Goal: Task Accomplishment & Management: Complete application form

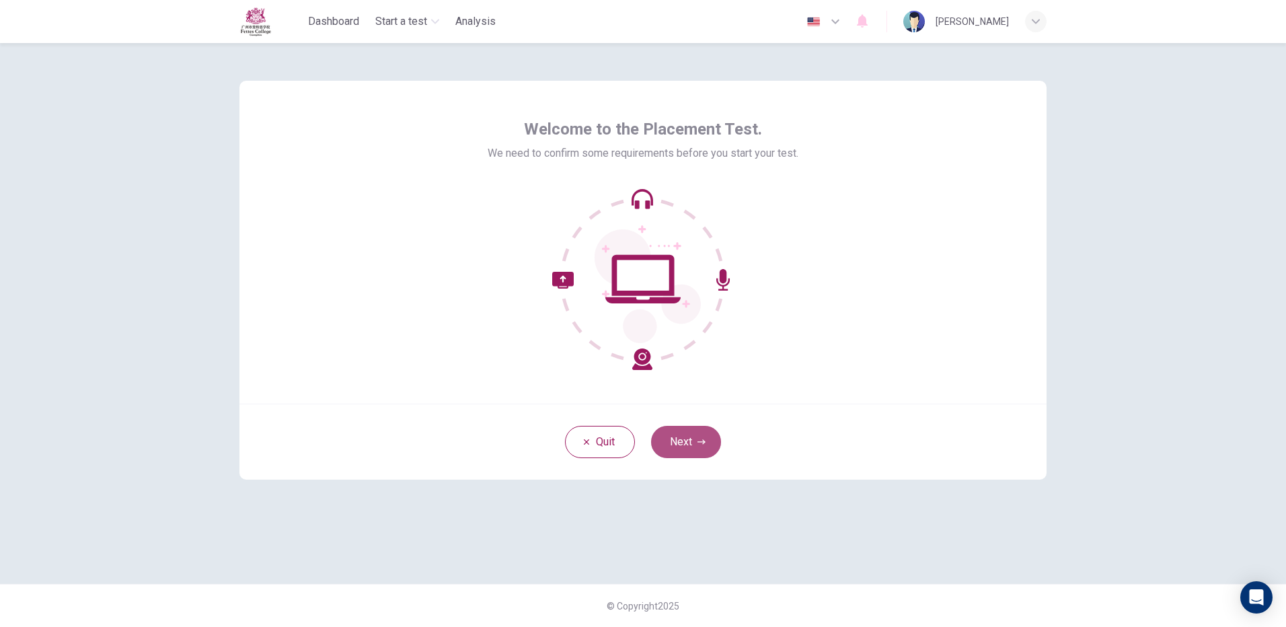
click at [673, 443] on button "Next" at bounding box center [686, 442] width 70 height 32
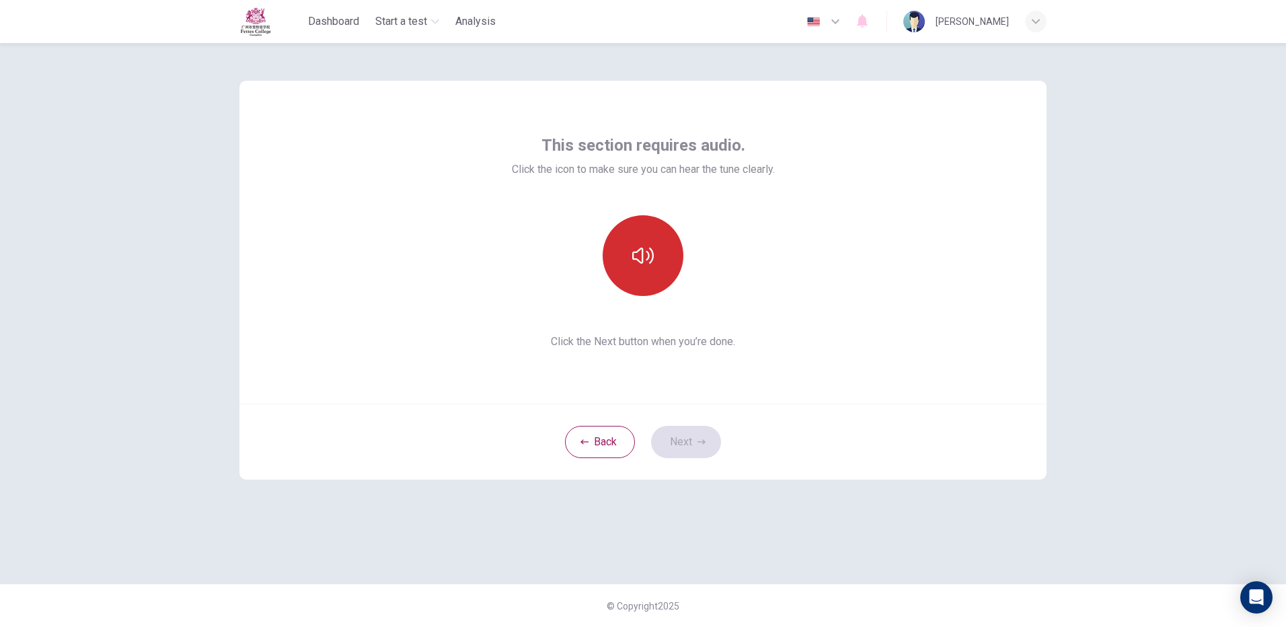
click at [645, 249] on icon "button" at bounding box center [643, 256] width 22 height 22
click at [644, 260] on icon "button" at bounding box center [643, 256] width 22 height 22
click at [705, 436] on button "Next" at bounding box center [686, 442] width 70 height 32
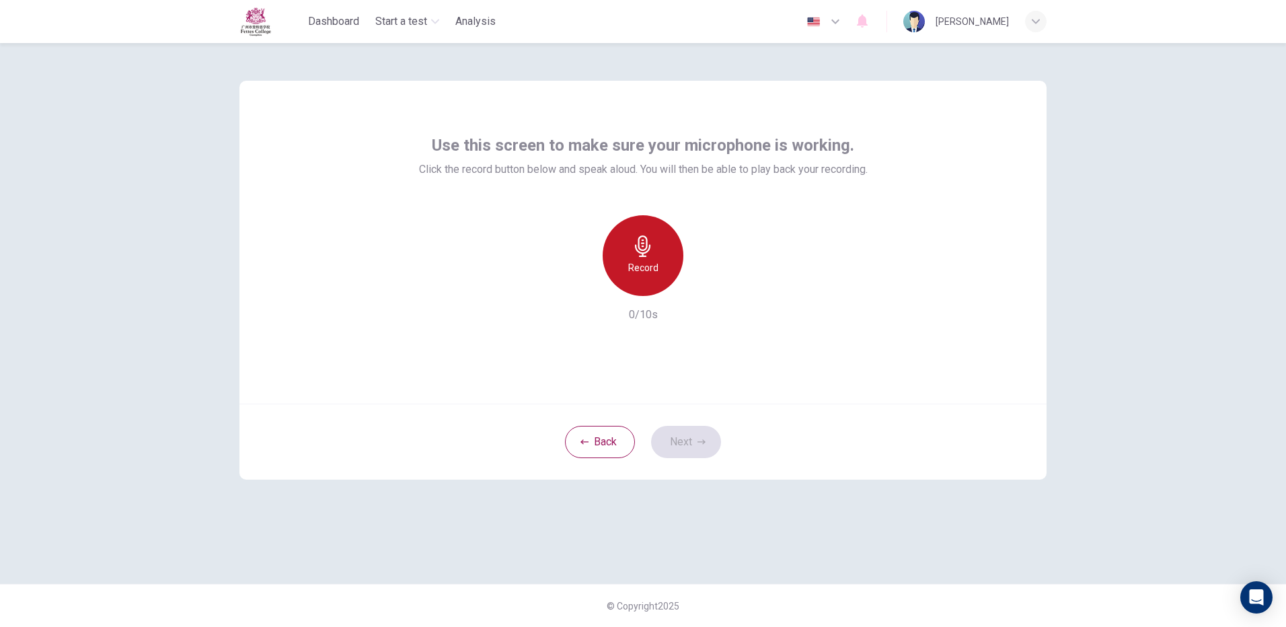
click at [625, 228] on div "Record" at bounding box center [643, 255] width 81 height 81
click at [638, 270] on h6 "Stop" at bounding box center [643, 268] width 20 height 16
click at [632, 271] on h6 "Record" at bounding box center [643, 268] width 30 height 16
click at [632, 271] on div "Stop" at bounding box center [643, 255] width 81 height 81
click at [709, 278] on div "button" at bounding box center [705, 285] width 22 height 22
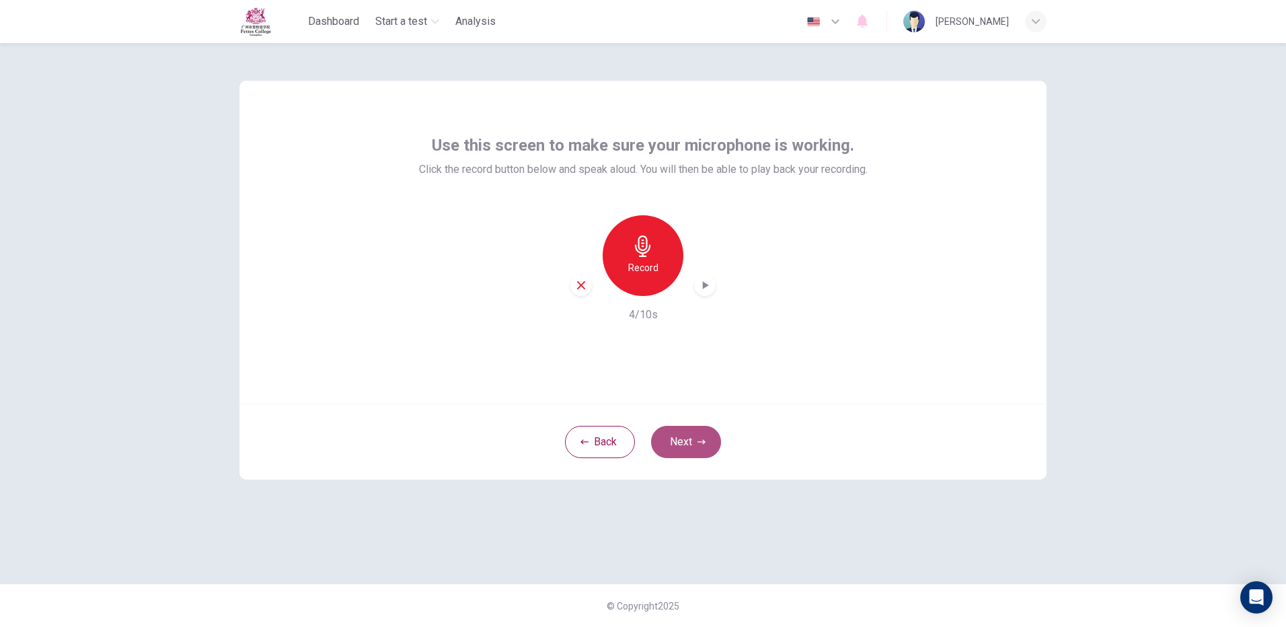
click at [708, 446] on button "Next" at bounding box center [686, 442] width 70 height 32
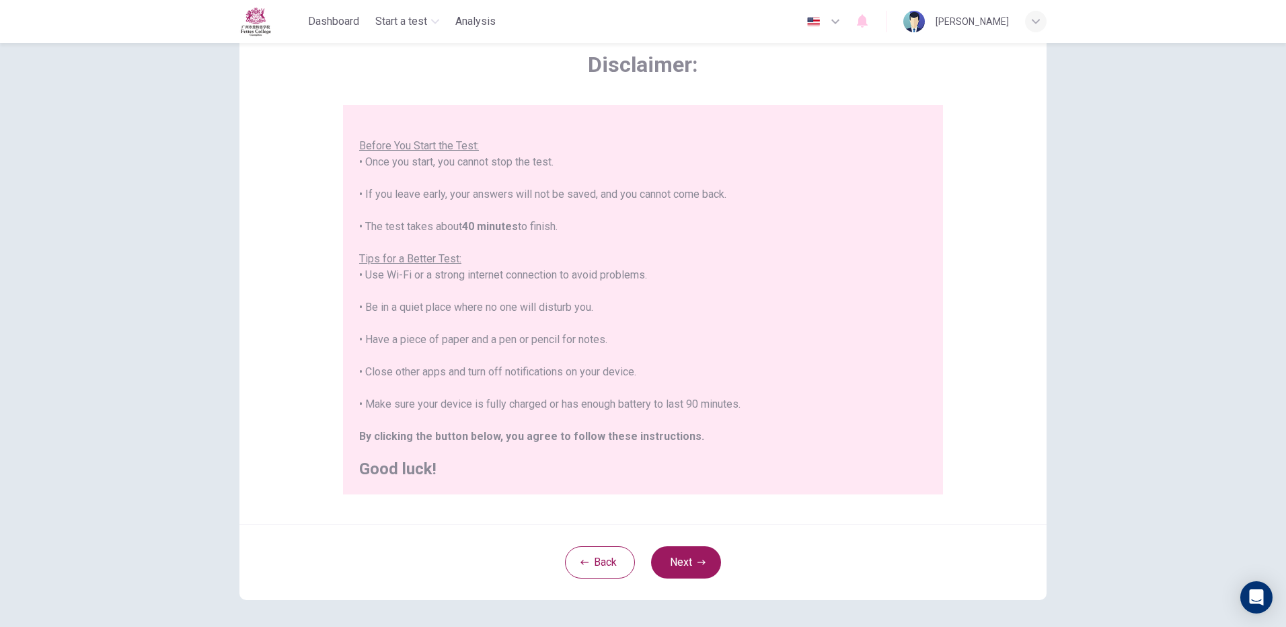
scroll to position [121, 0]
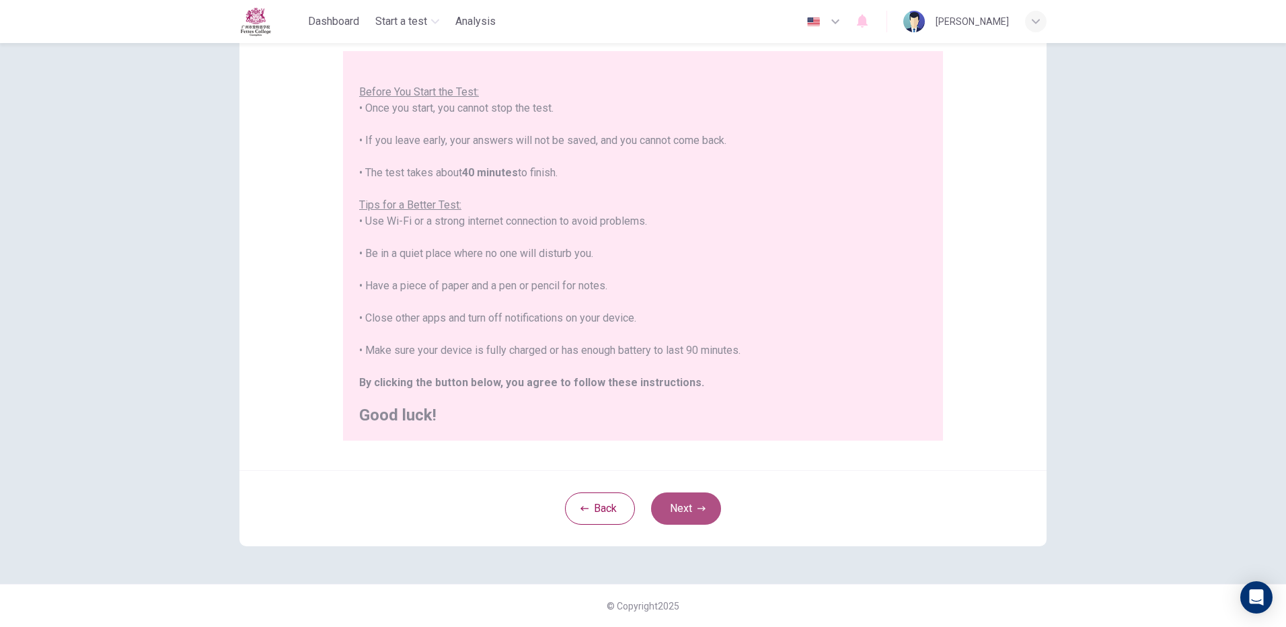
click at [671, 511] on button "Next" at bounding box center [686, 508] width 70 height 32
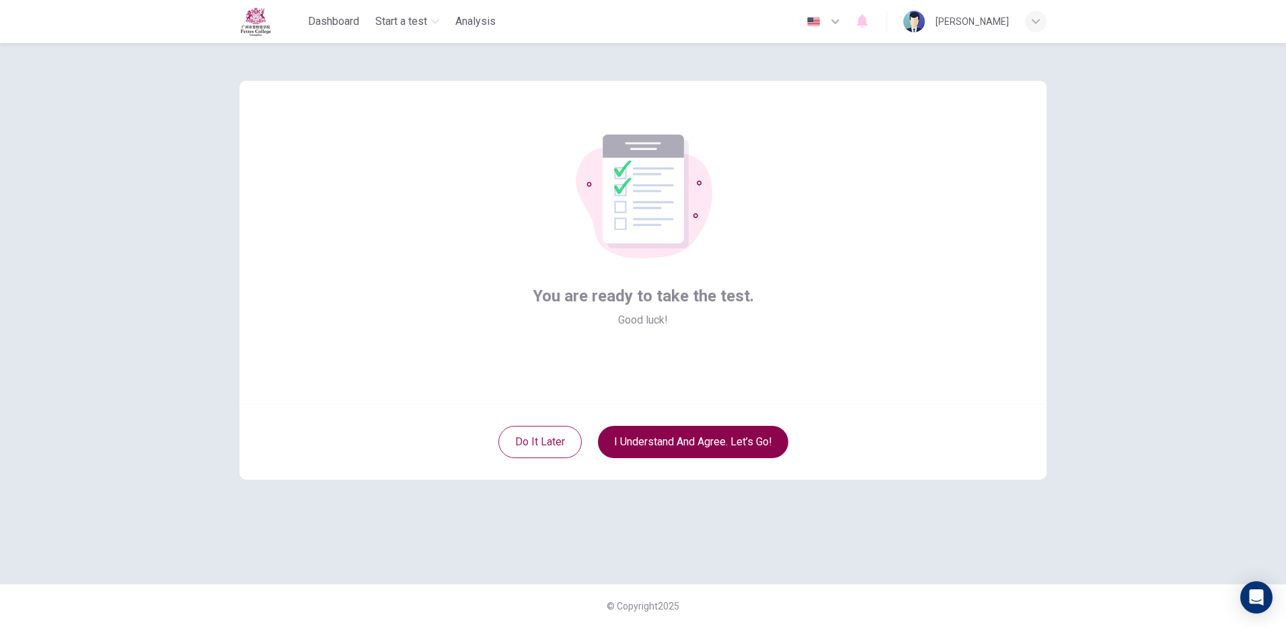
click at [670, 428] on button "I understand and agree. Let’s go!" at bounding box center [693, 442] width 190 height 32
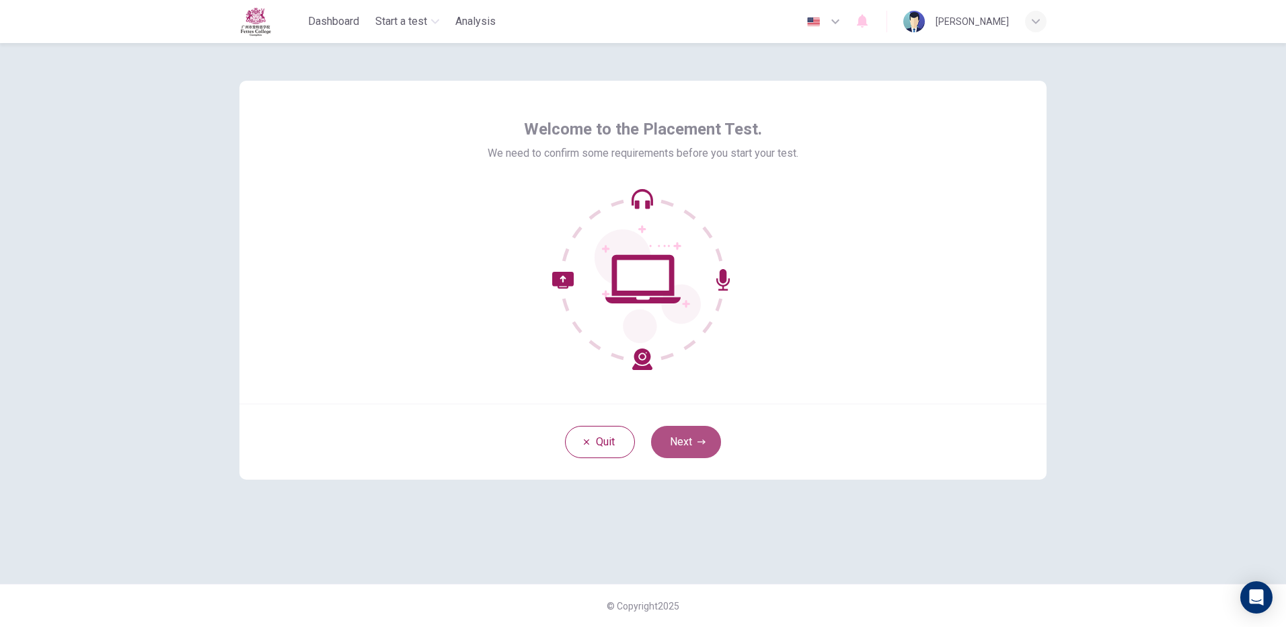
click at [707, 443] on button "Next" at bounding box center [686, 442] width 70 height 32
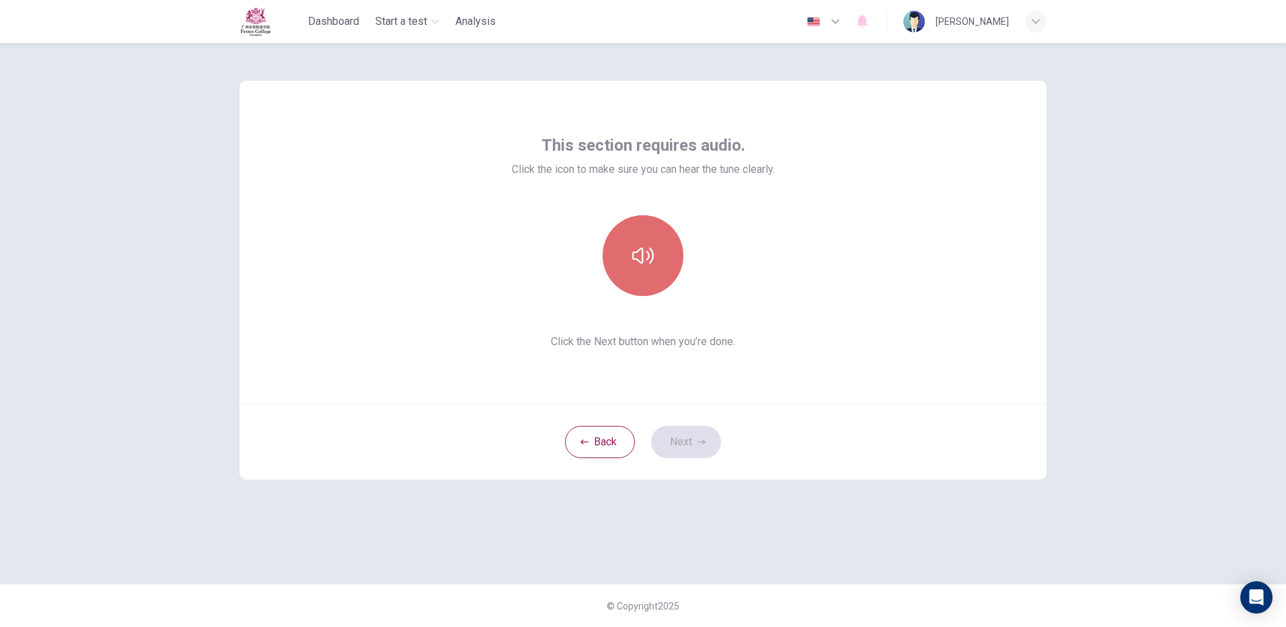
click at [624, 281] on button "button" at bounding box center [643, 255] width 81 height 81
click at [685, 442] on button "Next" at bounding box center [686, 442] width 70 height 32
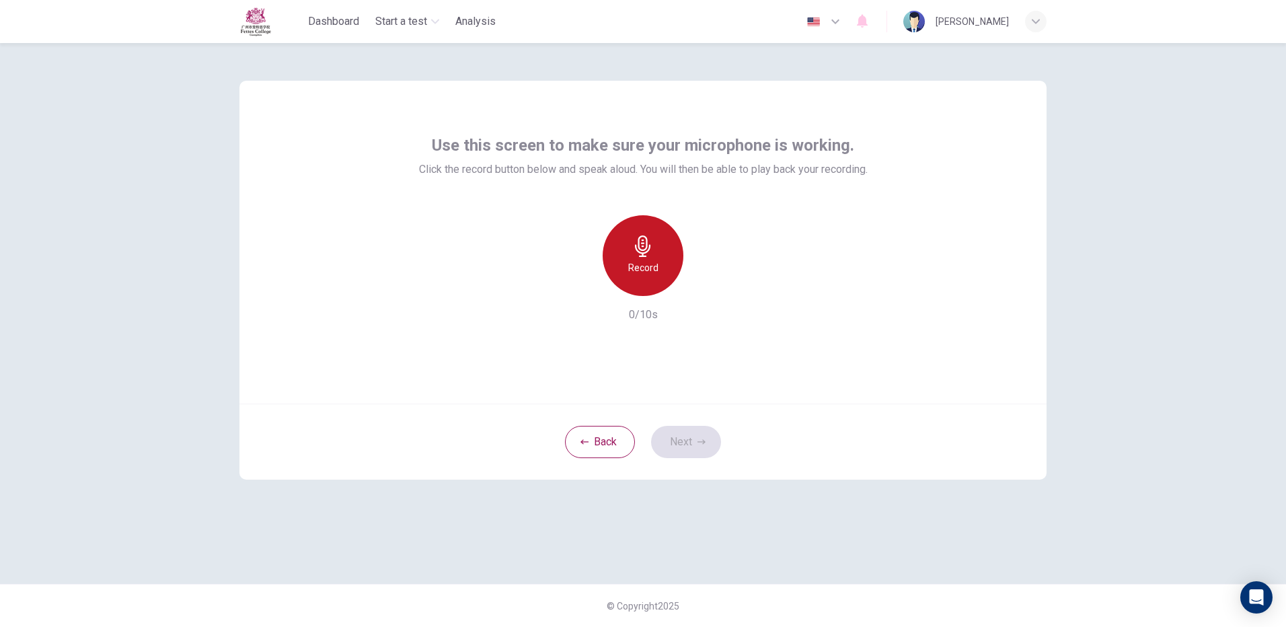
click at [676, 269] on div "Record" at bounding box center [643, 255] width 81 height 81
click at [631, 274] on div "Stop" at bounding box center [643, 255] width 81 height 81
click at [706, 278] on icon "button" at bounding box center [704, 284] width 13 height 13
click at [695, 442] on button "Next" at bounding box center [686, 442] width 70 height 32
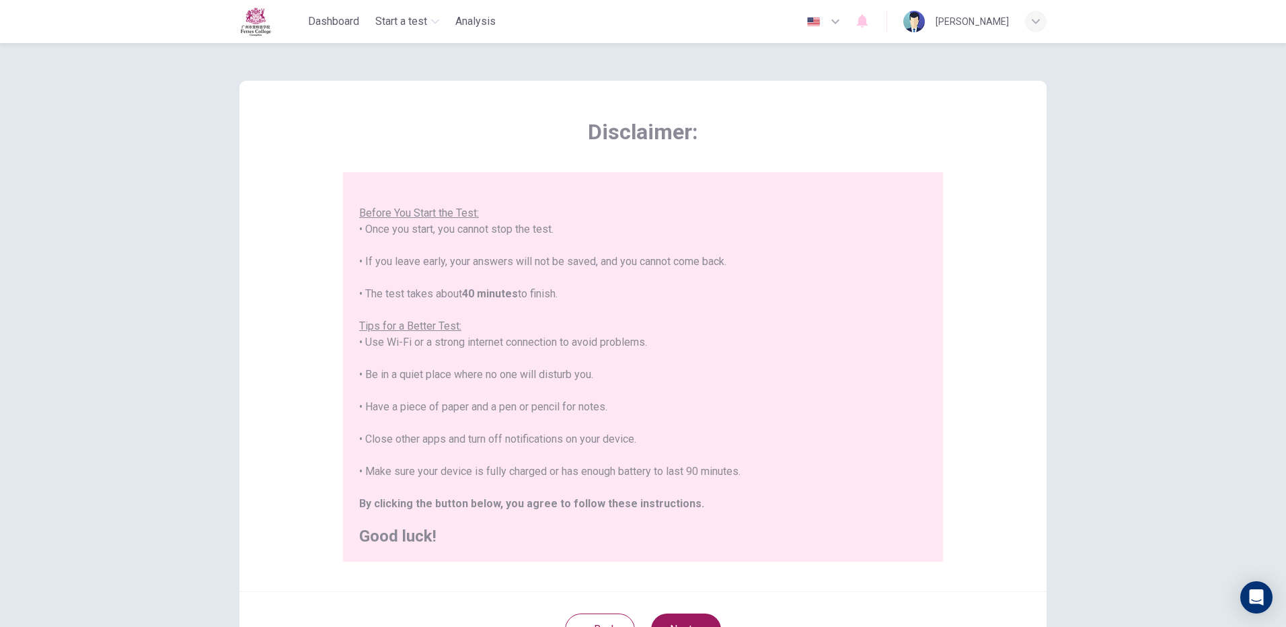
scroll to position [121, 0]
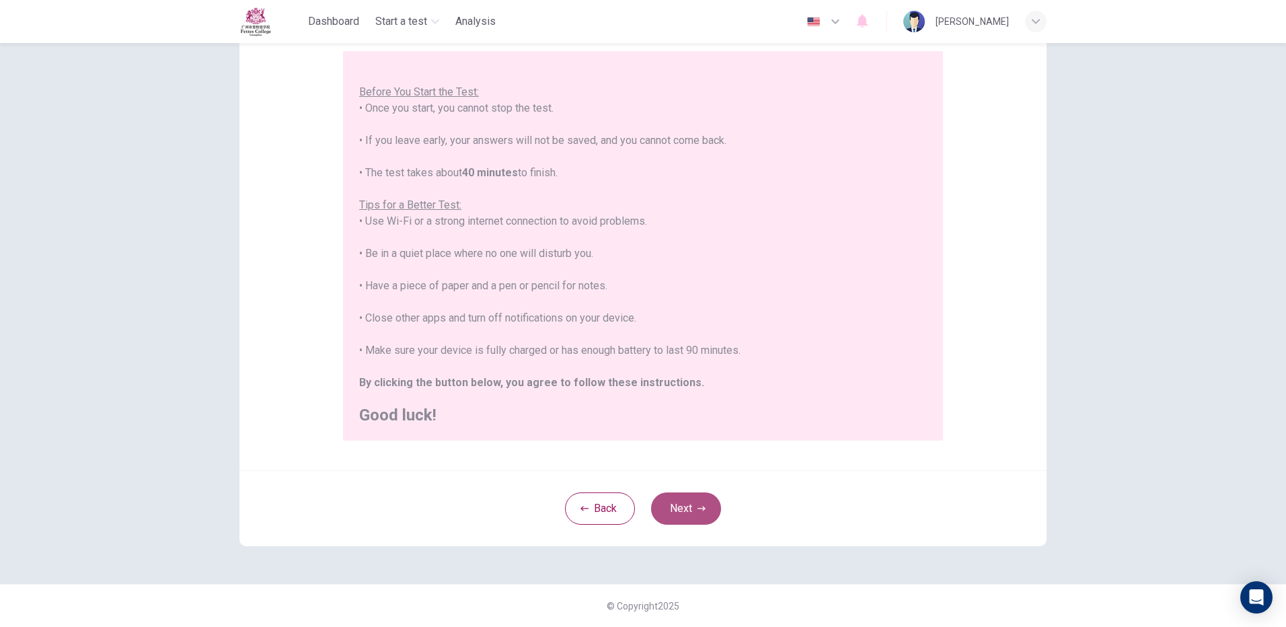
click at [683, 504] on button "Next" at bounding box center [686, 508] width 70 height 32
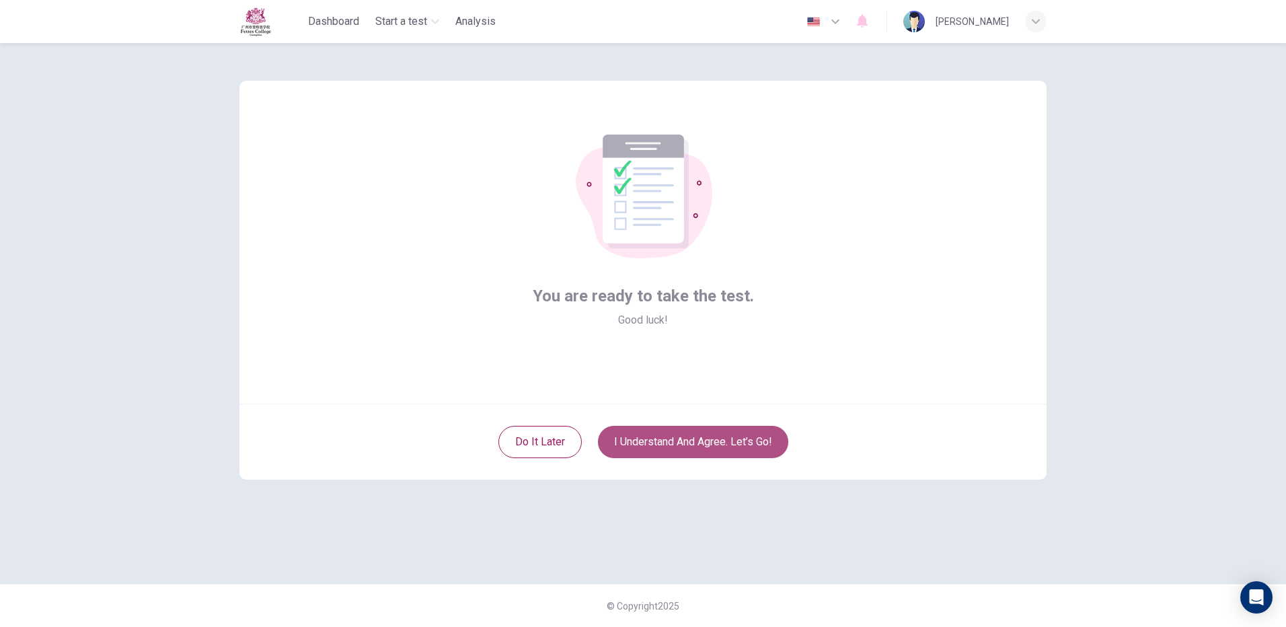
click at [694, 431] on button "I understand and agree. Let’s go!" at bounding box center [693, 442] width 190 height 32
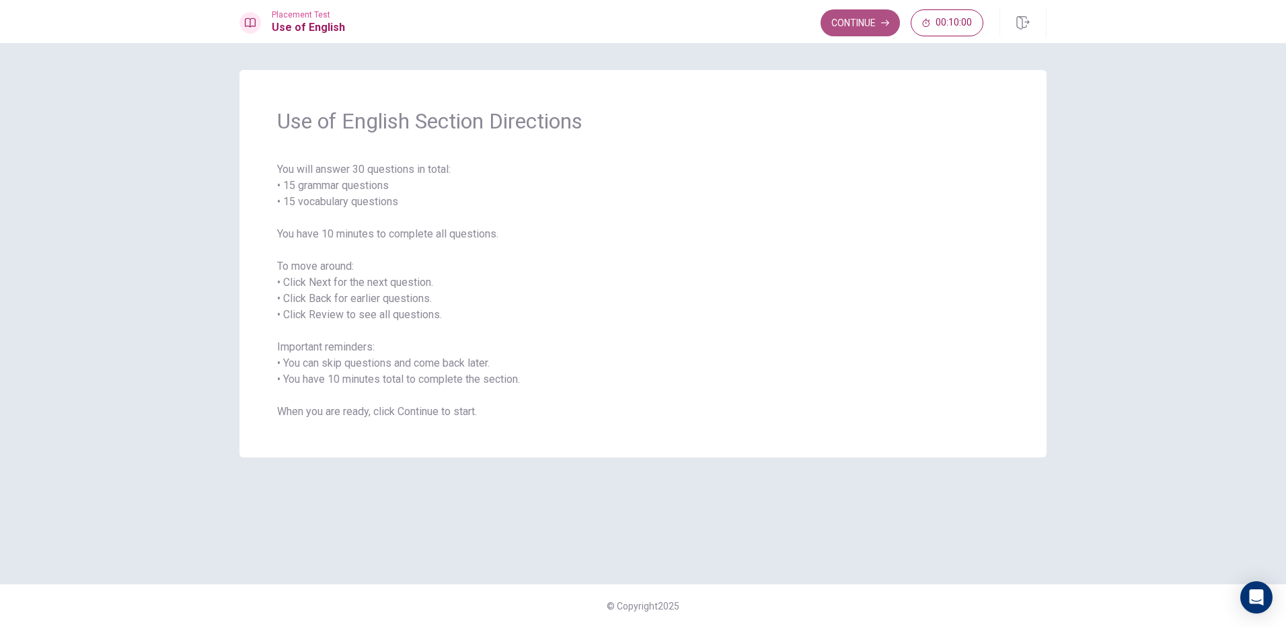
click at [843, 13] on button "Continue" at bounding box center [860, 22] width 79 height 27
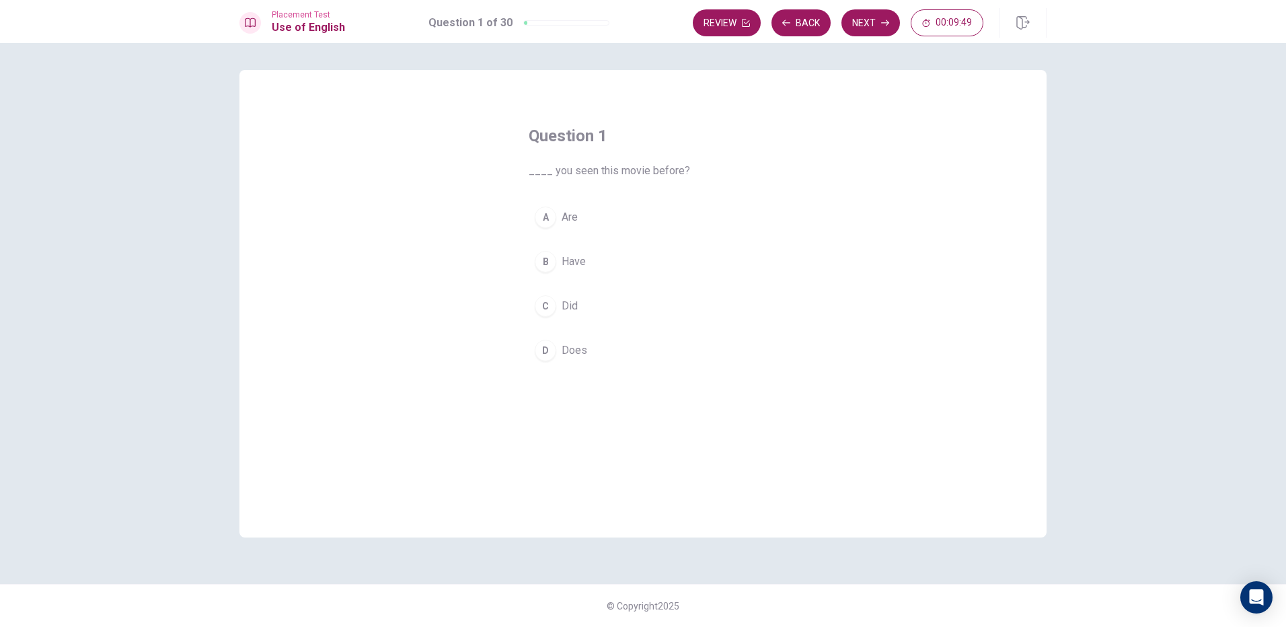
click at [545, 312] on div "C" at bounding box center [546, 306] width 22 height 22
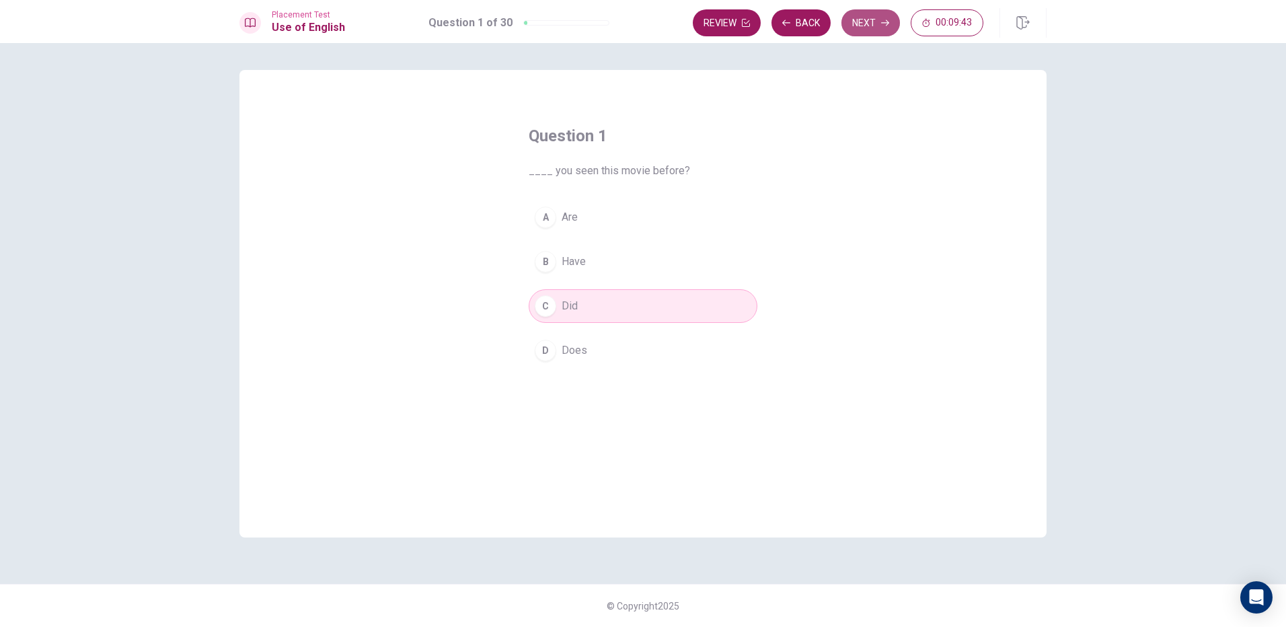
click at [866, 20] on button "Next" at bounding box center [871, 22] width 59 height 27
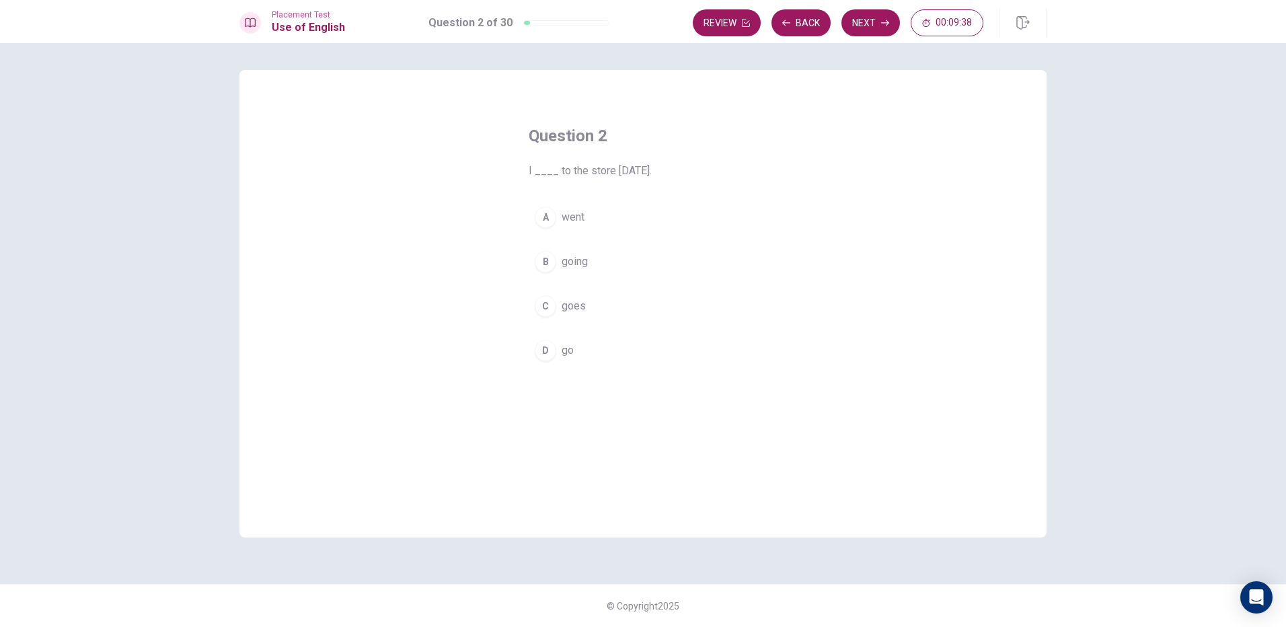
click at [544, 207] on div "A" at bounding box center [546, 218] width 22 height 22
click at [859, 15] on button "Next" at bounding box center [871, 22] width 59 height 27
click at [562, 220] on span "Did" at bounding box center [570, 217] width 16 height 16
click at [860, 12] on button "Next" at bounding box center [871, 22] width 59 height 27
click at [553, 263] on div "B" at bounding box center [546, 262] width 22 height 22
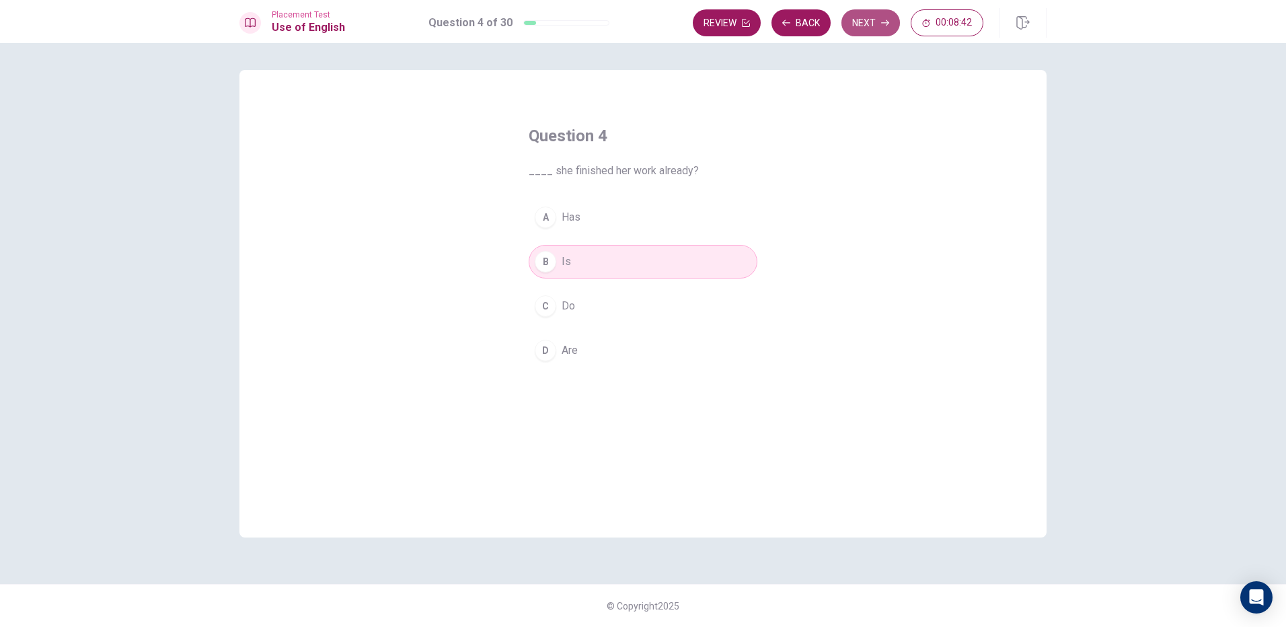
click at [879, 26] on button "Next" at bounding box center [871, 22] width 59 height 27
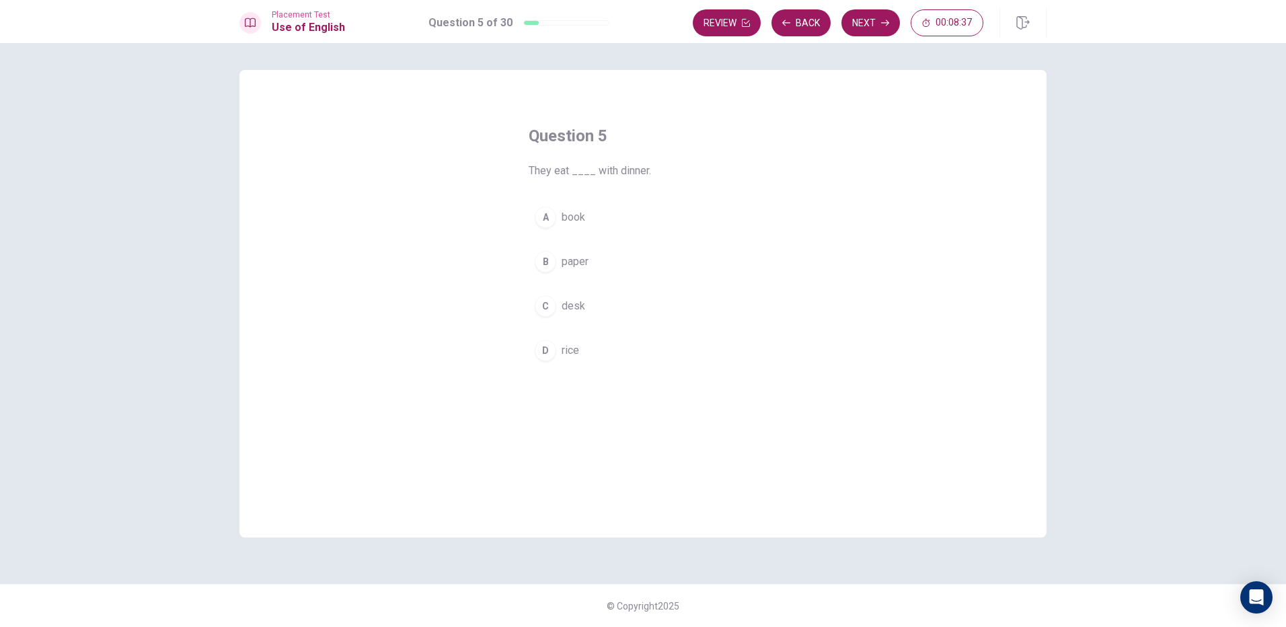
click at [560, 349] on button "D rice" at bounding box center [643, 351] width 229 height 34
click at [870, 29] on button "Next" at bounding box center [871, 22] width 59 height 27
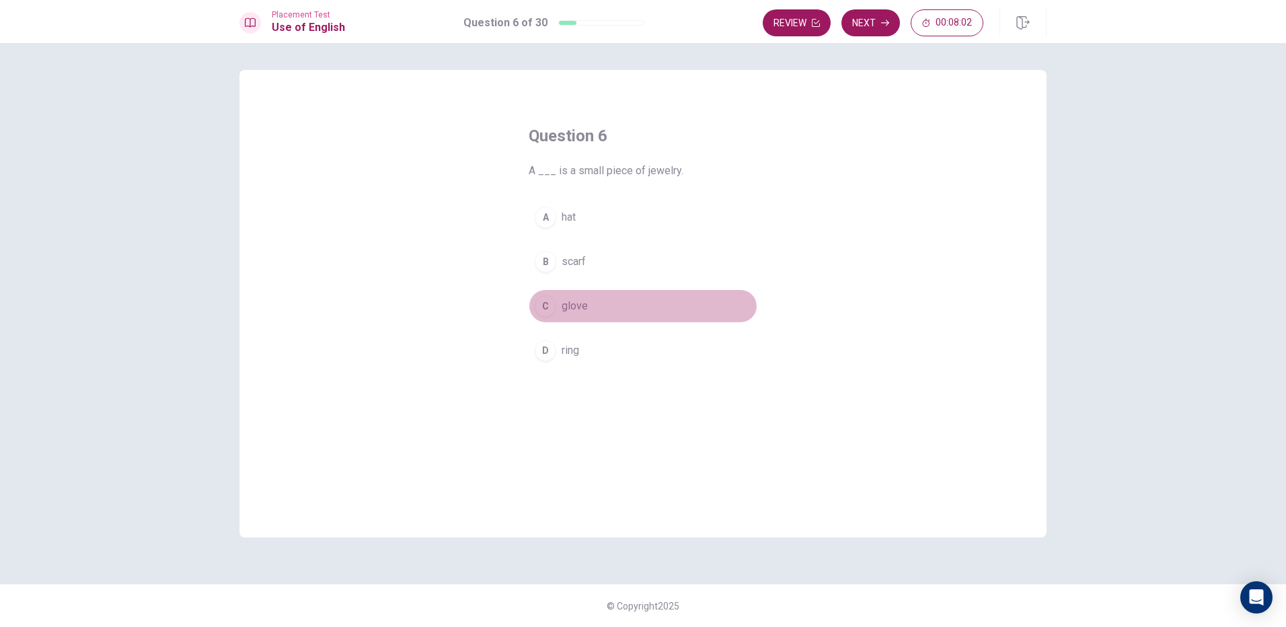
click at [545, 305] on div "C" at bounding box center [546, 306] width 22 height 22
click at [892, 18] on button "Next" at bounding box center [871, 22] width 59 height 27
click at [548, 295] on div "C" at bounding box center [546, 306] width 22 height 22
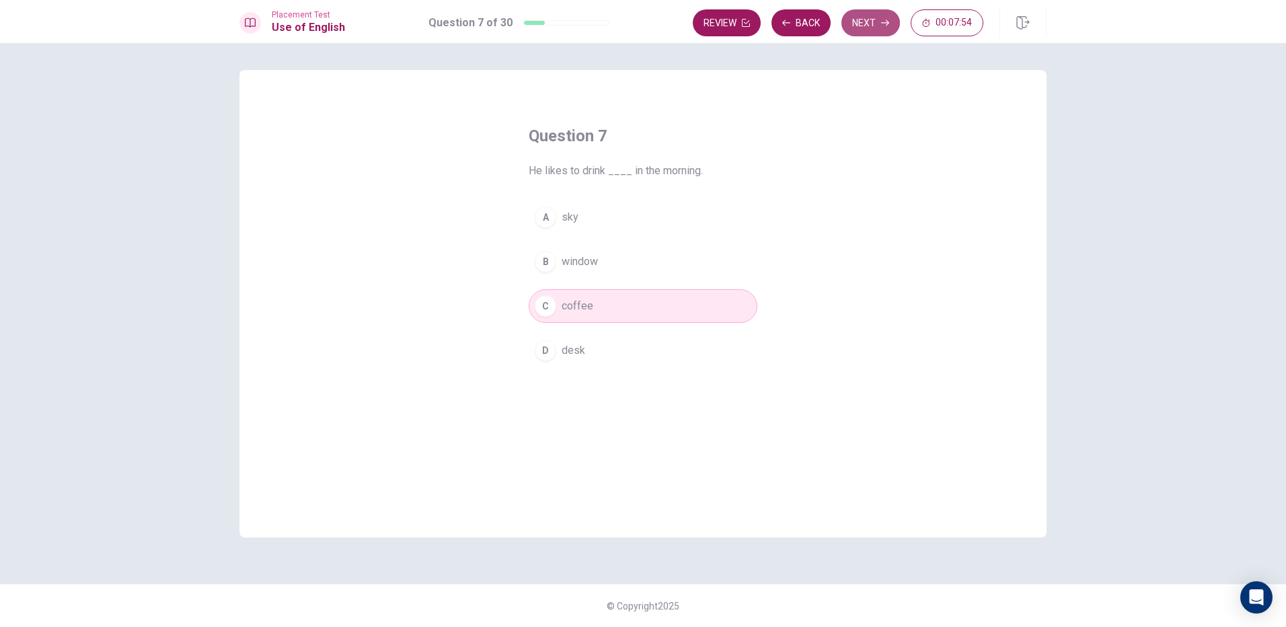
click at [870, 20] on button "Next" at bounding box center [871, 22] width 59 height 27
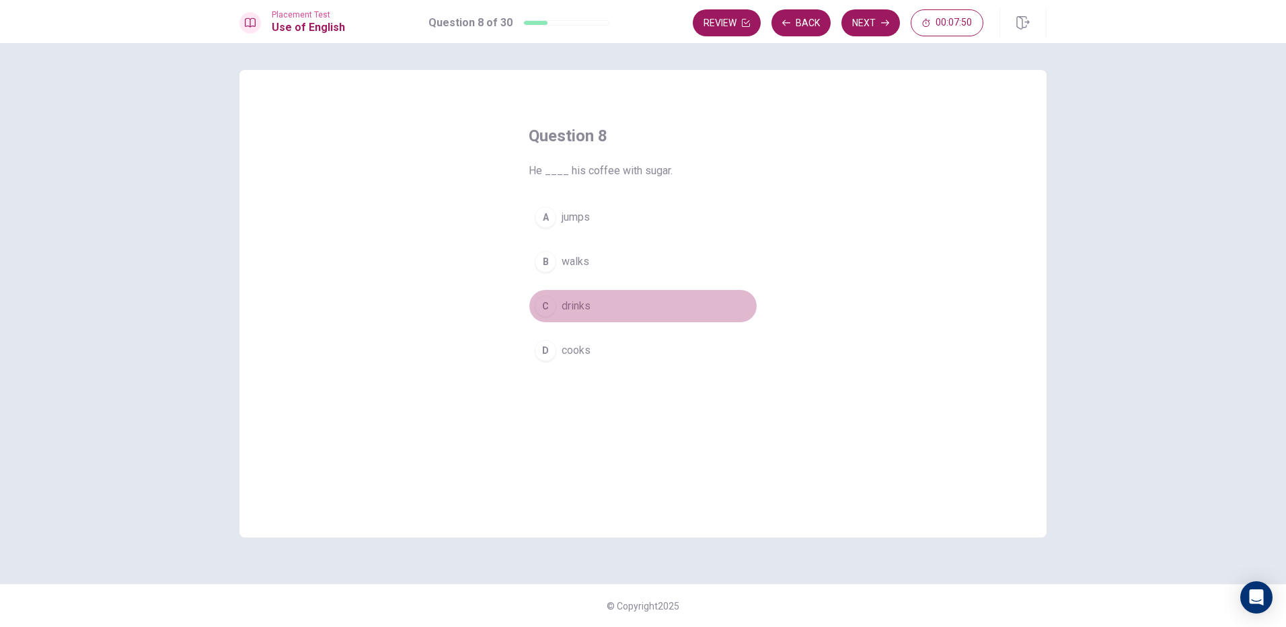
click at [537, 305] on div "C" at bounding box center [546, 306] width 22 height 22
click at [886, 21] on icon "button" at bounding box center [885, 23] width 8 height 8
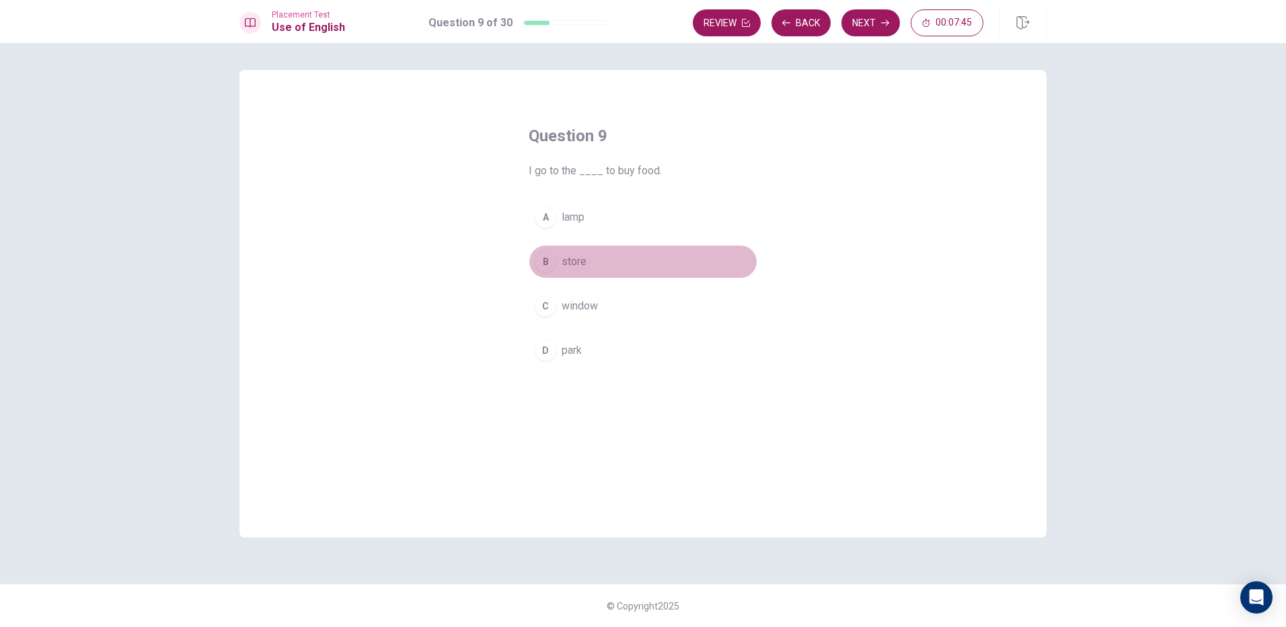
click at [556, 258] on div "B" at bounding box center [546, 262] width 22 height 22
click at [852, 17] on button "Next" at bounding box center [871, 22] width 59 height 27
click at [541, 258] on div "B" at bounding box center [546, 262] width 22 height 22
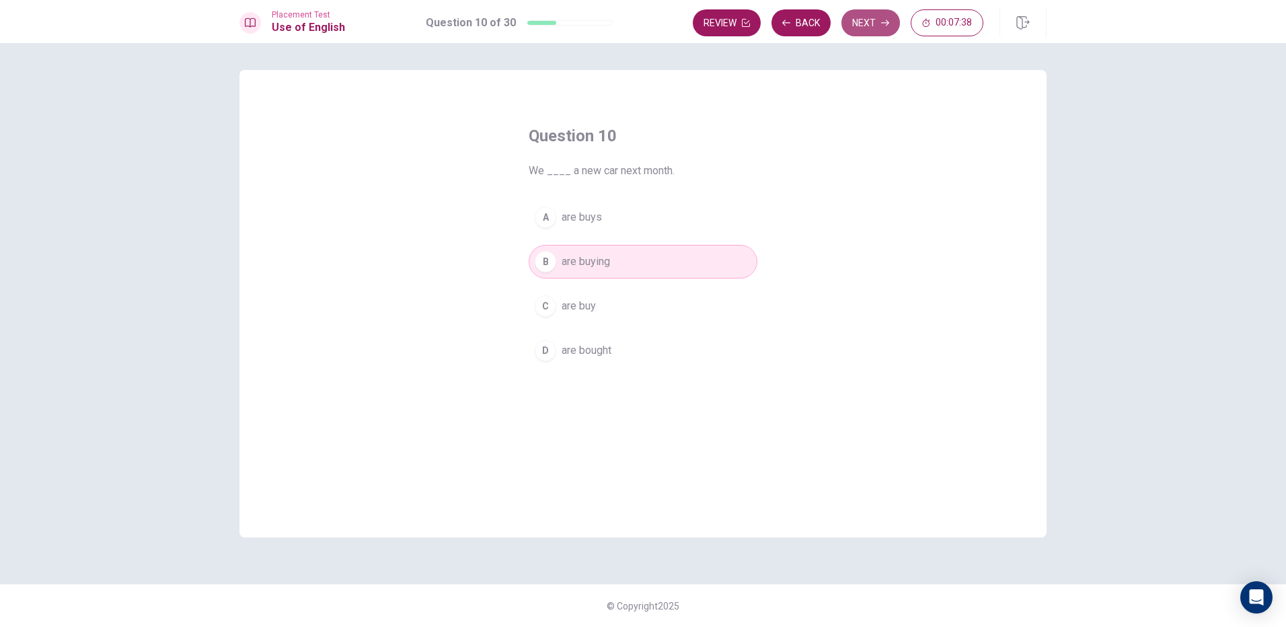
click at [874, 24] on button "Next" at bounding box center [871, 22] width 59 height 27
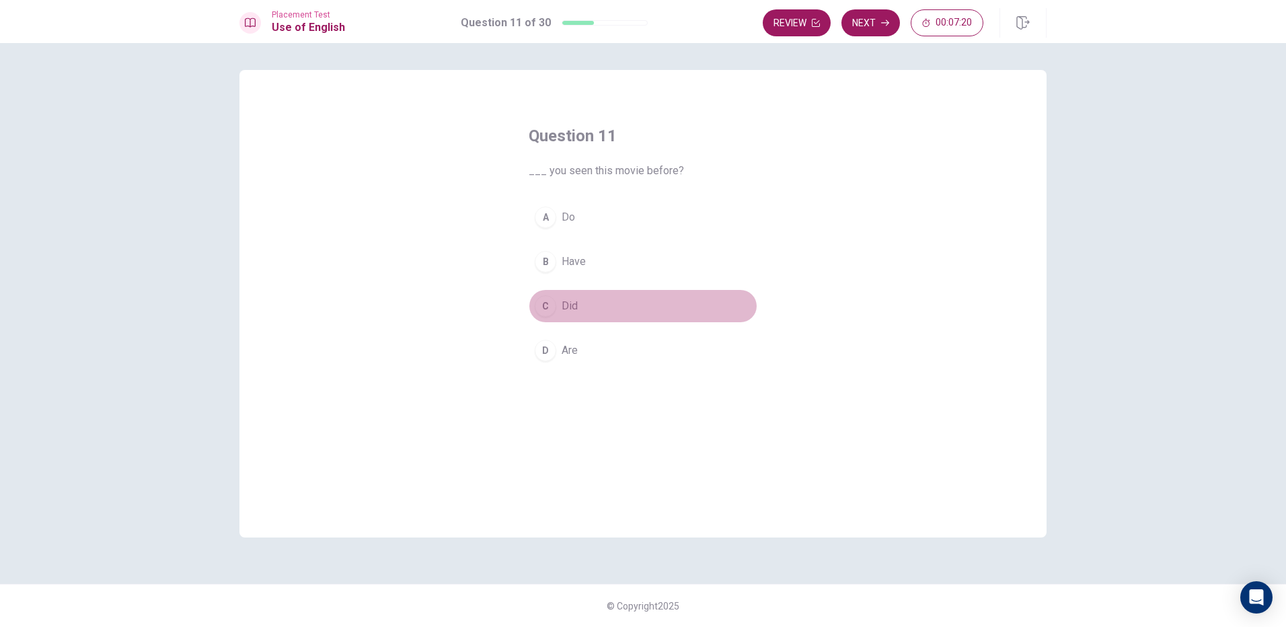
click at [541, 305] on div "C" at bounding box center [546, 306] width 22 height 22
click at [864, 17] on button "Next" at bounding box center [871, 22] width 59 height 27
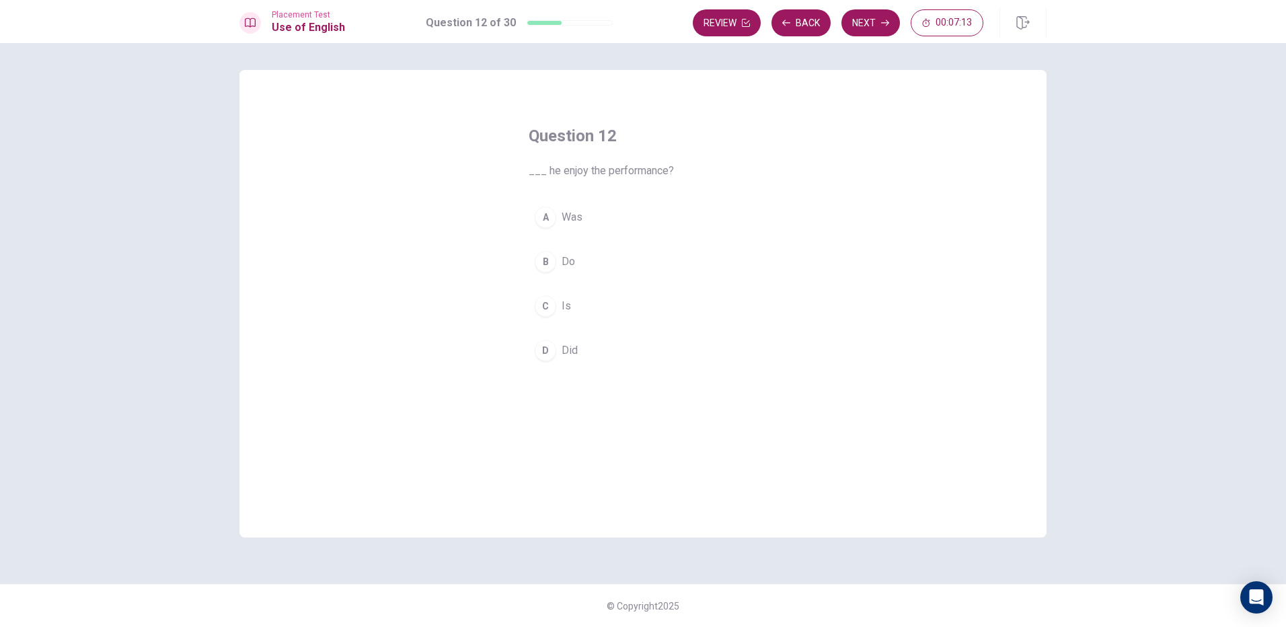
click at [564, 307] on span "Is" at bounding box center [566, 306] width 9 height 16
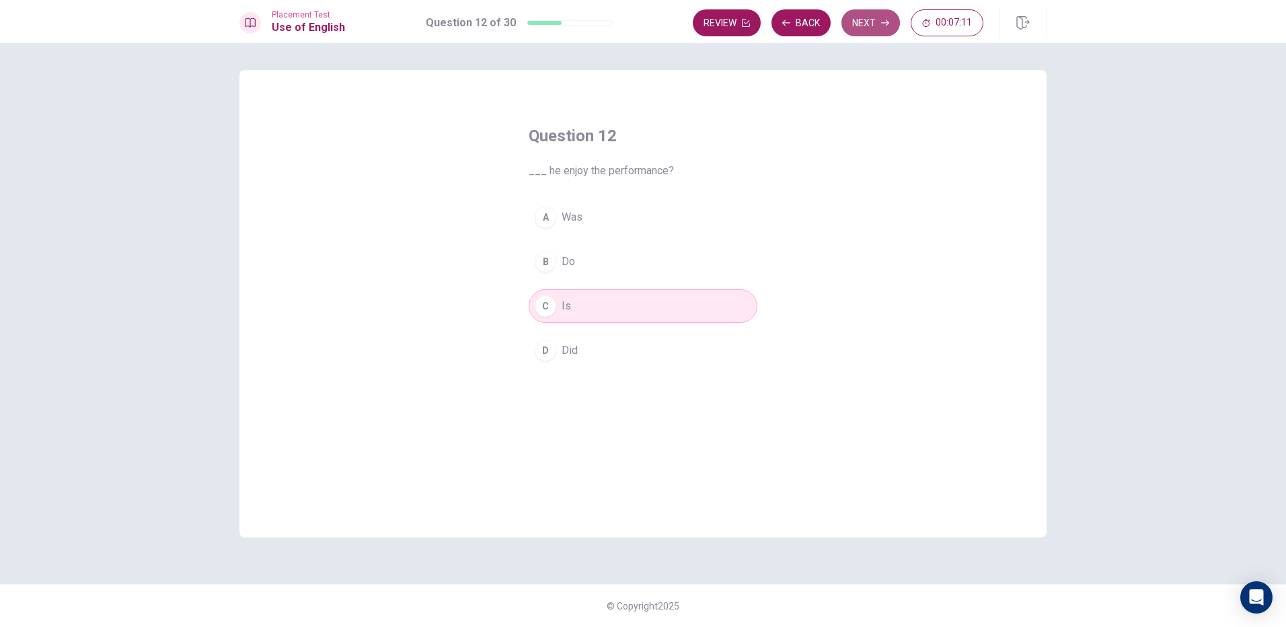
click at [875, 26] on button "Next" at bounding box center [871, 22] width 59 height 27
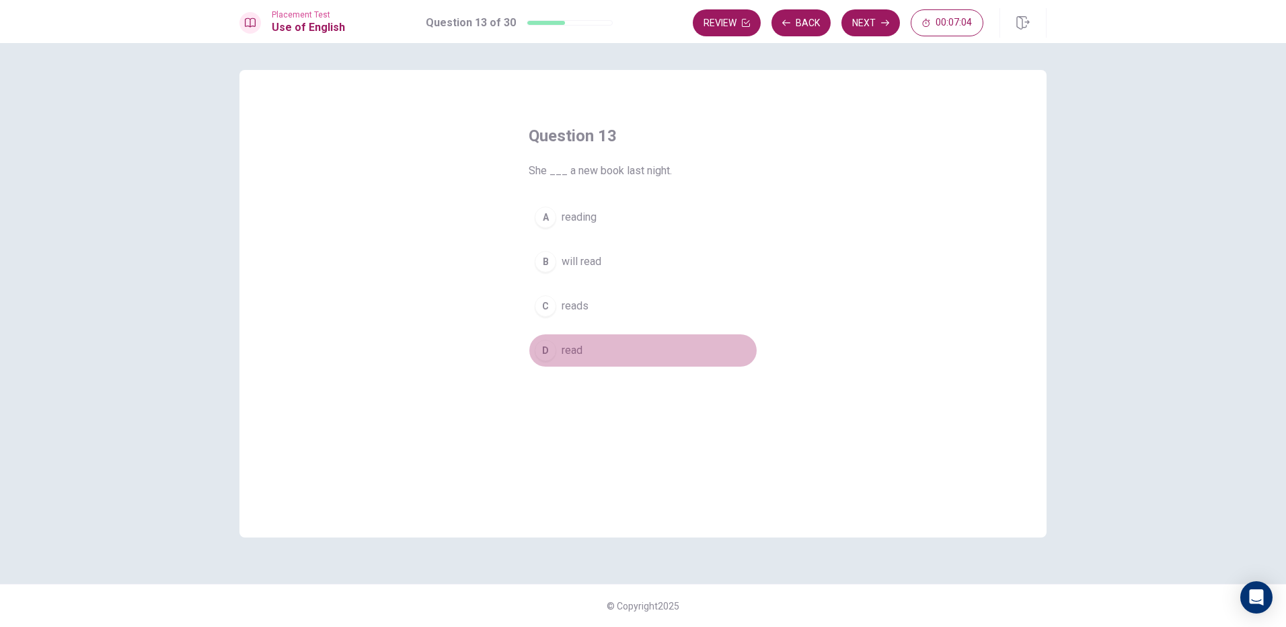
click at [552, 348] on div "D" at bounding box center [546, 351] width 22 height 22
click at [893, 26] on button "Next" at bounding box center [871, 22] width 59 height 27
click at [534, 211] on button "A will attend" at bounding box center [643, 217] width 229 height 34
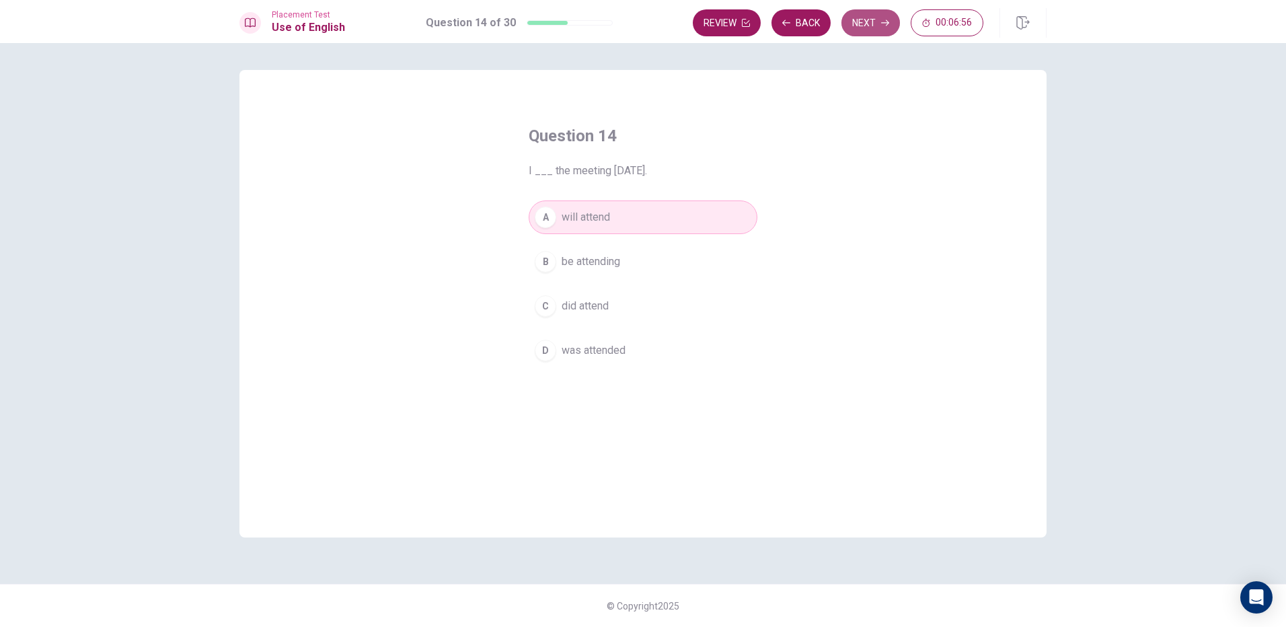
click at [877, 30] on button "Next" at bounding box center [871, 22] width 59 height 27
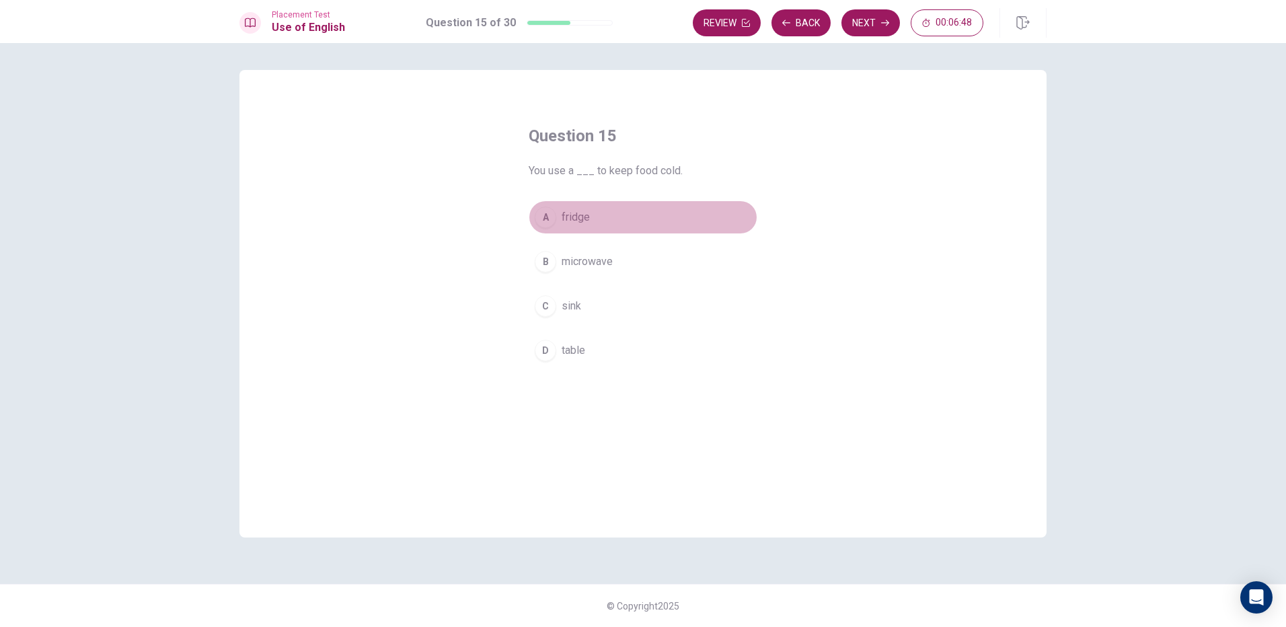
click at [565, 212] on span "fridge" at bounding box center [576, 217] width 28 height 16
click at [883, 22] on icon "button" at bounding box center [885, 23] width 8 height 8
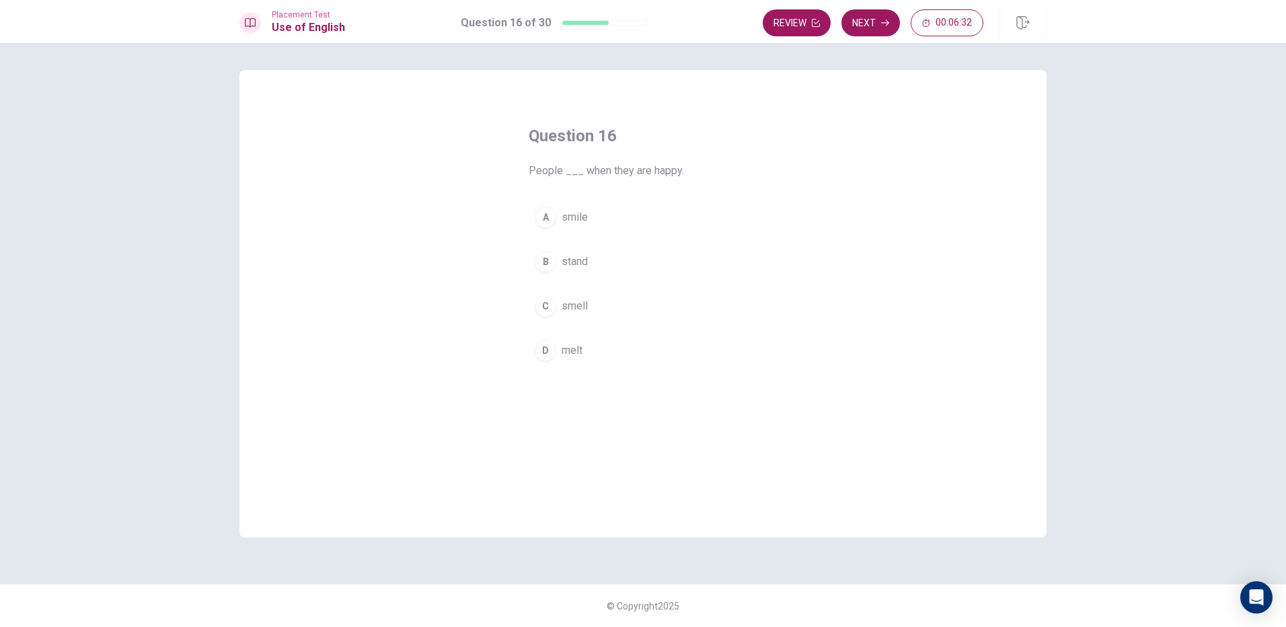
click at [551, 213] on div "A" at bounding box center [546, 218] width 22 height 22
click at [863, 25] on button "Next" at bounding box center [871, 22] width 59 height 27
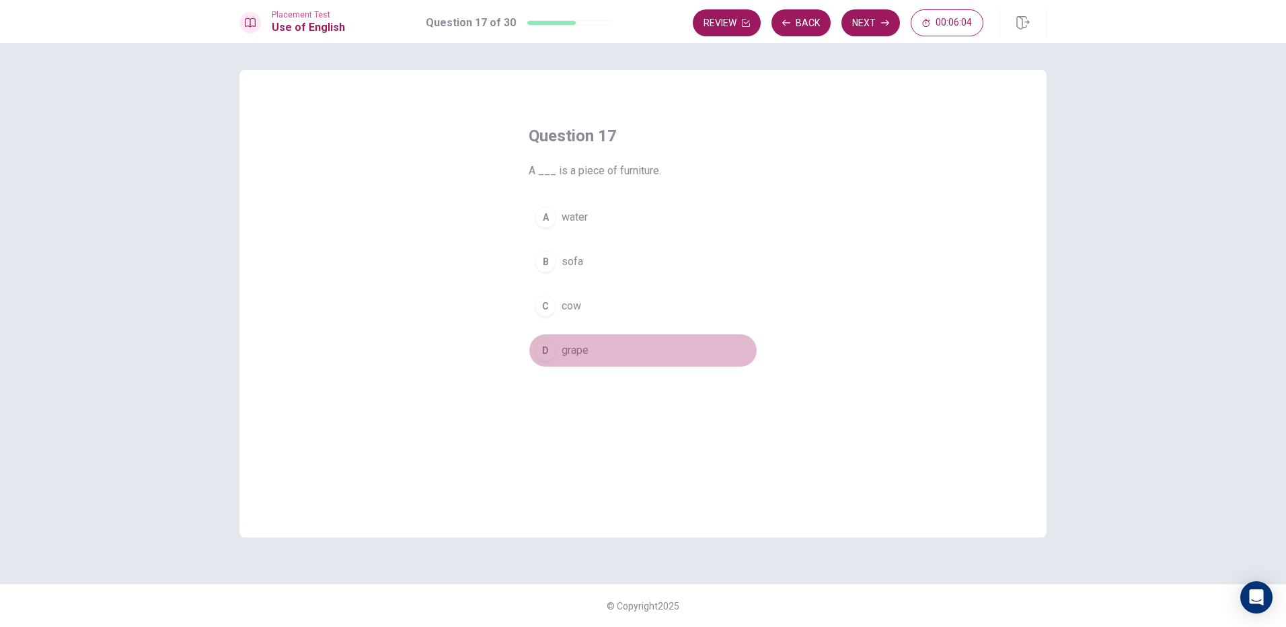
click at [588, 339] on button "D grape" at bounding box center [643, 351] width 229 height 34
click at [868, 13] on button "Next" at bounding box center [871, 22] width 59 height 27
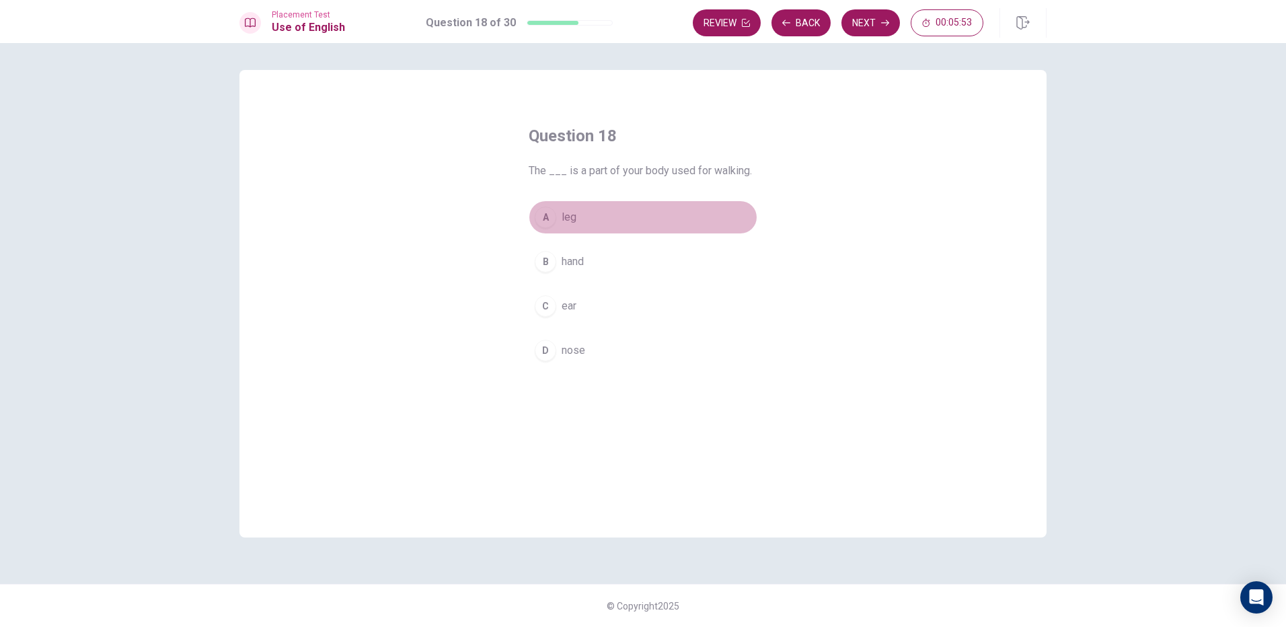
click at [561, 213] on button "A leg" at bounding box center [643, 217] width 229 height 34
click at [893, 23] on button "Next" at bounding box center [871, 22] width 59 height 27
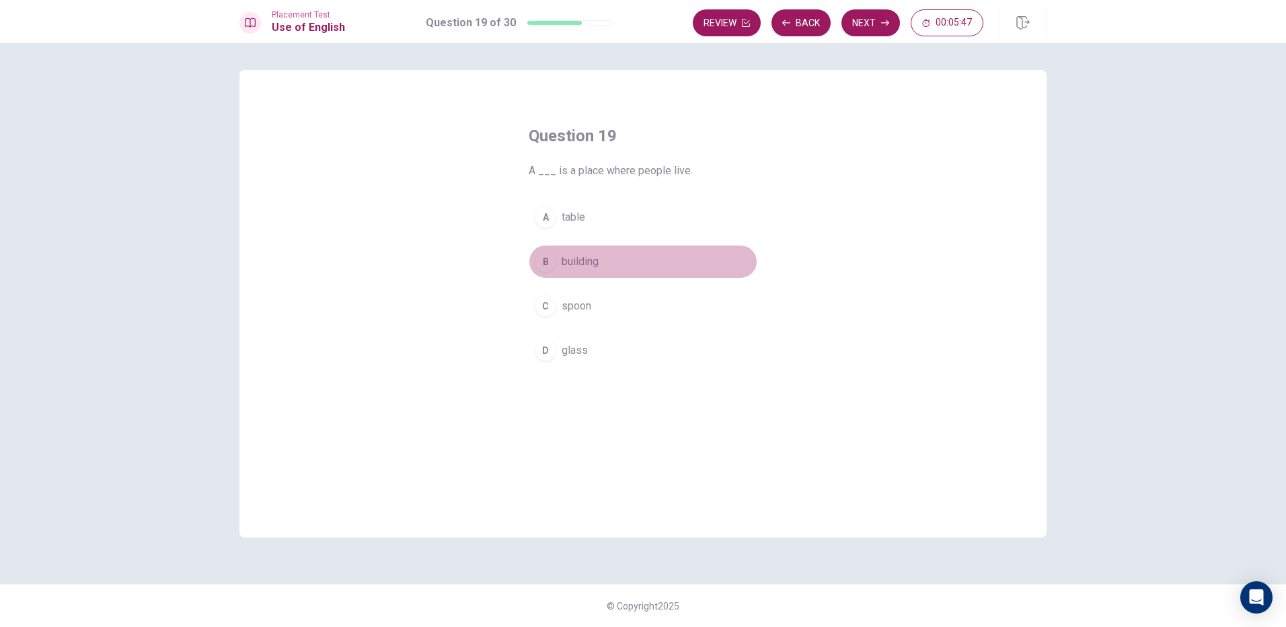
click at [589, 257] on span "building" at bounding box center [580, 262] width 37 height 16
click at [885, 16] on button "Next" at bounding box center [871, 22] width 59 height 27
click at [583, 256] on button "B Are" at bounding box center [643, 262] width 229 height 34
click at [887, 12] on button "Next" at bounding box center [871, 22] width 59 height 27
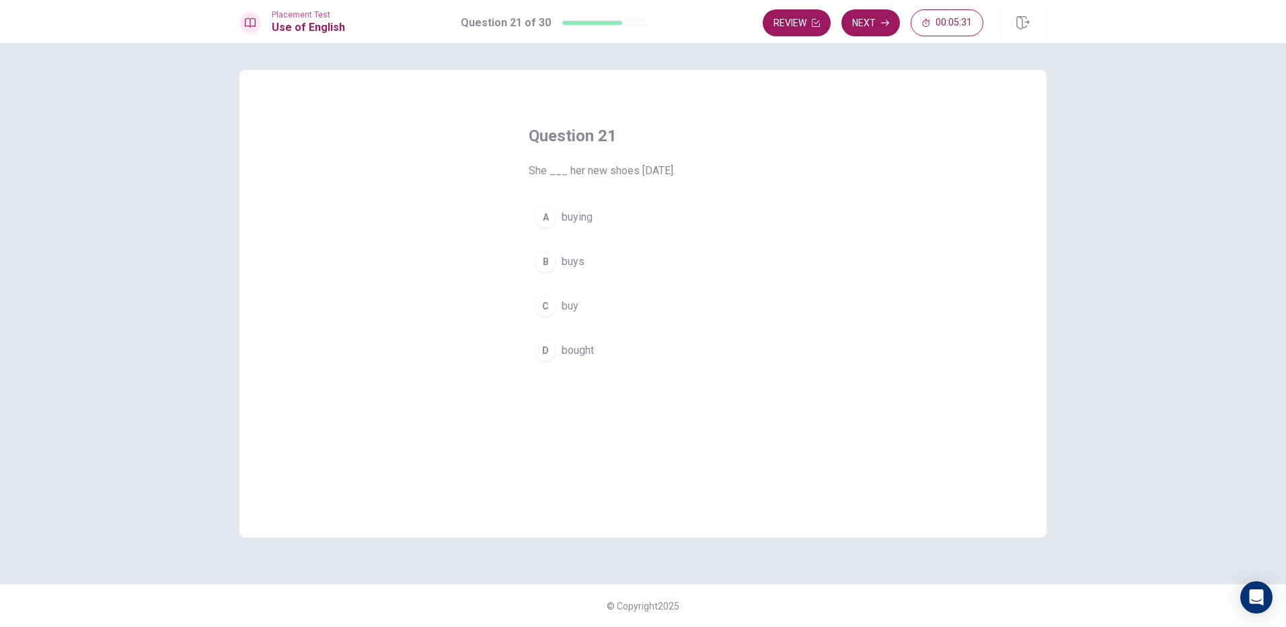
click at [568, 347] on span "bought" at bounding box center [578, 350] width 32 height 16
click at [887, 23] on icon "button" at bounding box center [885, 23] width 8 height 6
click at [638, 256] on button "B will complete" at bounding box center [643, 262] width 229 height 34
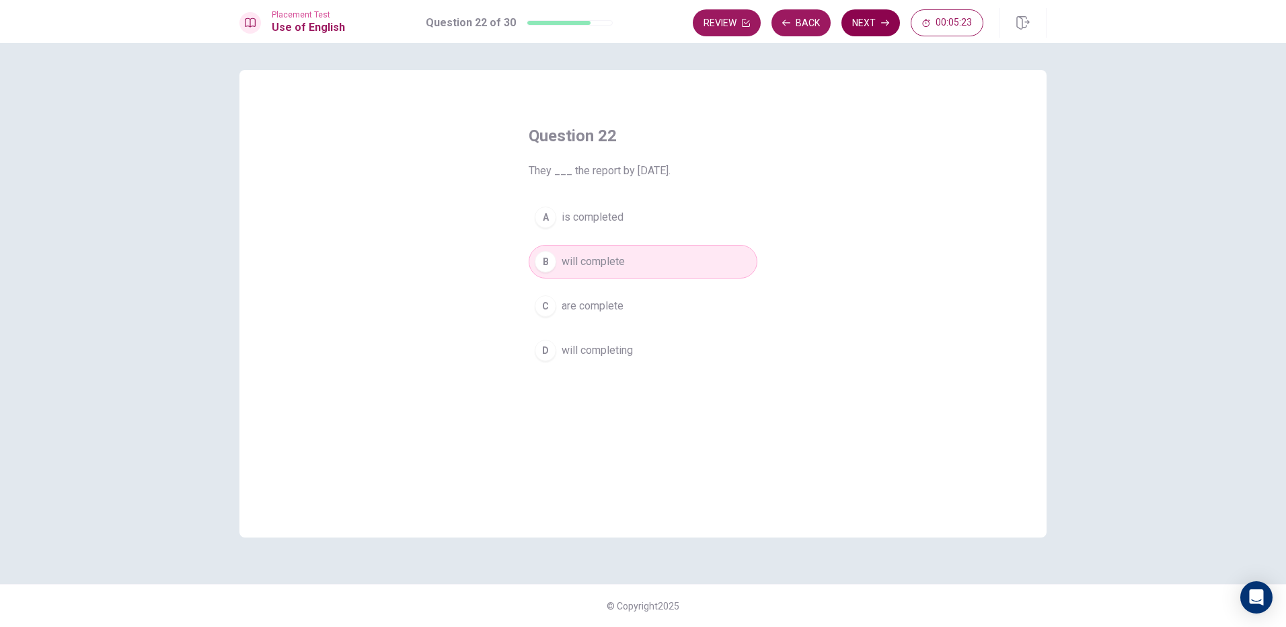
click at [869, 22] on button "Next" at bounding box center [871, 22] width 59 height 27
click at [608, 344] on button "D will buy" at bounding box center [643, 351] width 229 height 34
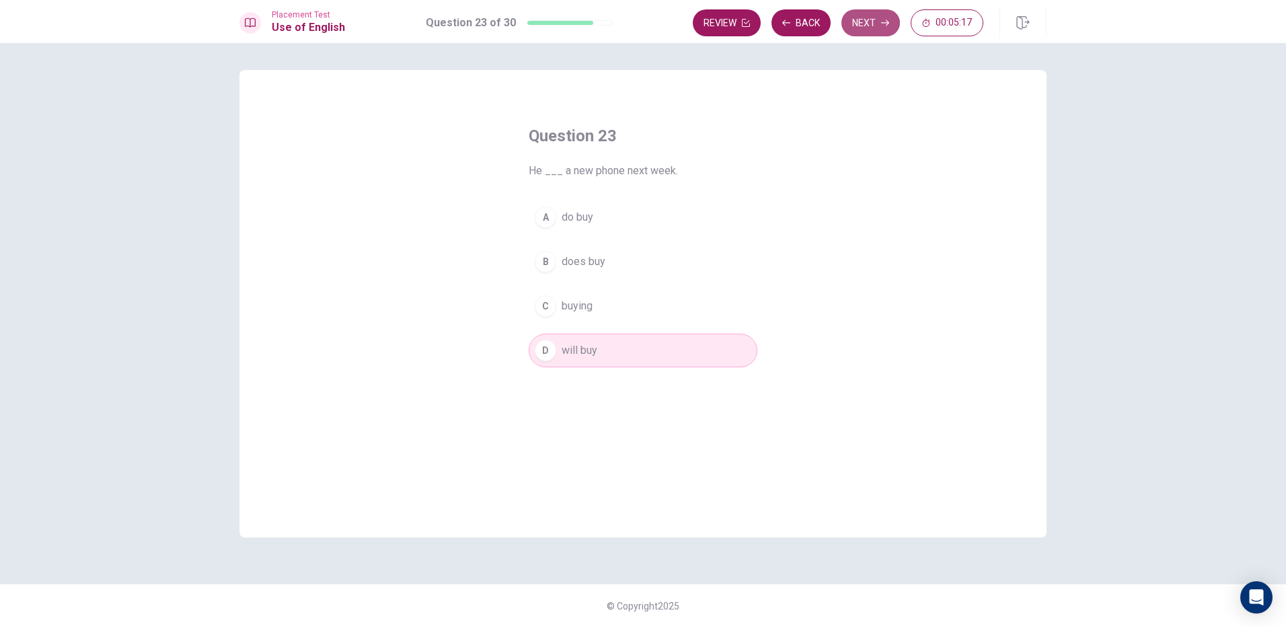
click at [870, 22] on button "Next" at bounding box center [871, 22] width 59 height 27
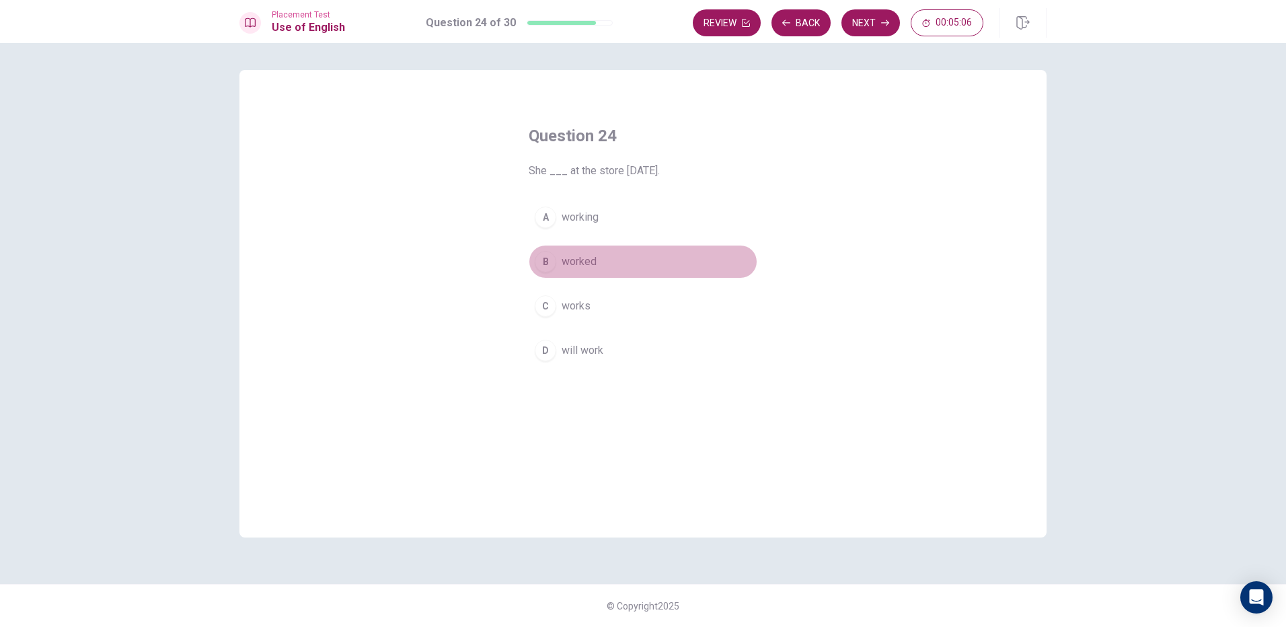
click at [615, 254] on button "B worked" at bounding box center [643, 262] width 229 height 34
click at [864, 18] on button "Next" at bounding box center [871, 22] width 59 height 27
click at [635, 258] on button "B necklace" at bounding box center [643, 262] width 229 height 34
click at [880, 10] on button "Next" at bounding box center [871, 22] width 59 height 27
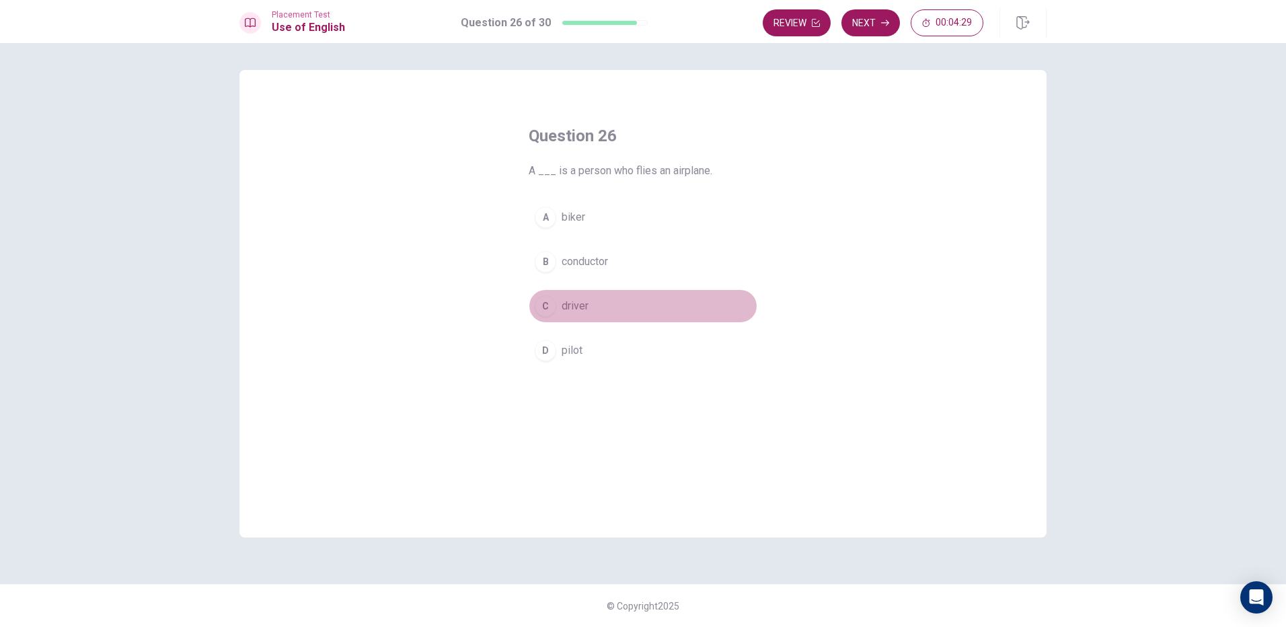
click at [568, 296] on button "C driver" at bounding box center [643, 306] width 229 height 34
click at [884, 14] on button "Next" at bounding box center [871, 22] width 59 height 27
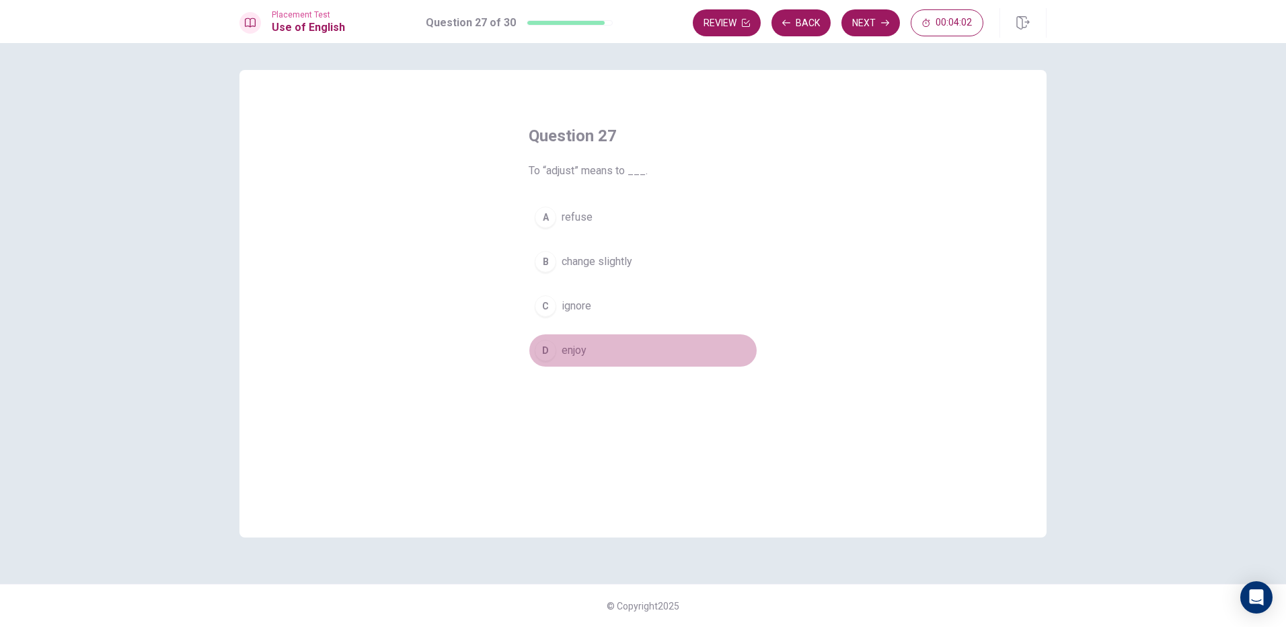
click at [566, 343] on span "enjoy" at bounding box center [574, 350] width 25 height 16
click at [860, 14] on button "Next" at bounding box center [871, 22] width 59 height 27
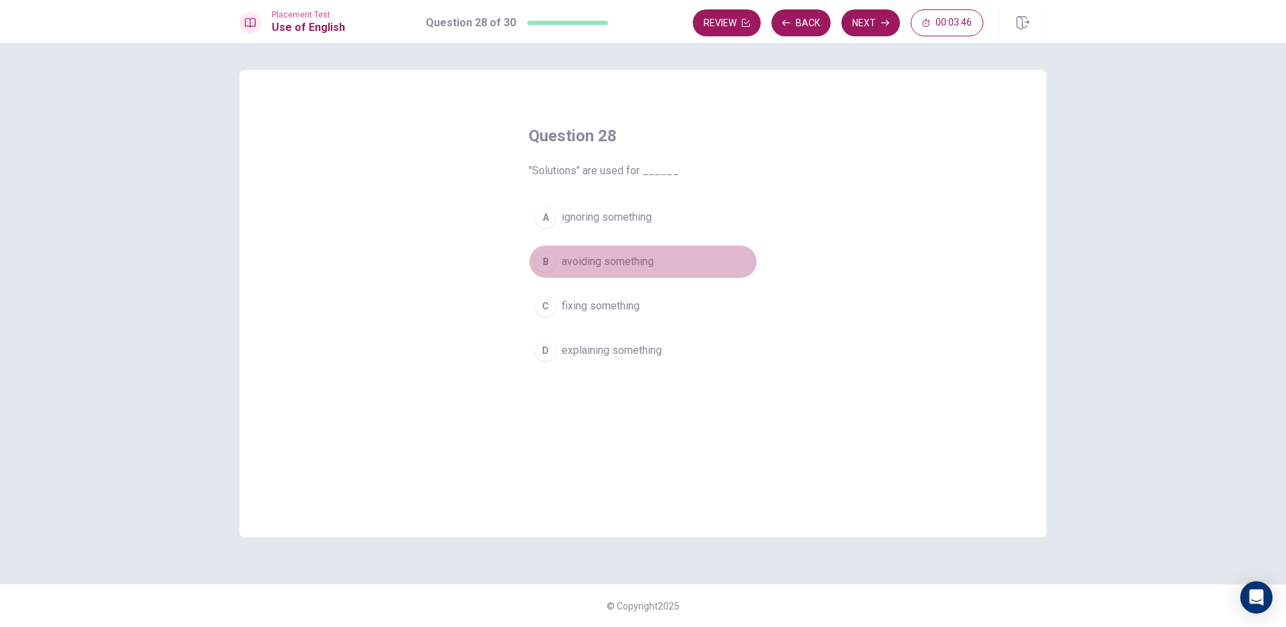
click at [644, 270] on button "B avoiding something" at bounding box center [643, 262] width 229 height 34
click at [883, 16] on button "Next" at bounding box center [871, 22] width 59 height 27
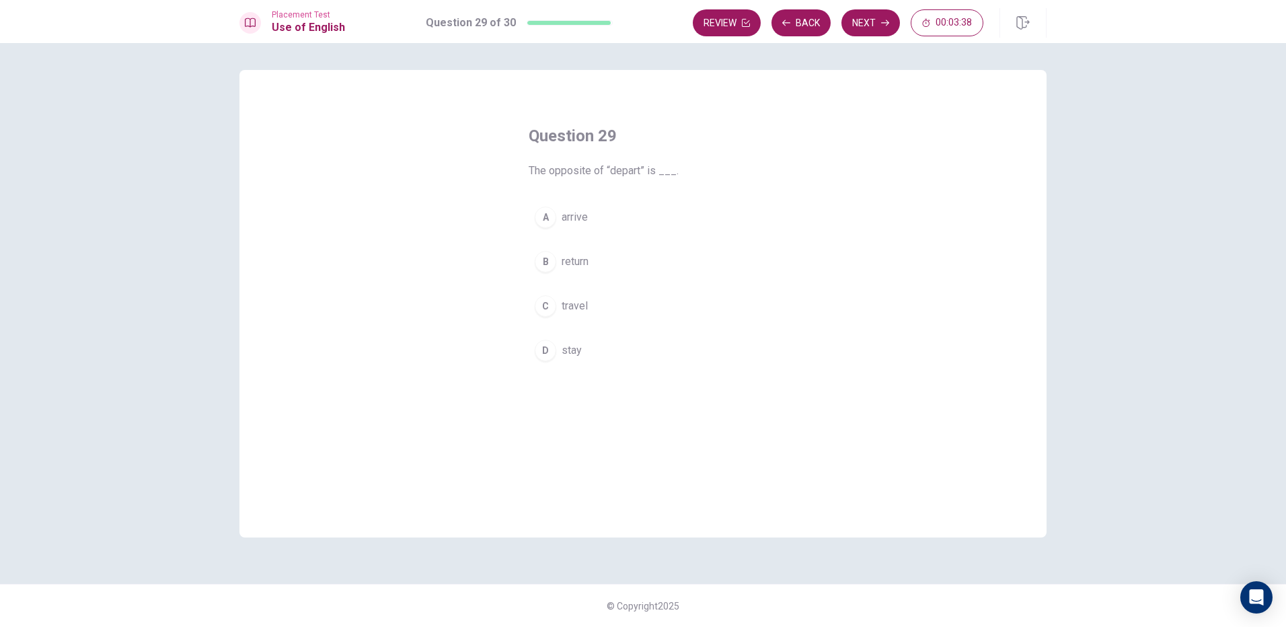
click at [566, 260] on span "return" at bounding box center [575, 262] width 27 height 16
click at [860, 21] on button "Next" at bounding box center [871, 22] width 59 height 27
click at [602, 250] on button "B a" at bounding box center [643, 262] width 229 height 34
click at [883, 7] on div "Placement Test Use of English Question 30 of 30 Review Back Next 00:03:30" at bounding box center [643, 21] width 1286 height 43
click at [677, 187] on div "Question 30 [PERSON_NAME] is ___ engineer. A None B a C the D an" at bounding box center [643, 246] width 283 height 285
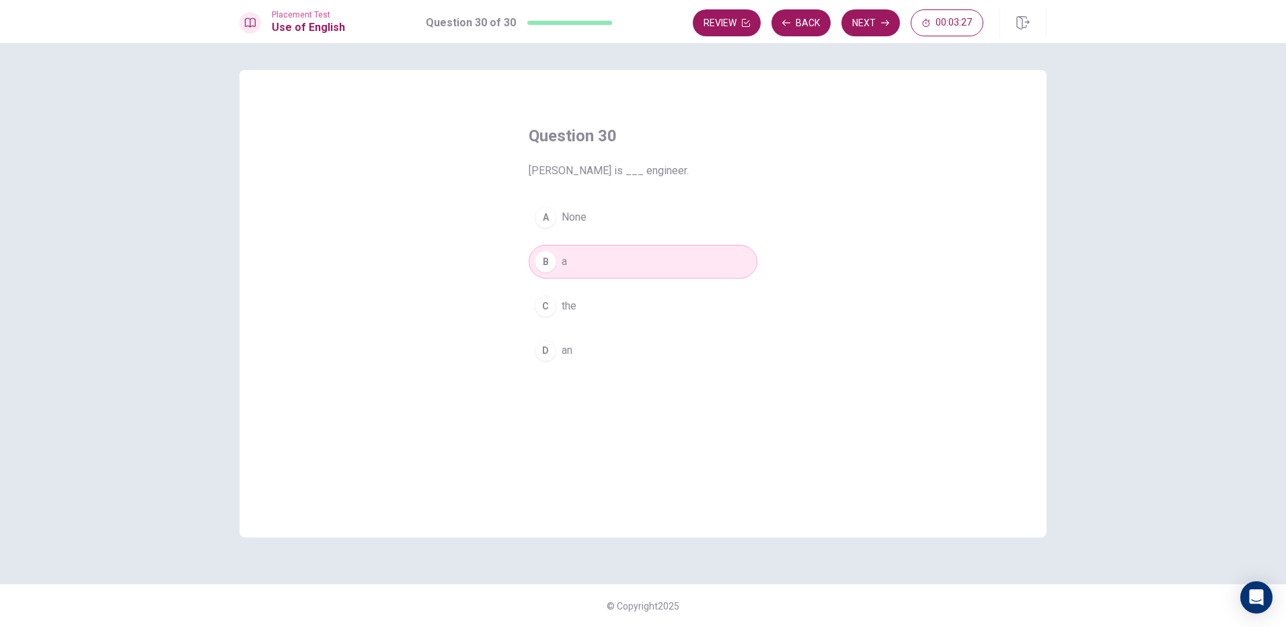
click at [638, 233] on button "A None" at bounding box center [643, 217] width 229 height 34
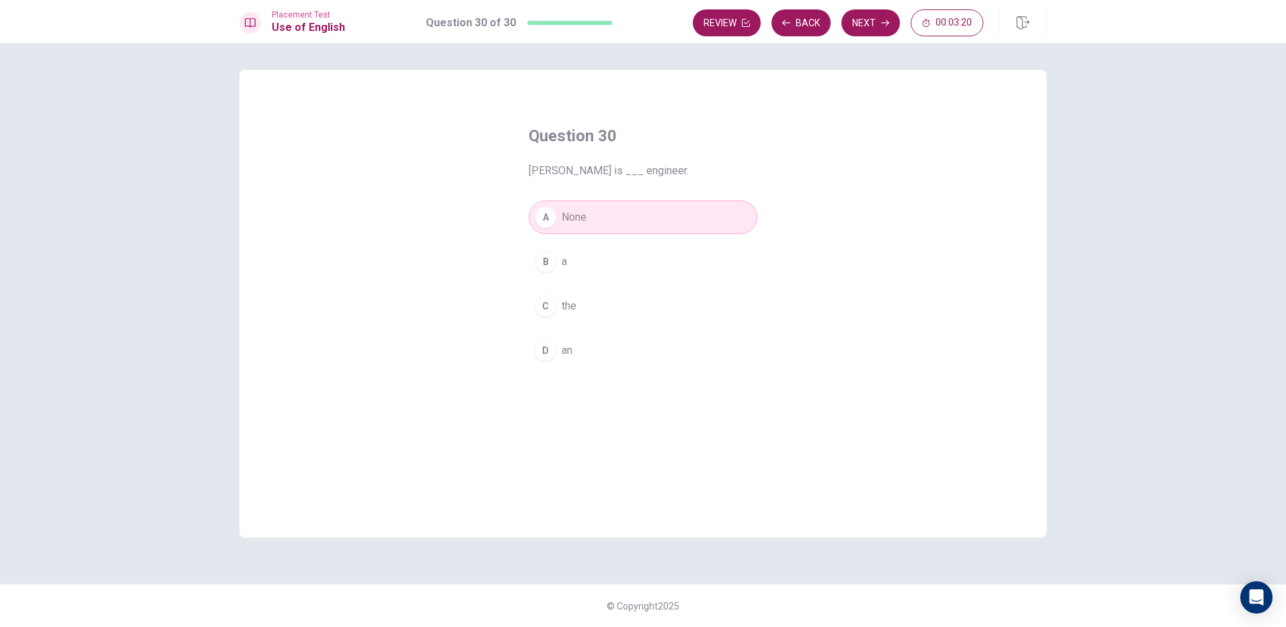
click at [622, 266] on button "B a" at bounding box center [643, 262] width 229 height 34
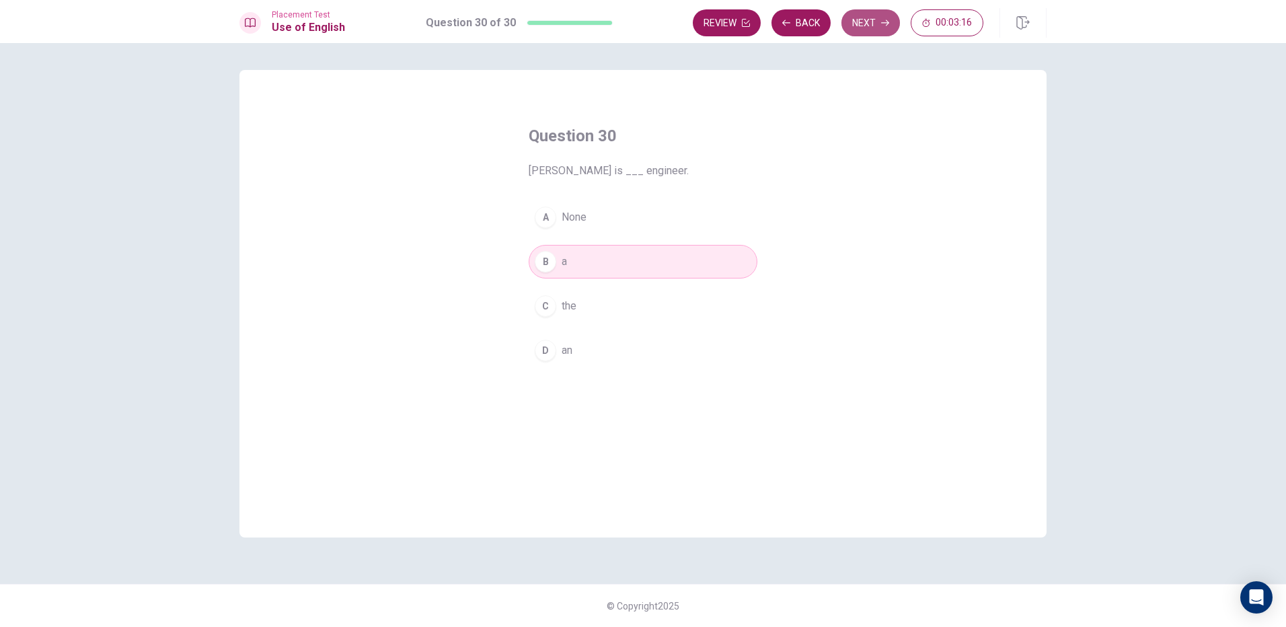
click at [879, 13] on button "Next" at bounding box center [871, 22] width 59 height 27
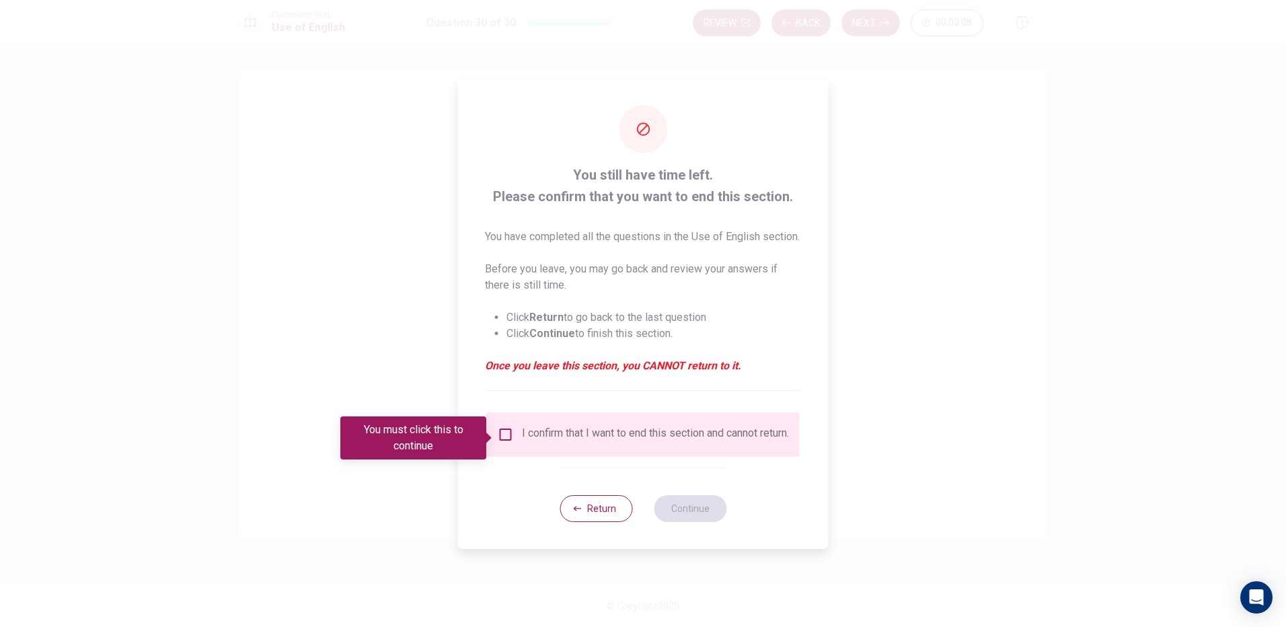
click at [507, 439] on input "You must click this to continue" at bounding box center [506, 434] width 16 height 16
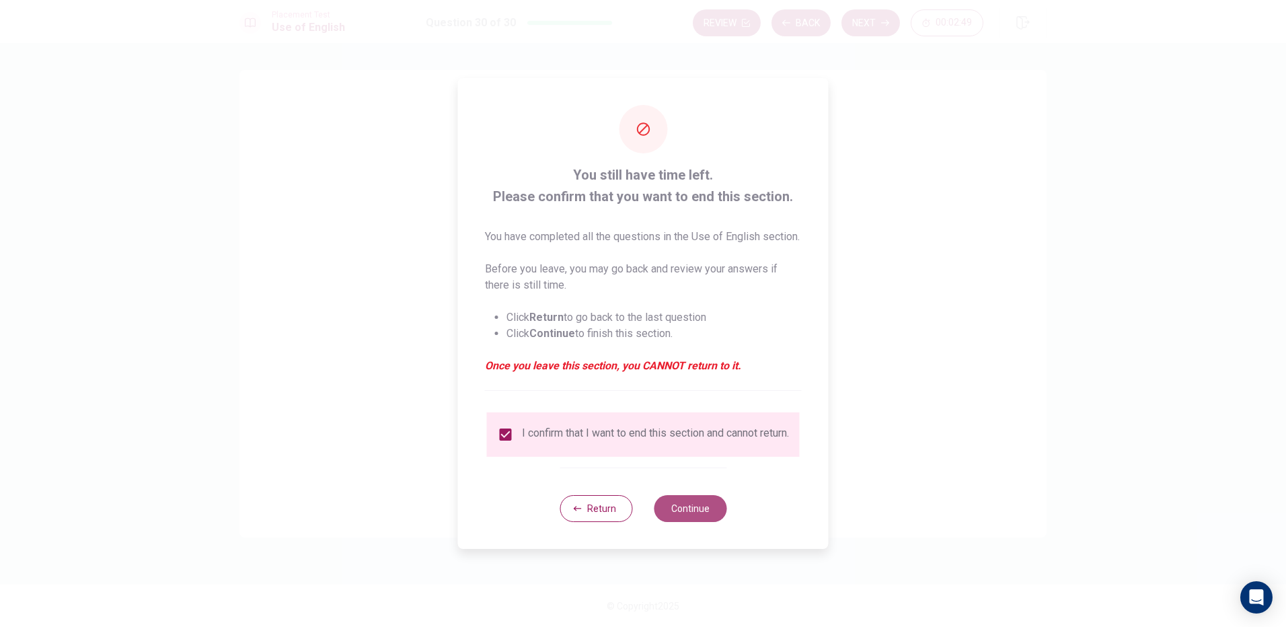
click at [709, 522] on button "Continue" at bounding box center [690, 508] width 73 height 27
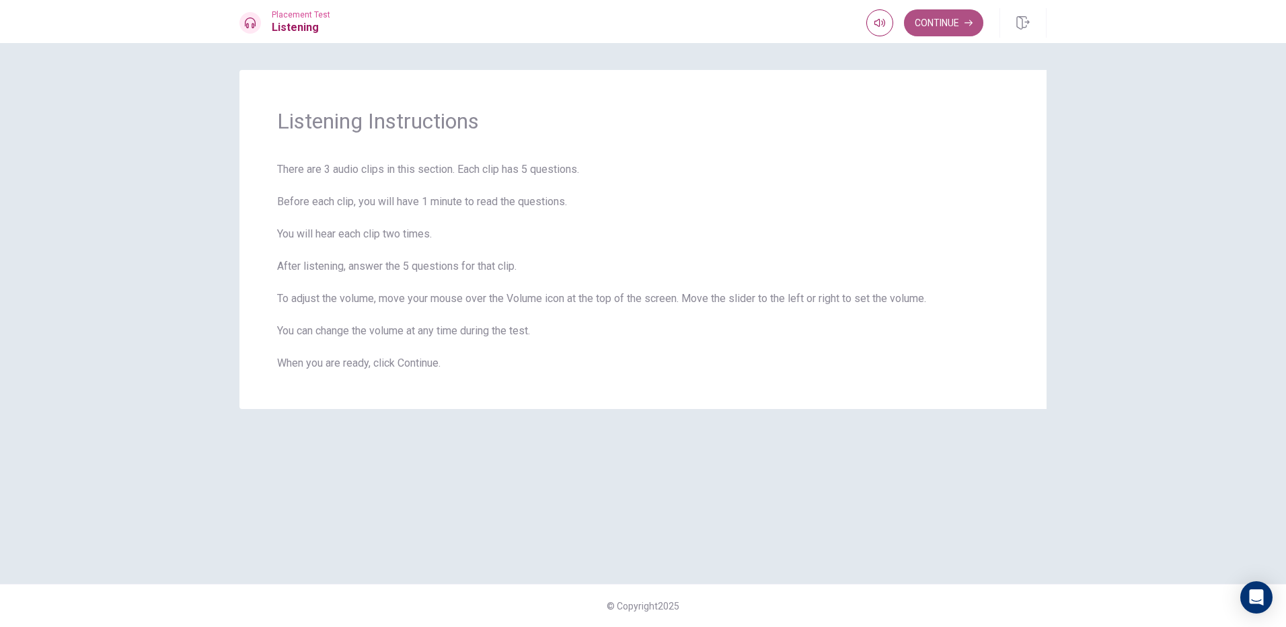
click at [958, 12] on button "Continue" at bounding box center [943, 22] width 79 height 27
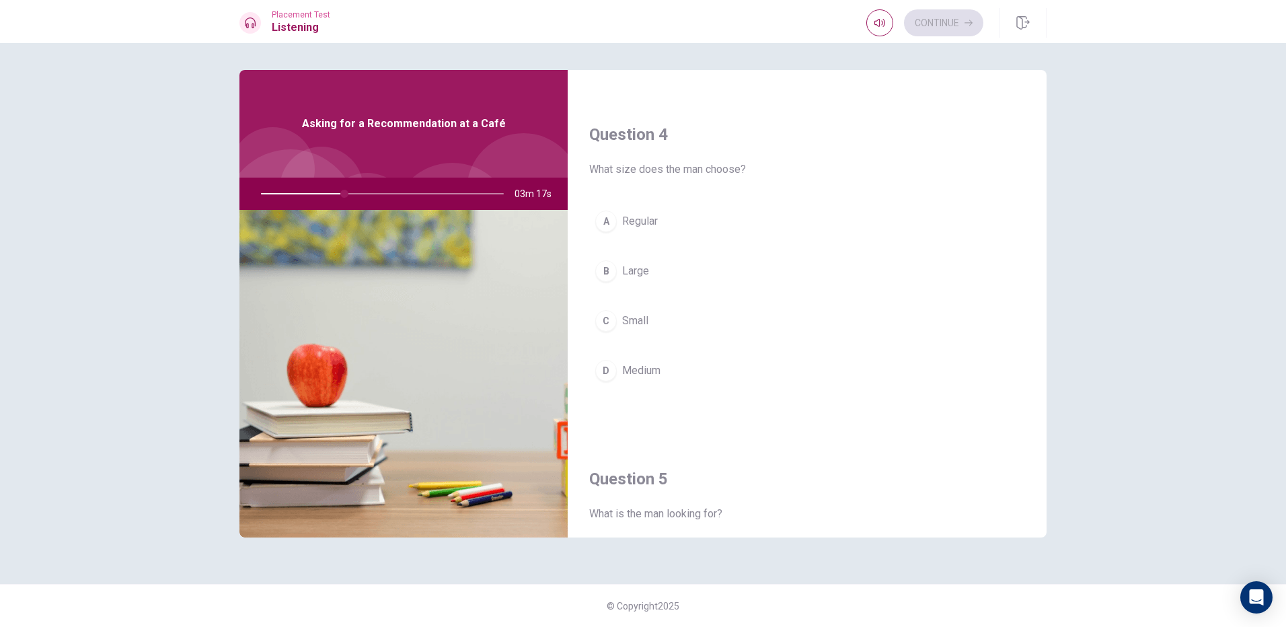
scroll to position [1009, 0]
click at [620, 262] on button "B Large" at bounding box center [807, 269] width 436 height 34
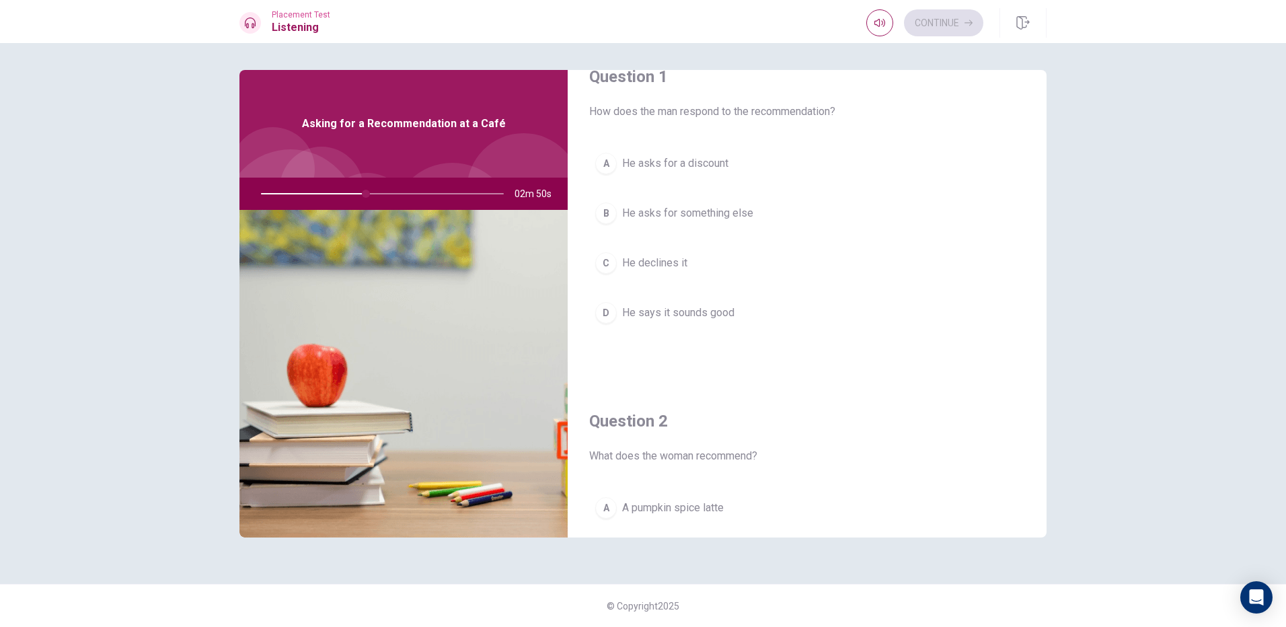
scroll to position [0, 0]
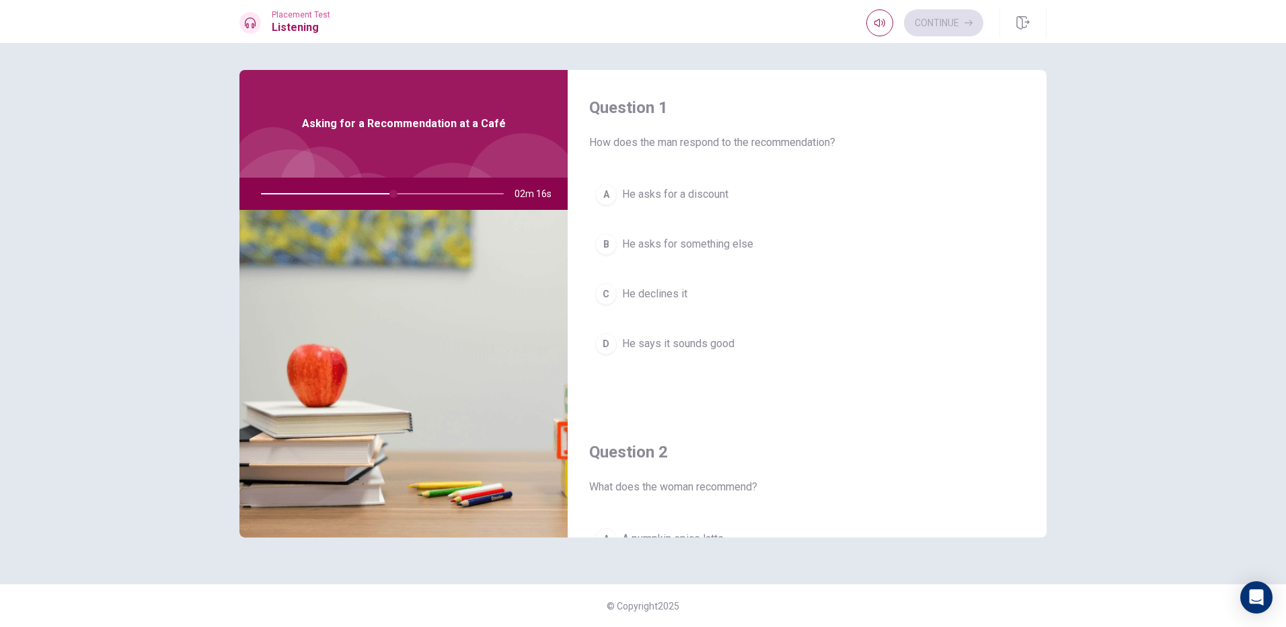
click at [1038, 441] on div "Question 2 What does the woman recommend? A A pumpkin spice latte B An espresso…" at bounding box center [807, 586] width 479 height 344
click at [1174, 515] on div "Question 1 How does the man respond to the recommendation? A He asks for a disc…" at bounding box center [643, 335] width 1286 height 584
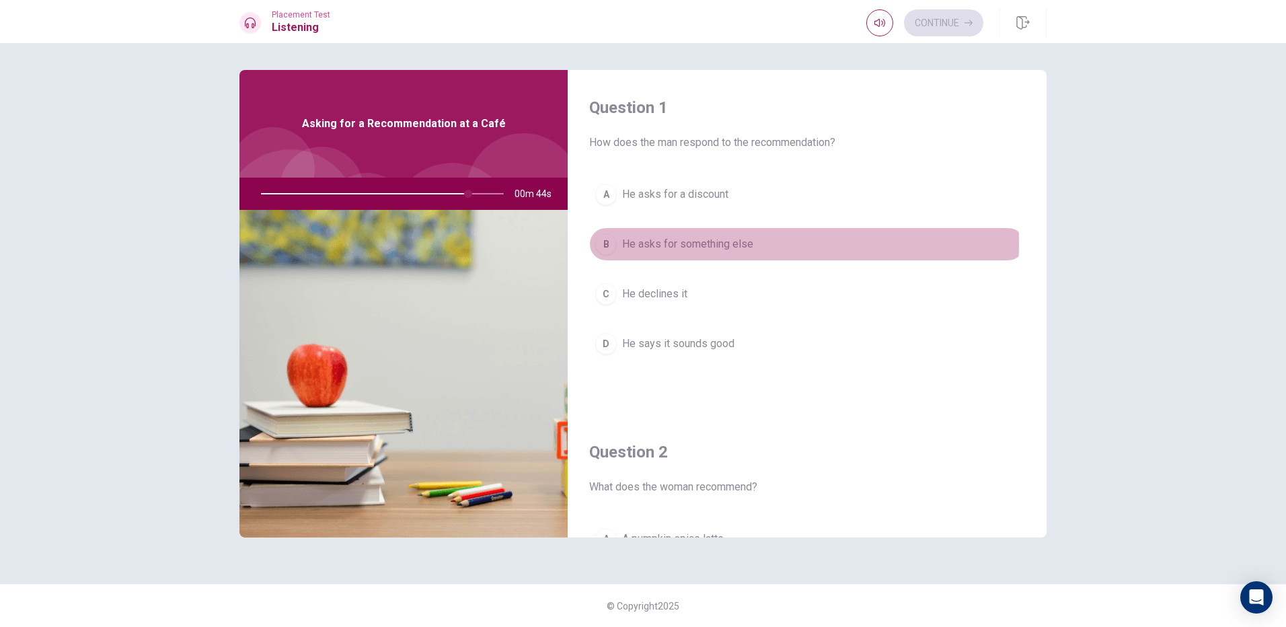
click at [607, 244] on div "B" at bounding box center [606, 244] width 22 height 22
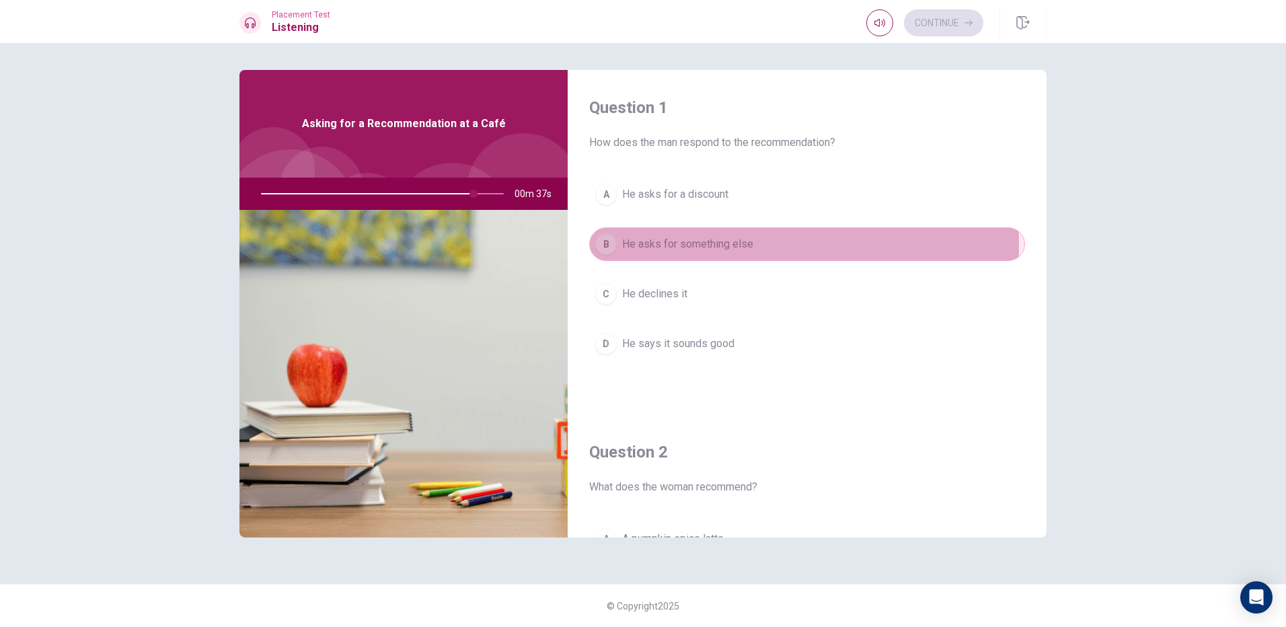
click at [607, 244] on div "B" at bounding box center [606, 244] width 22 height 22
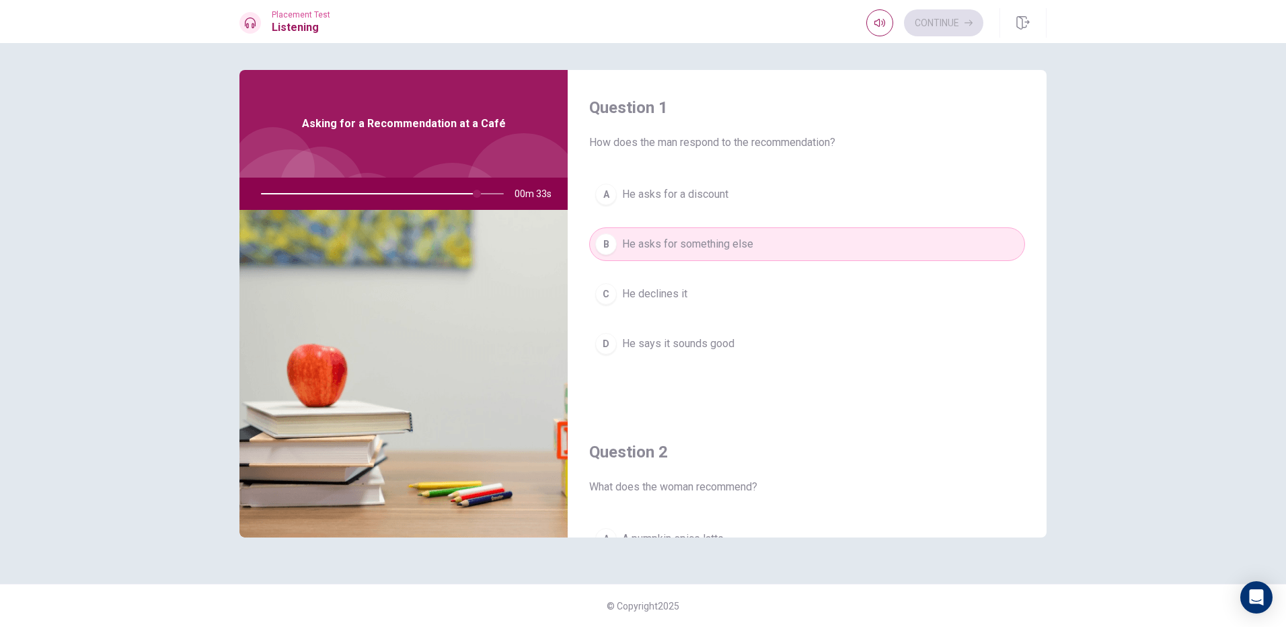
click at [849, 163] on div "Question 1 How does the man respond to the recommendation? A He asks for a disc…" at bounding box center [807, 242] width 479 height 344
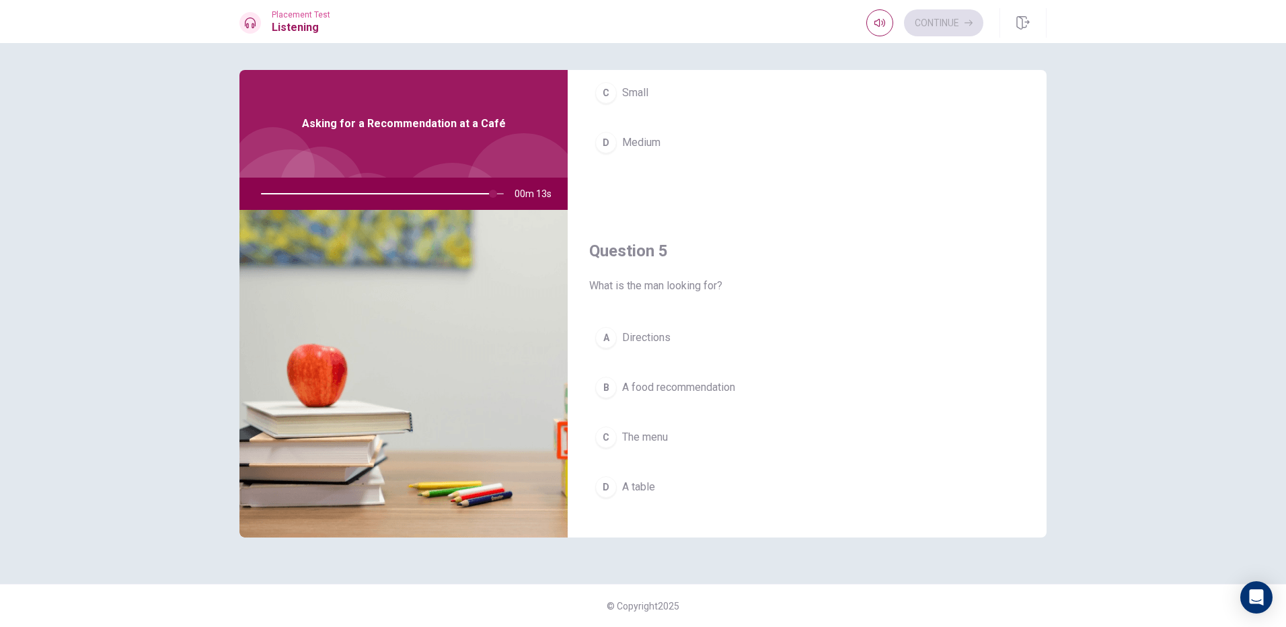
scroll to position [1255, 0]
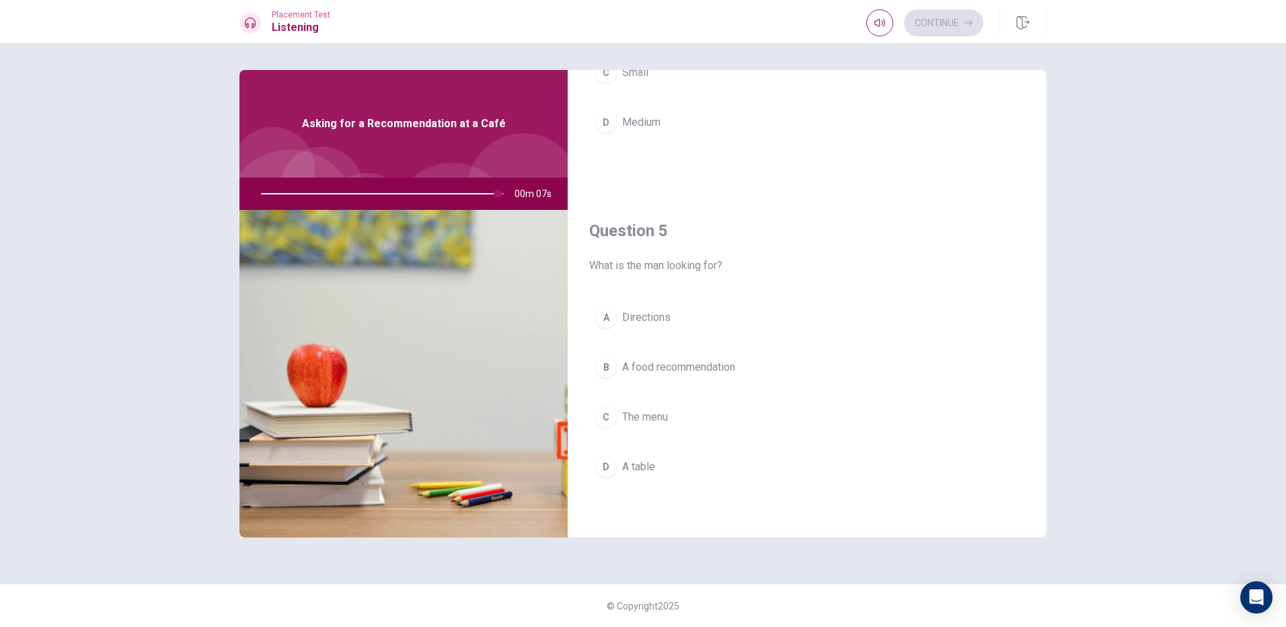
click at [663, 413] on span "The menu" at bounding box center [645, 417] width 46 height 16
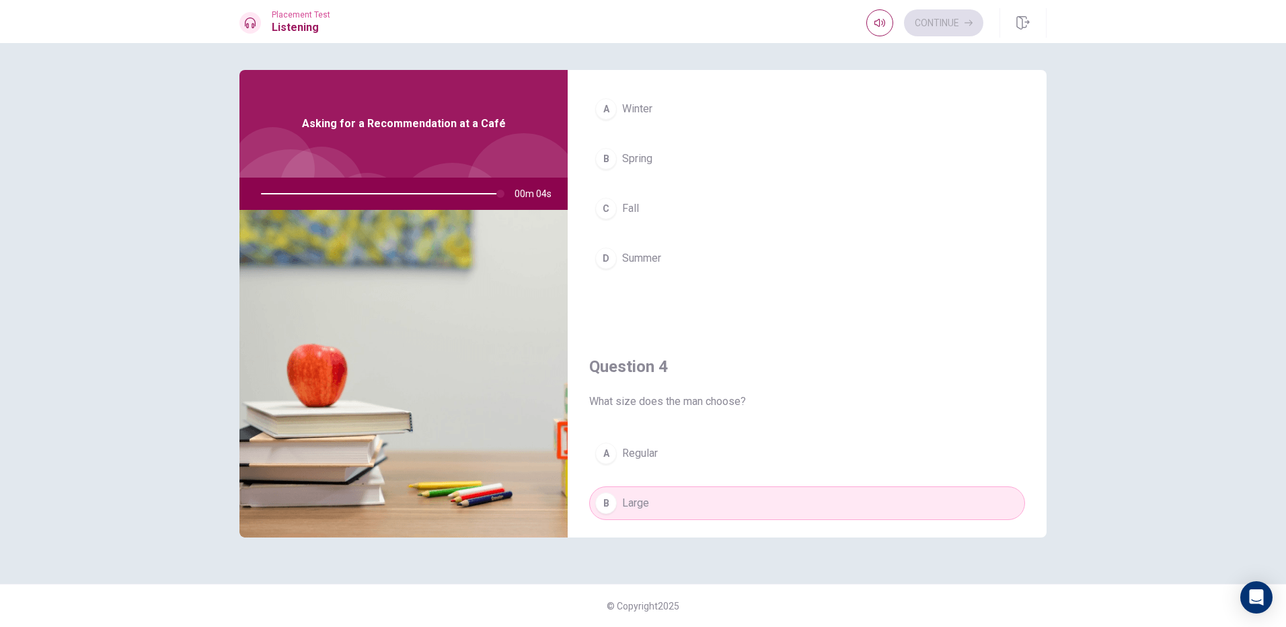
scroll to position [515, 0]
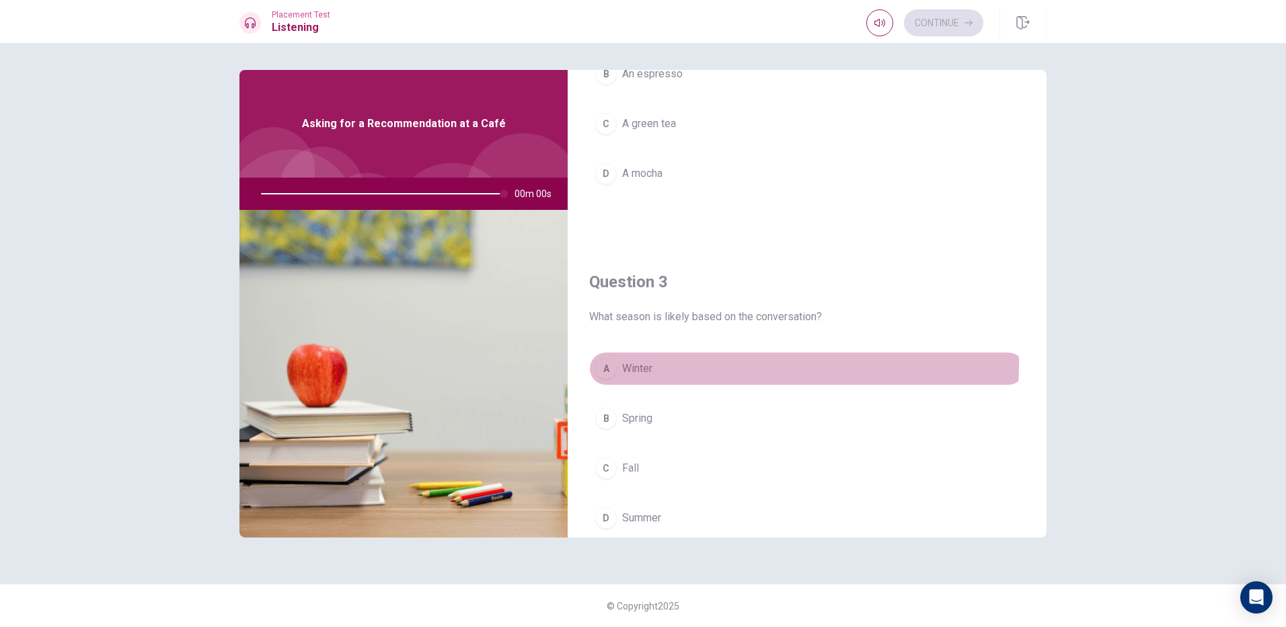
click at [679, 364] on div "Placement Test Listening Continue Continue Question 1 How does the man respond …" at bounding box center [643, 313] width 1286 height 627
type input "0"
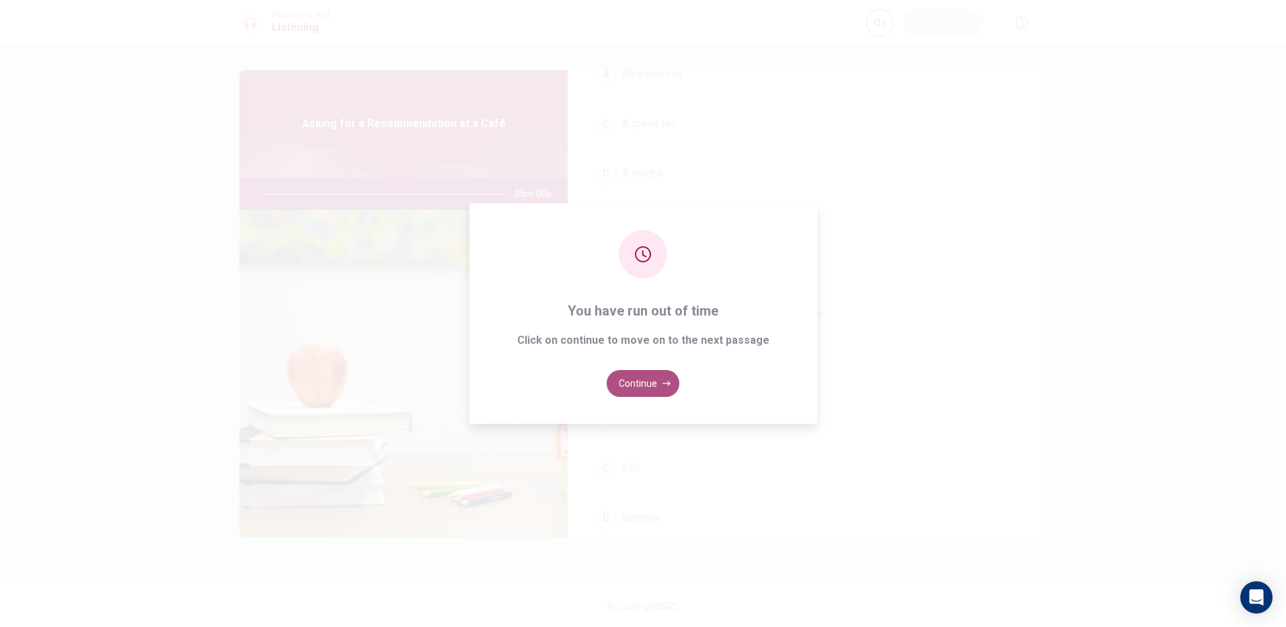
click at [665, 381] on icon "button" at bounding box center [667, 383] width 8 height 8
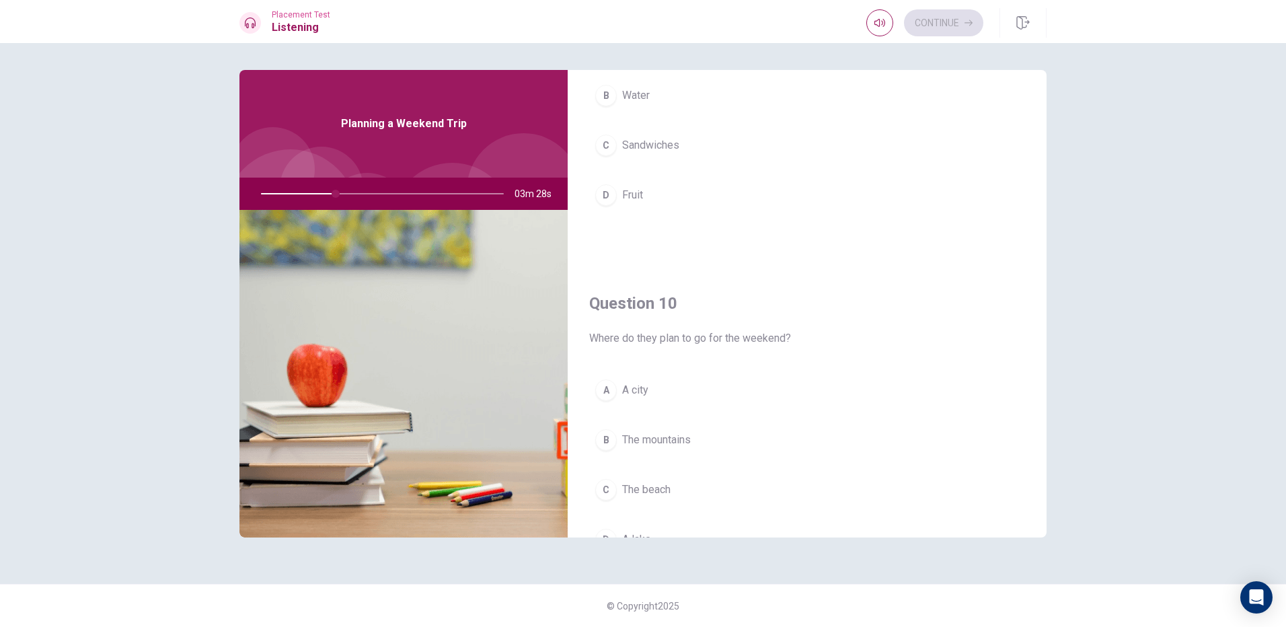
scroll to position [1255, 0]
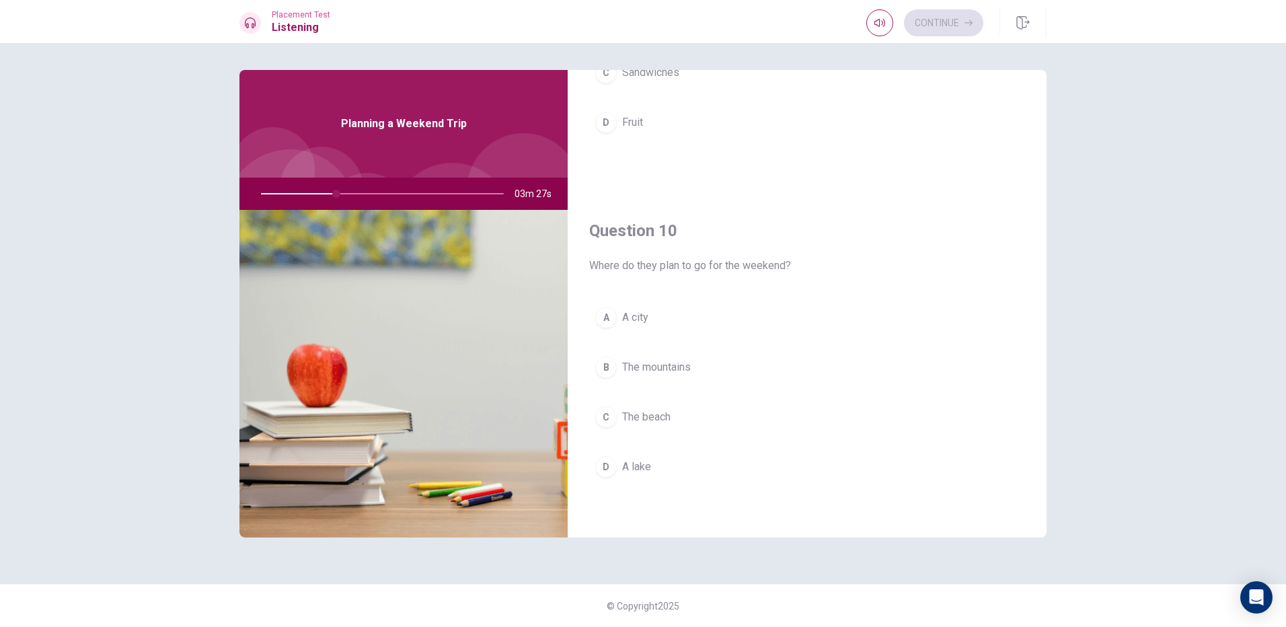
click at [609, 407] on div "C" at bounding box center [606, 417] width 22 height 22
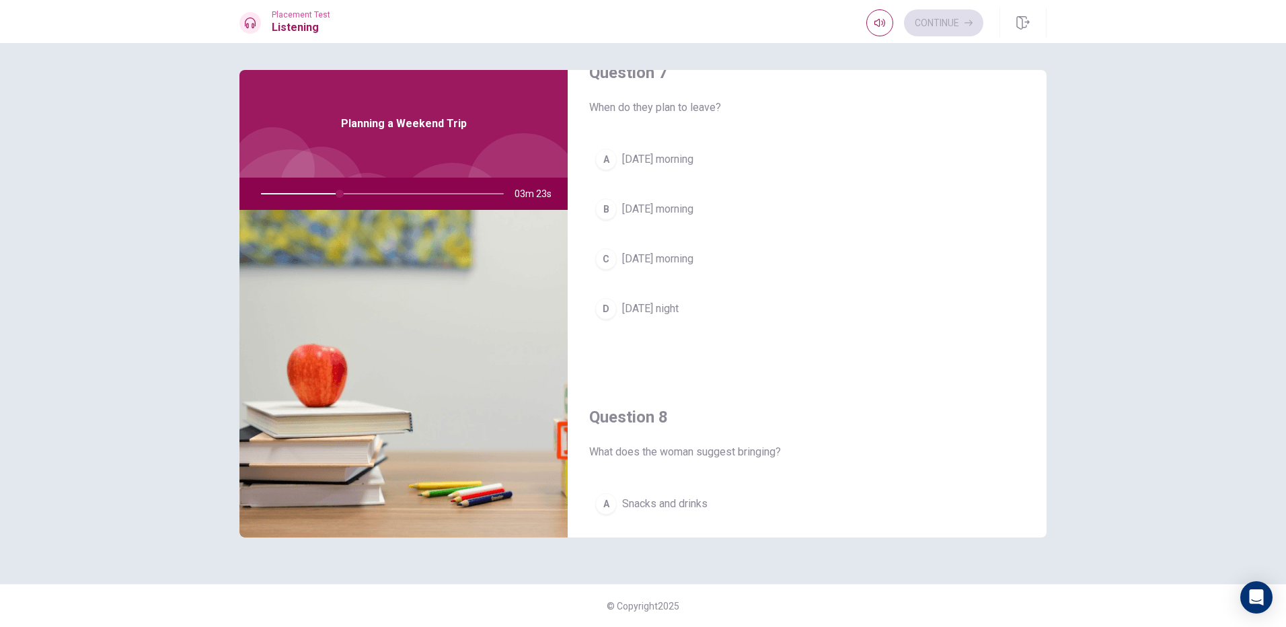
scroll to position [313, 0]
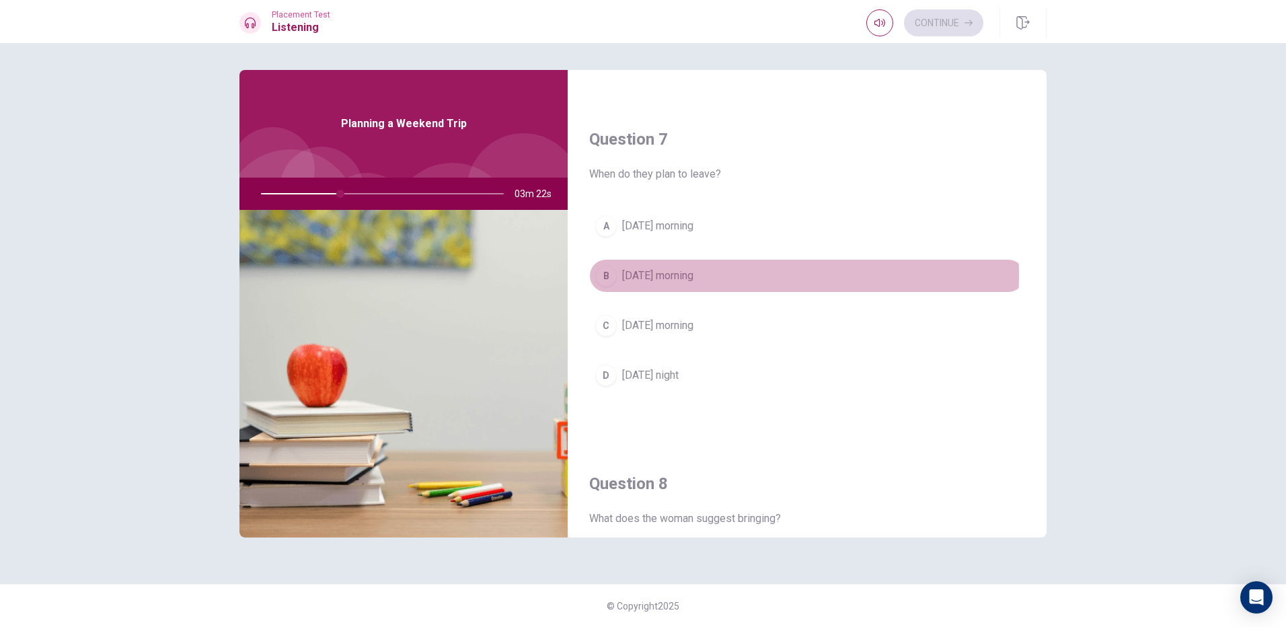
click at [642, 275] on span "[DATE] morning" at bounding box center [657, 276] width 71 height 16
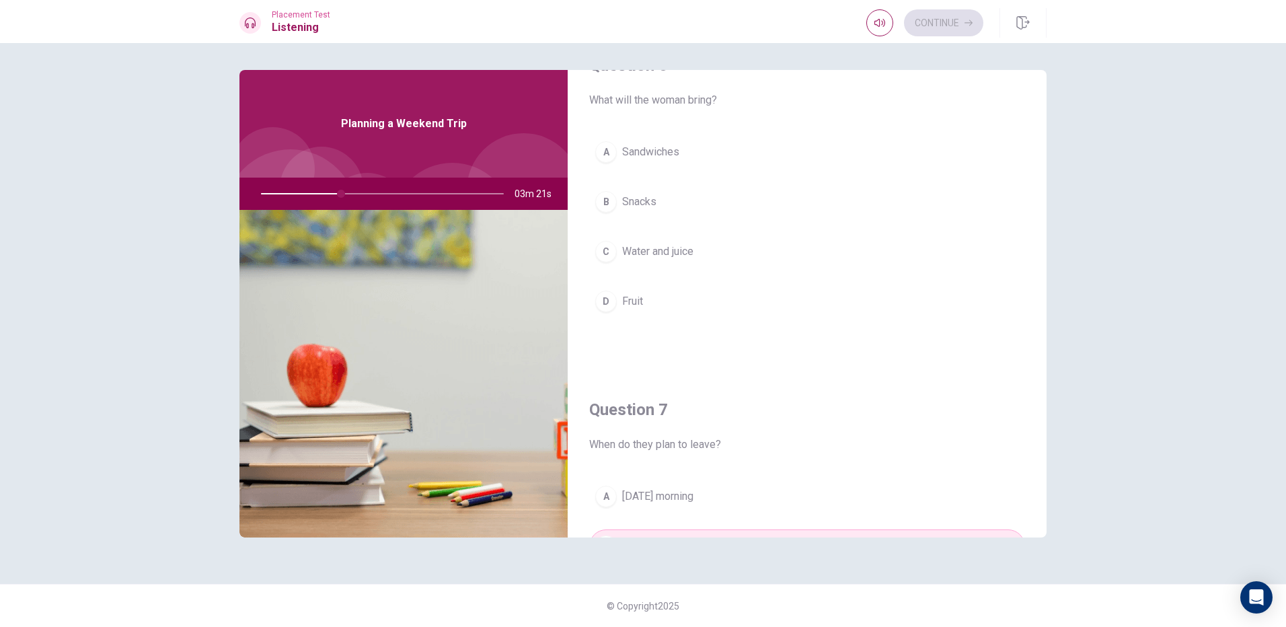
scroll to position [0, 0]
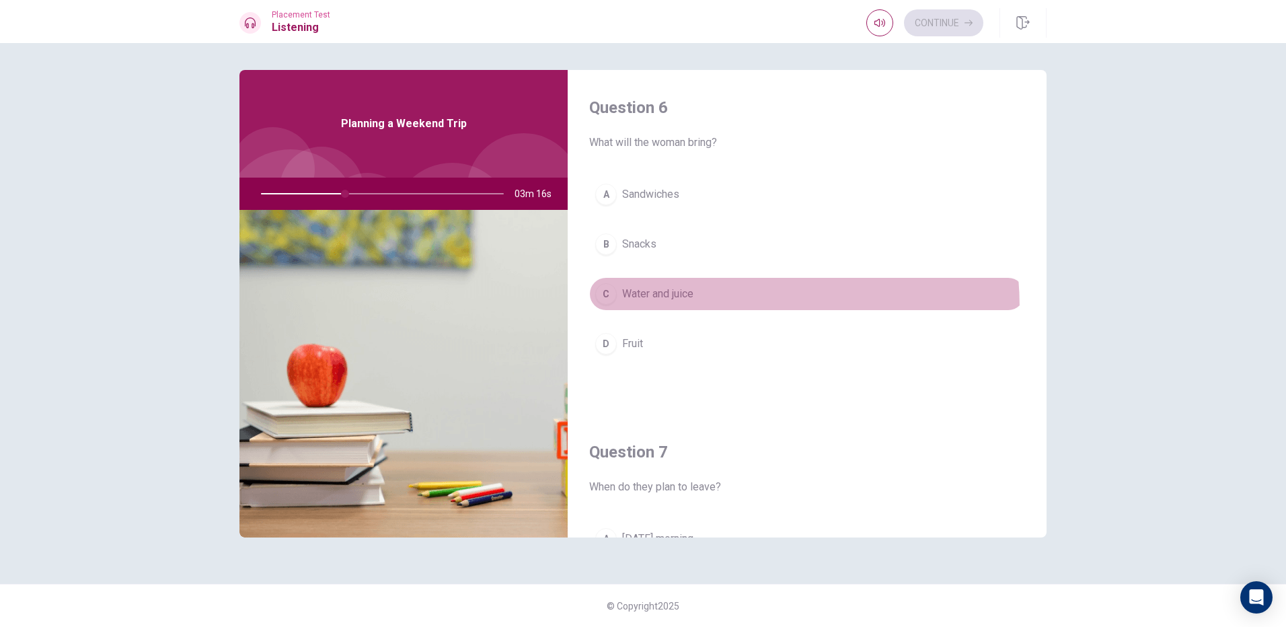
click at [669, 308] on button "C Water and juice" at bounding box center [807, 294] width 436 height 34
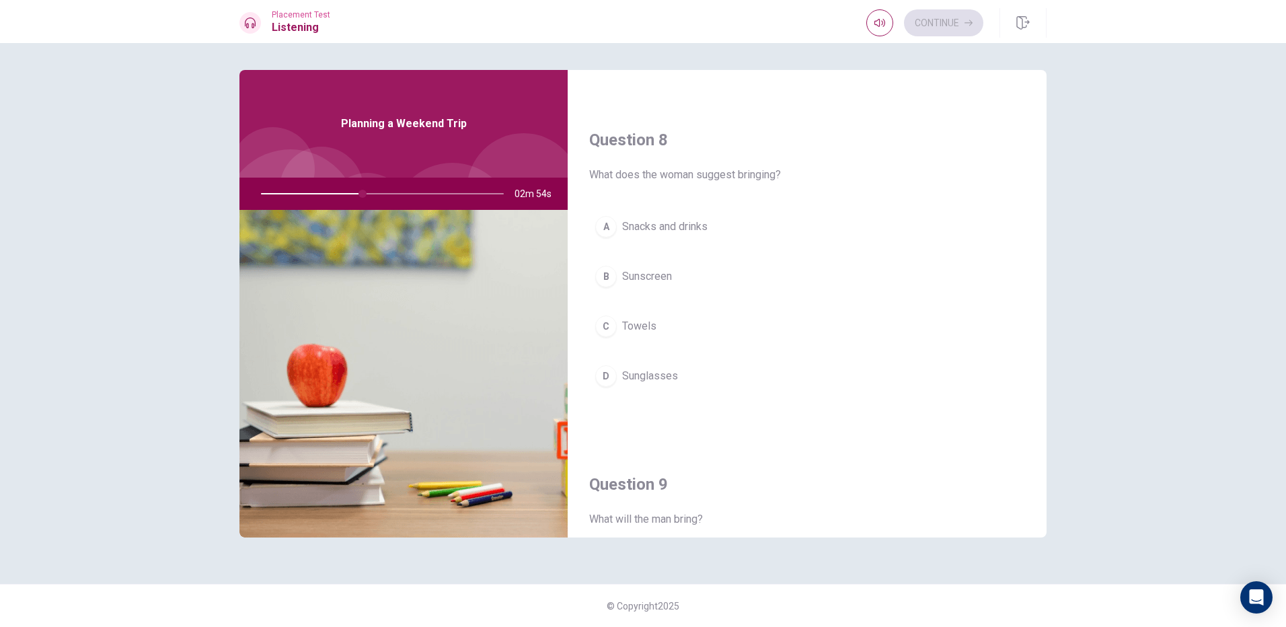
scroll to position [582, 0]
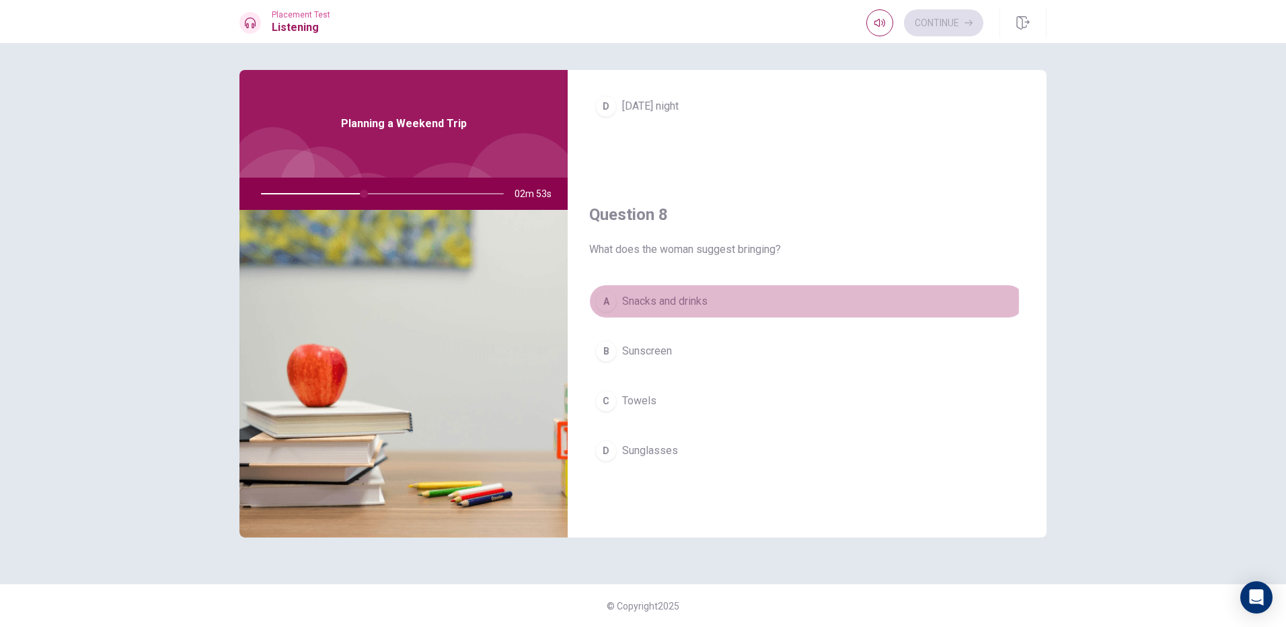
click at [666, 301] on span "Snacks and drinks" at bounding box center [664, 301] width 85 height 16
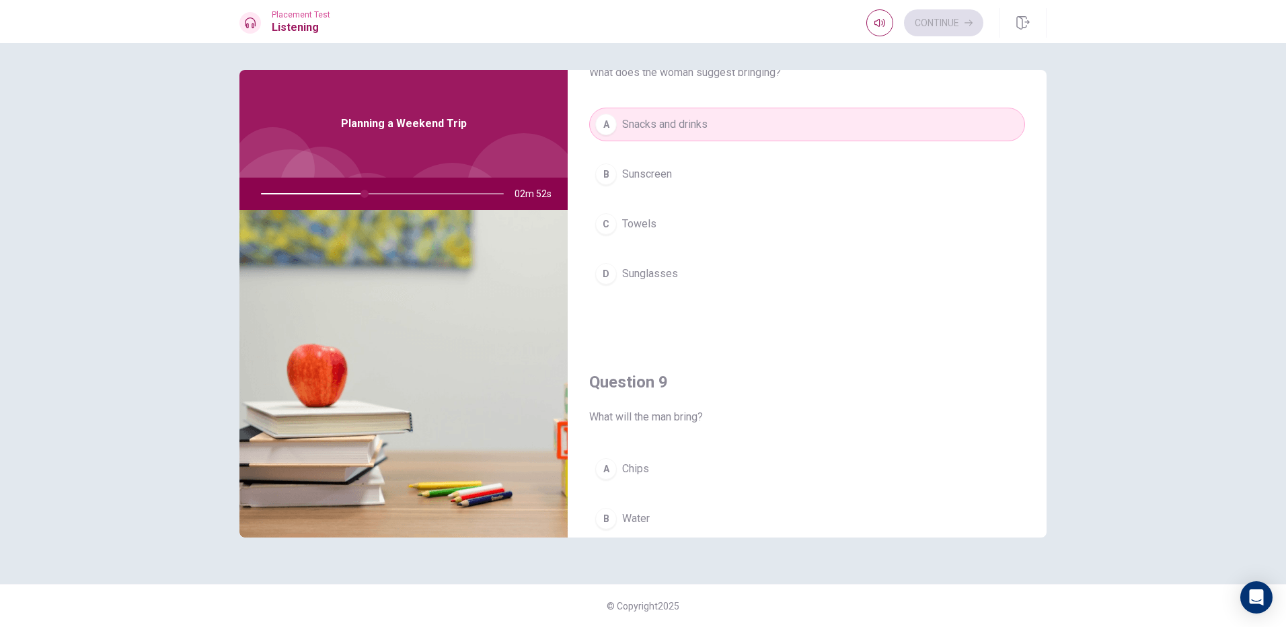
scroll to position [985, 0]
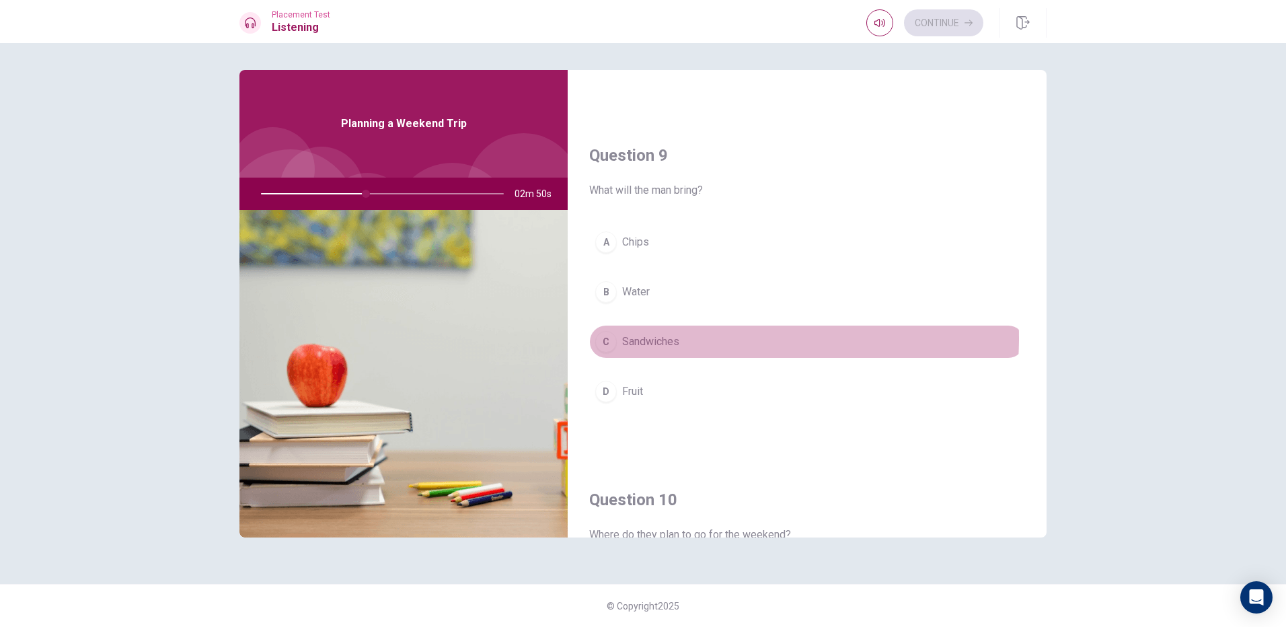
click at [663, 338] on span "Sandwiches" at bounding box center [650, 342] width 57 height 16
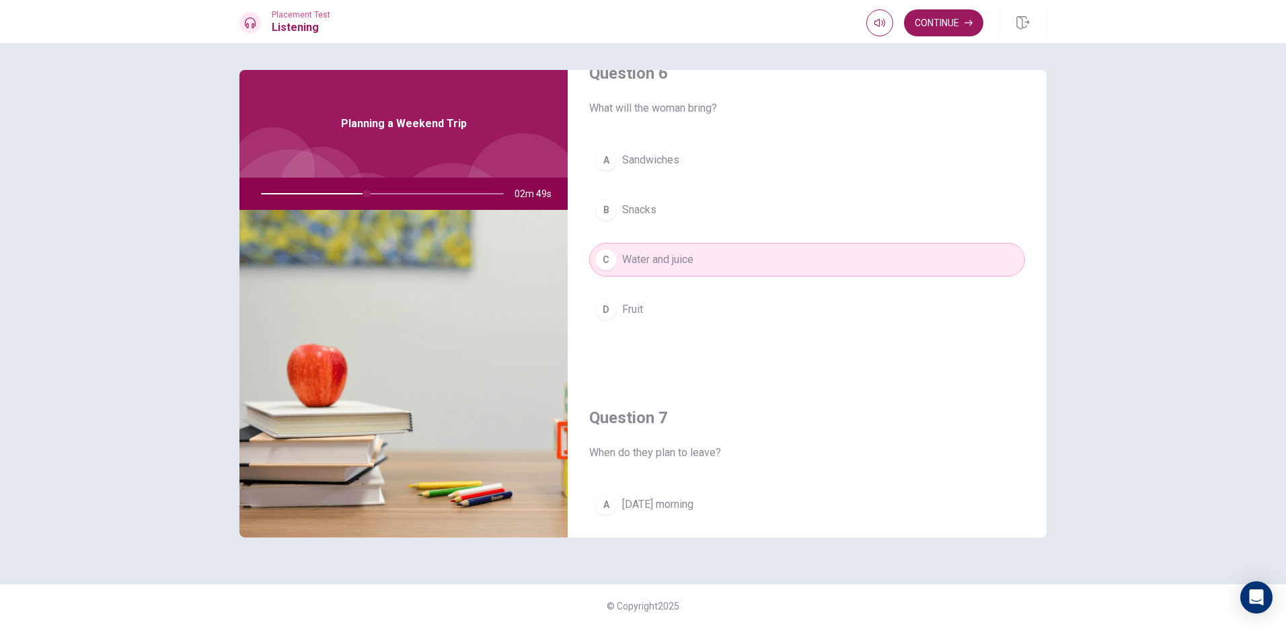
scroll to position [0, 0]
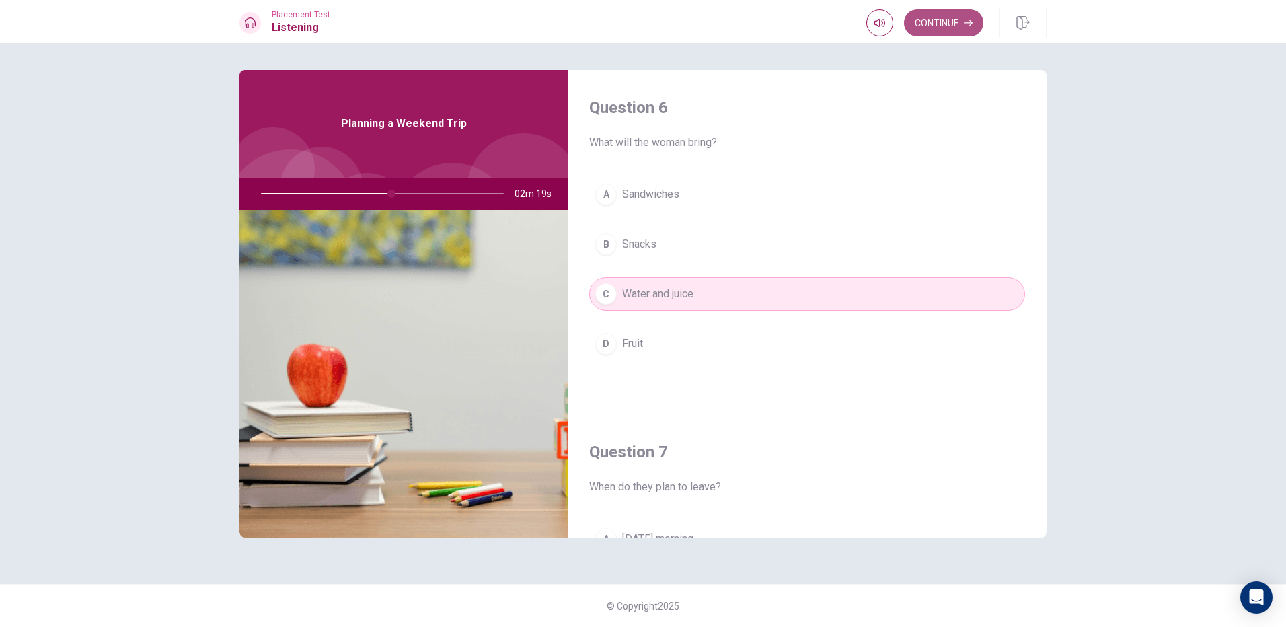
click at [944, 14] on button "Continue" at bounding box center [943, 22] width 79 height 27
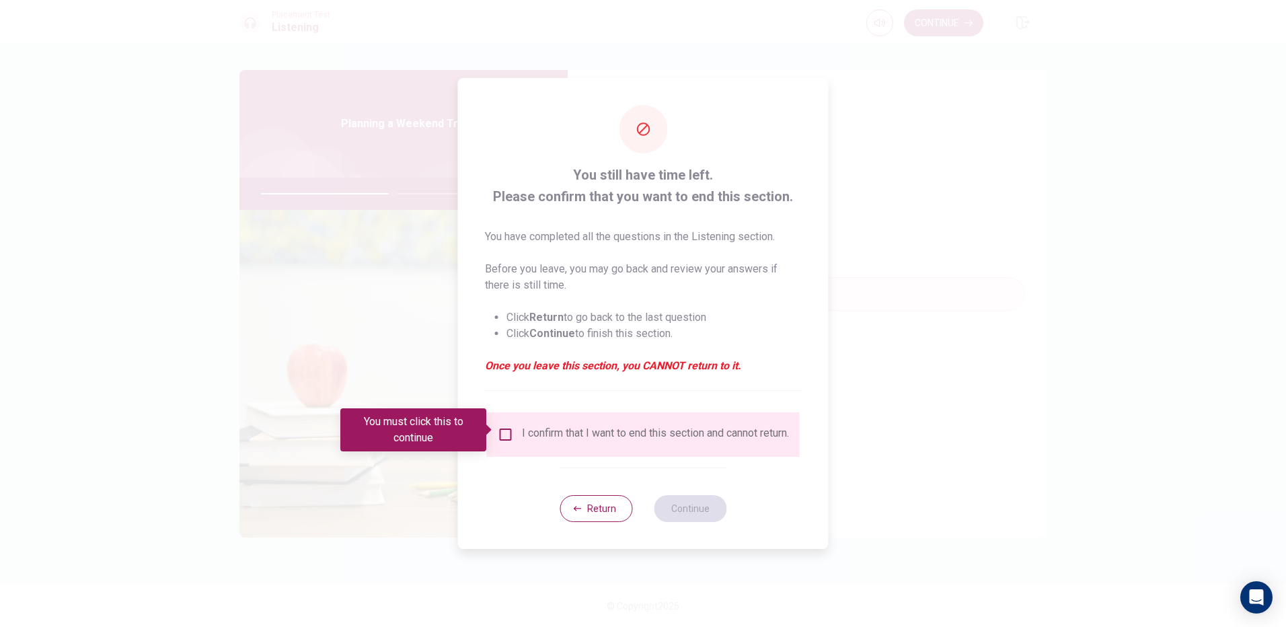
click at [925, 207] on div at bounding box center [643, 313] width 1286 height 627
click at [374, 334] on div at bounding box center [643, 313] width 1286 height 627
click at [599, 505] on button "Return" at bounding box center [596, 508] width 73 height 27
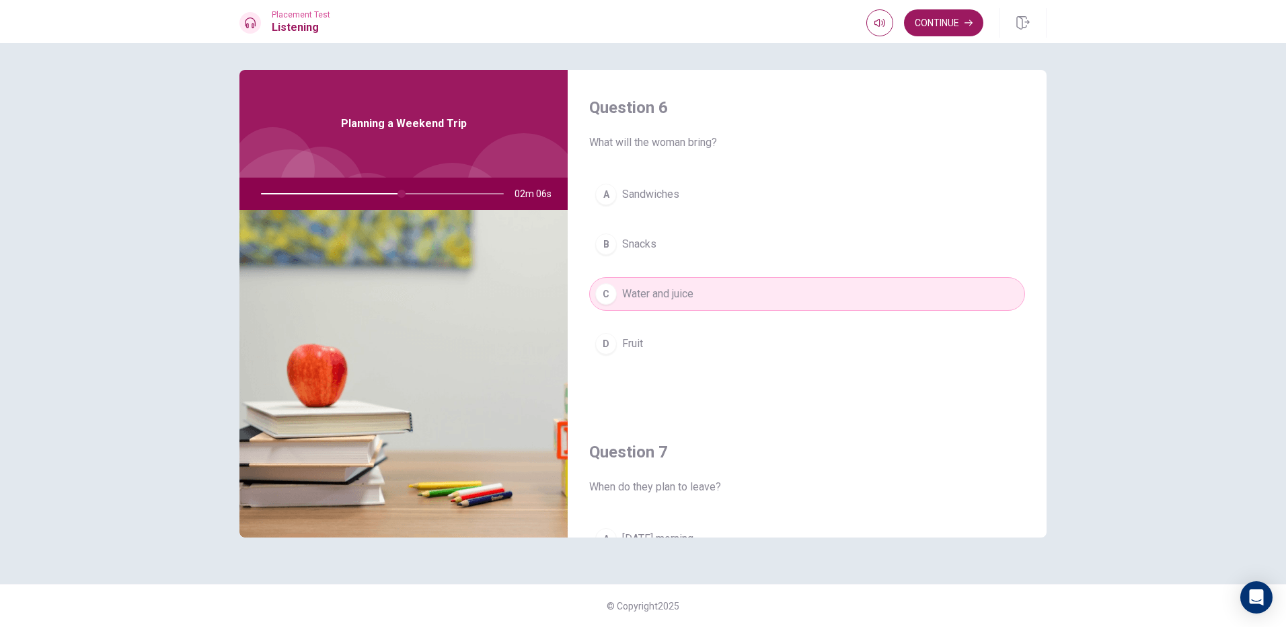
click at [903, 78] on div "Question 6 What will the woman bring? A Sandwiches B Snacks C Water and juice D…" at bounding box center [807, 242] width 479 height 344
click at [957, 9] on div "Continue" at bounding box center [956, 23] width 180 height 30
click at [951, 24] on button "Continue" at bounding box center [943, 22] width 79 height 27
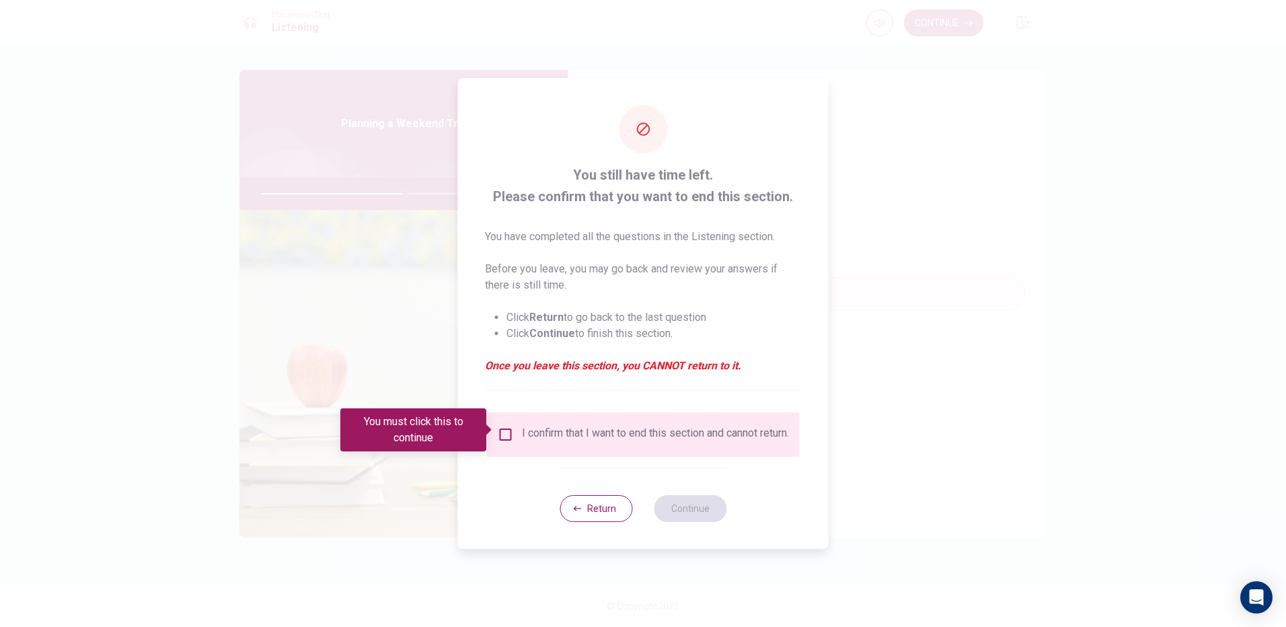
click at [527, 439] on div "I confirm that I want to end this section and cannot return." at bounding box center [655, 434] width 267 height 16
click at [506, 428] on input "You must click this to continue" at bounding box center [506, 434] width 16 height 16
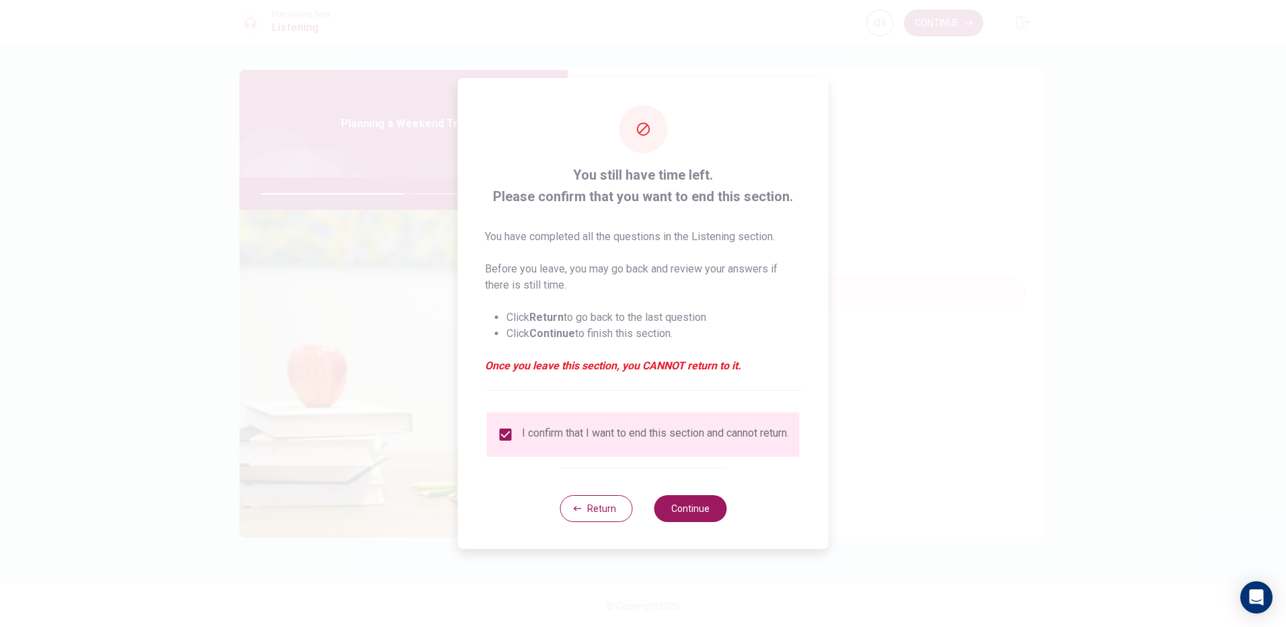
click at [657, 502] on div "Return Continue" at bounding box center [643, 508] width 167 height 81
click at [671, 498] on div "Return Continue" at bounding box center [643, 508] width 167 height 81
click at [680, 515] on button "Continue" at bounding box center [690, 508] width 73 height 27
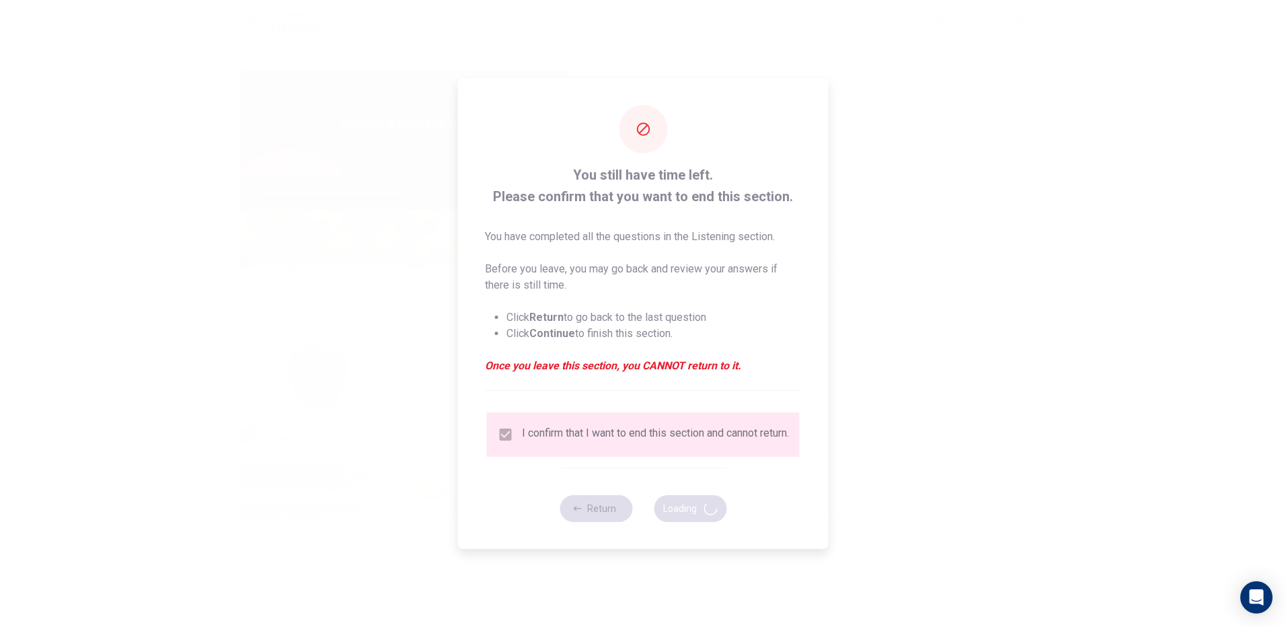
type input "62"
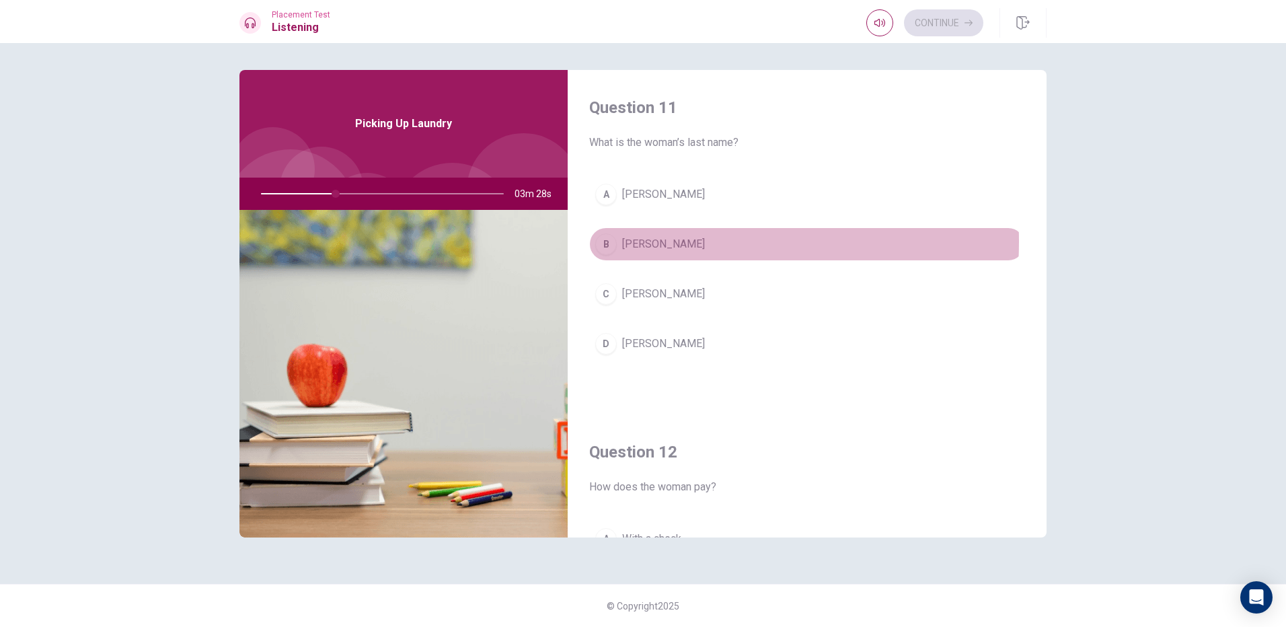
click at [624, 241] on span "[PERSON_NAME]" at bounding box center [663, 244] width 83 height 16
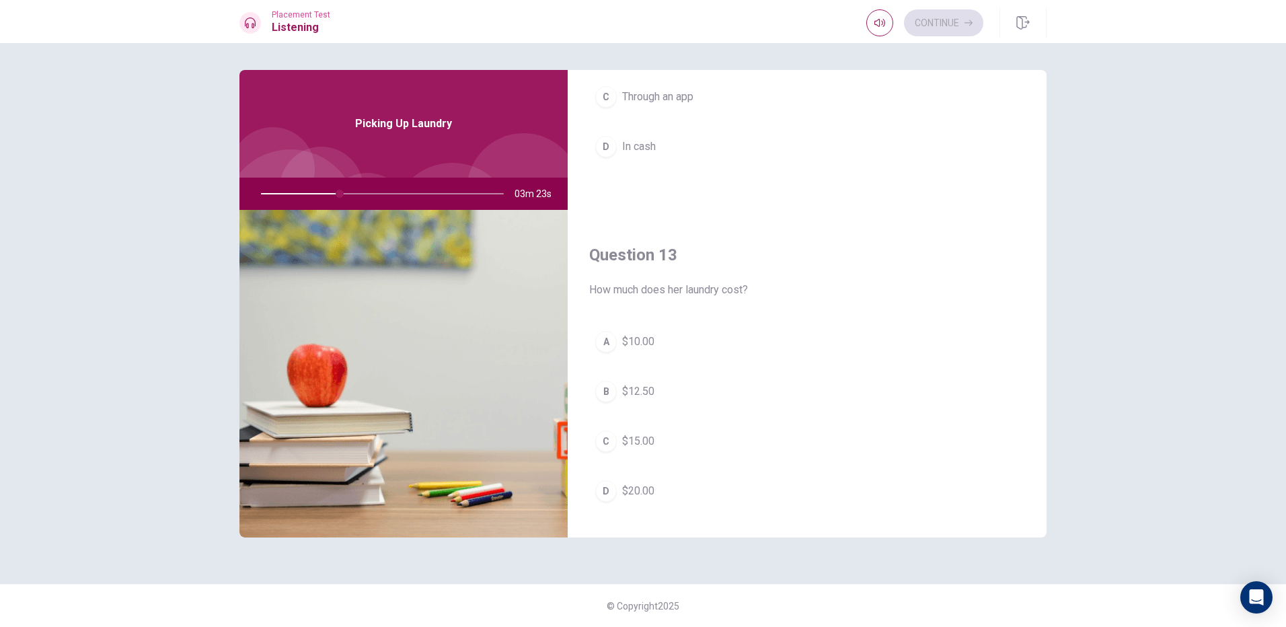
scroll to position [605, 0]
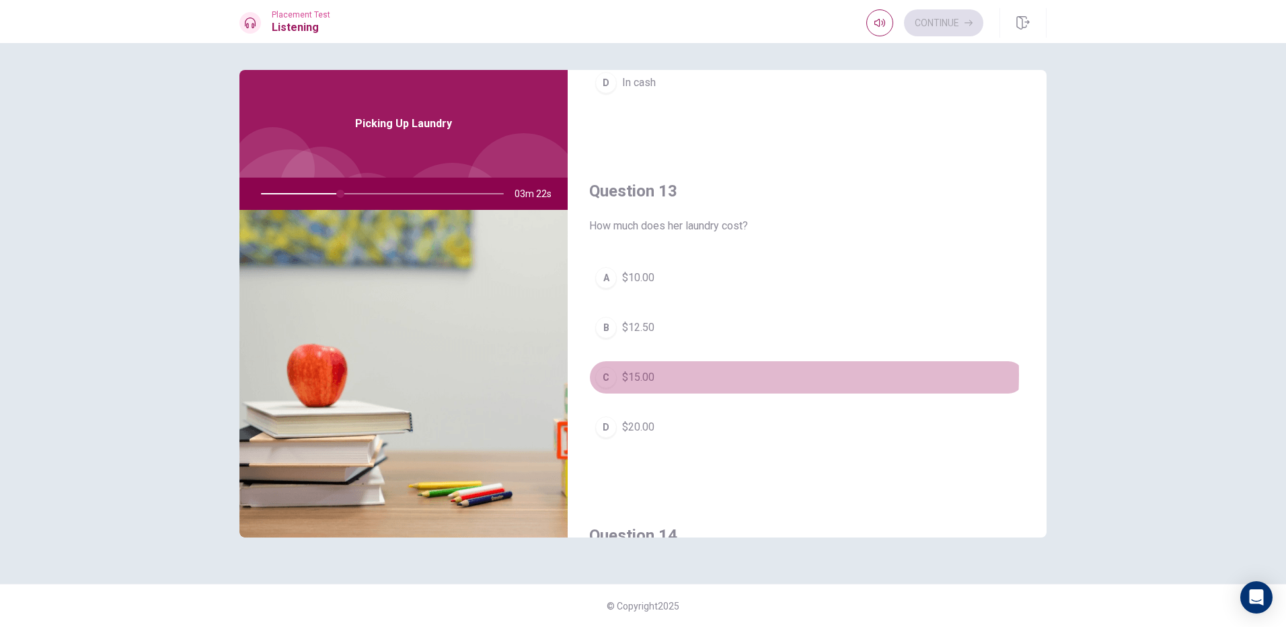
click at [665, 375] on button "C $15.00" at bounding box center [807, 378] width 436 height 34
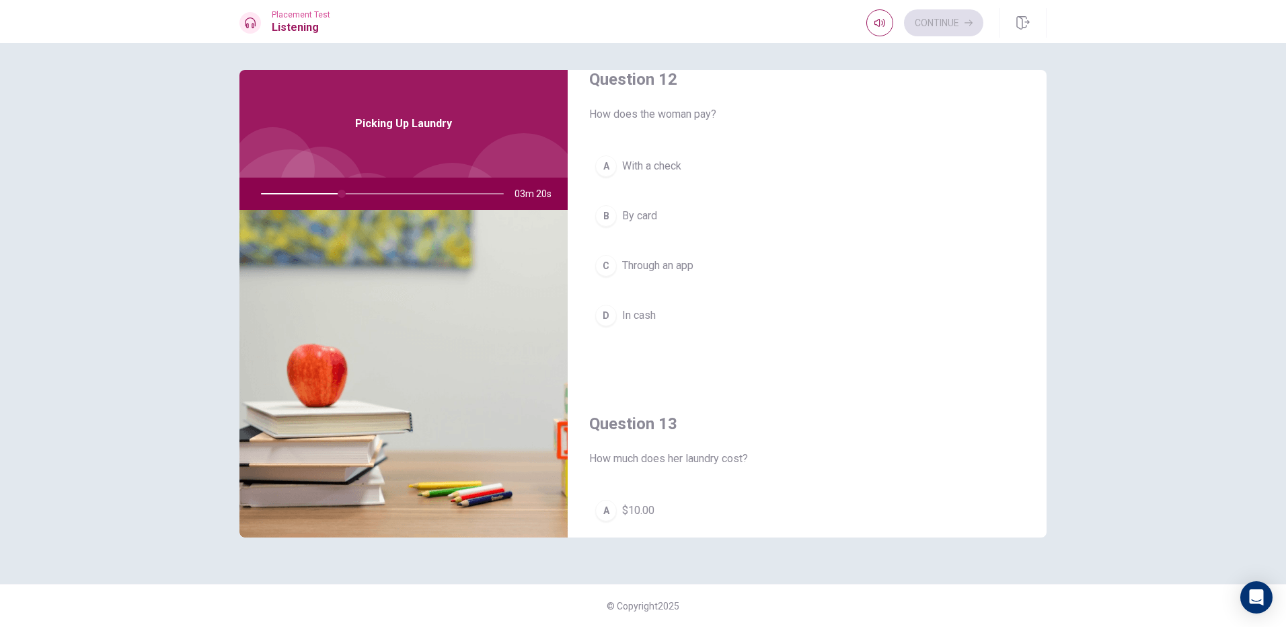
scroll to position [336, 0]
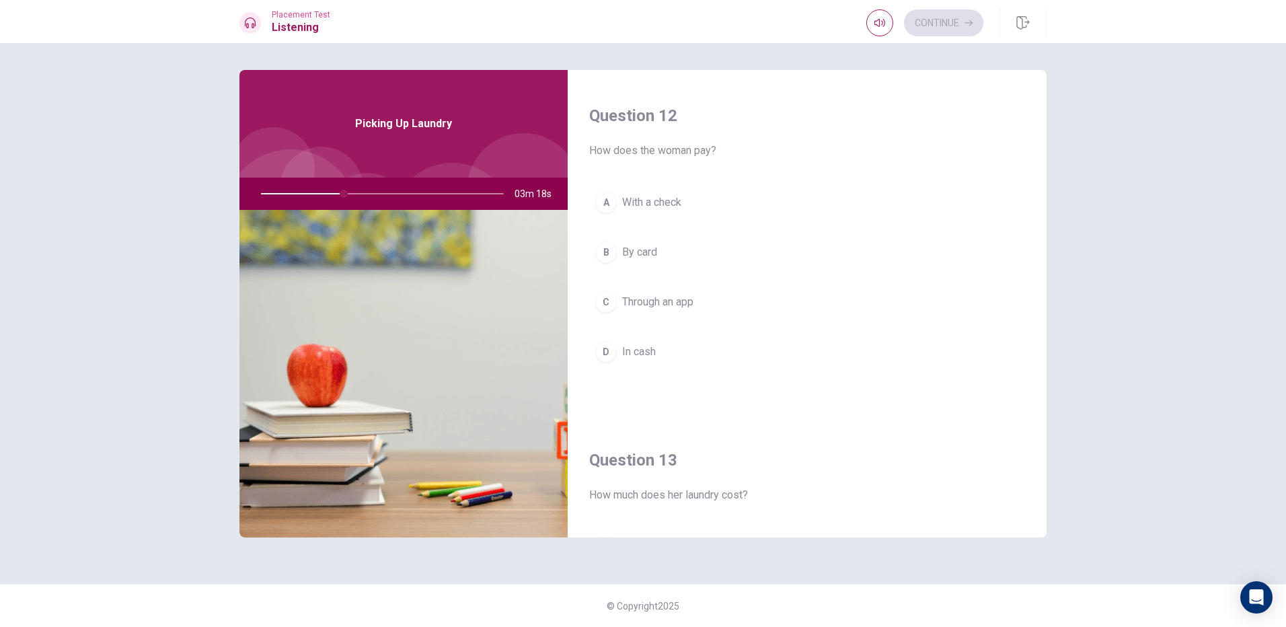
click at [677, 345] on button "D In cash" at bounding box center [807, 352] width 436 height 34
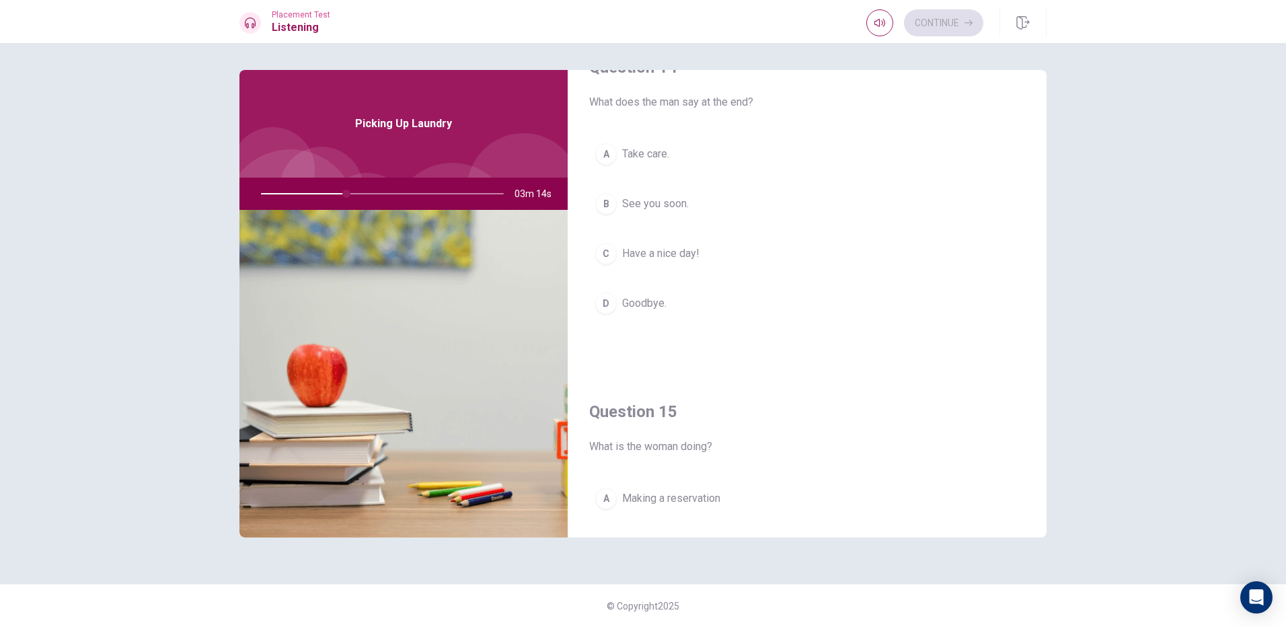
scroll to position [1076, 0]
click at [763, 256] on button "C Have a nice day!" at bounding box center [807, 251] width 436 height 34
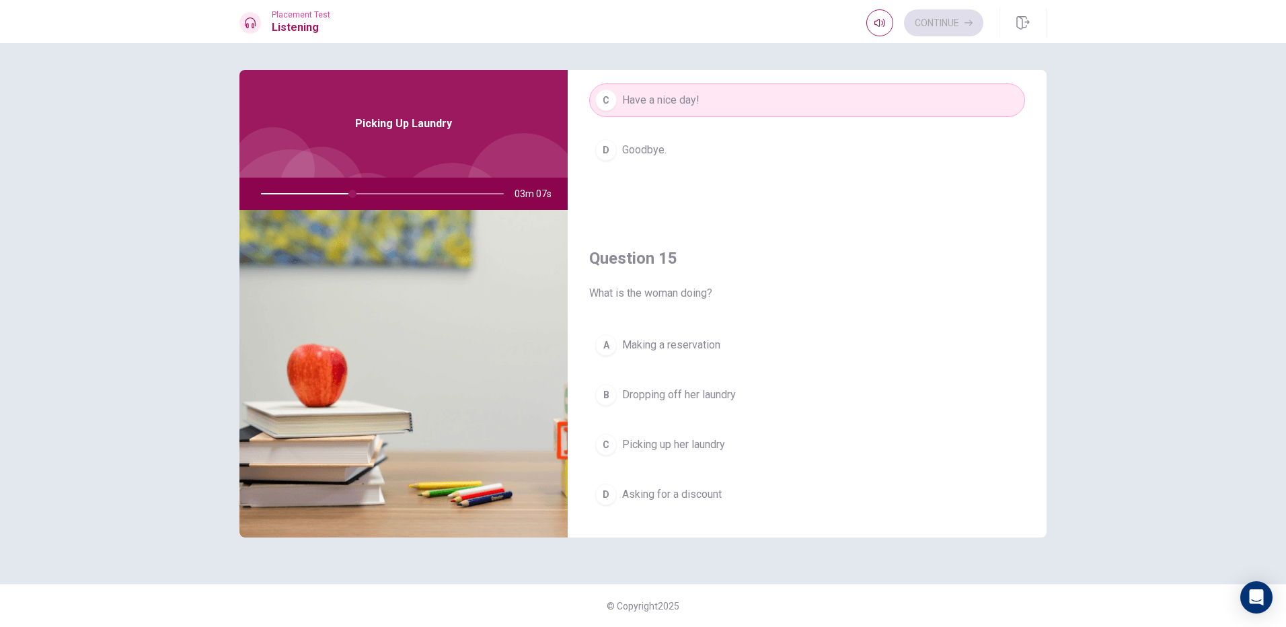
scroll to position [1255, 0]
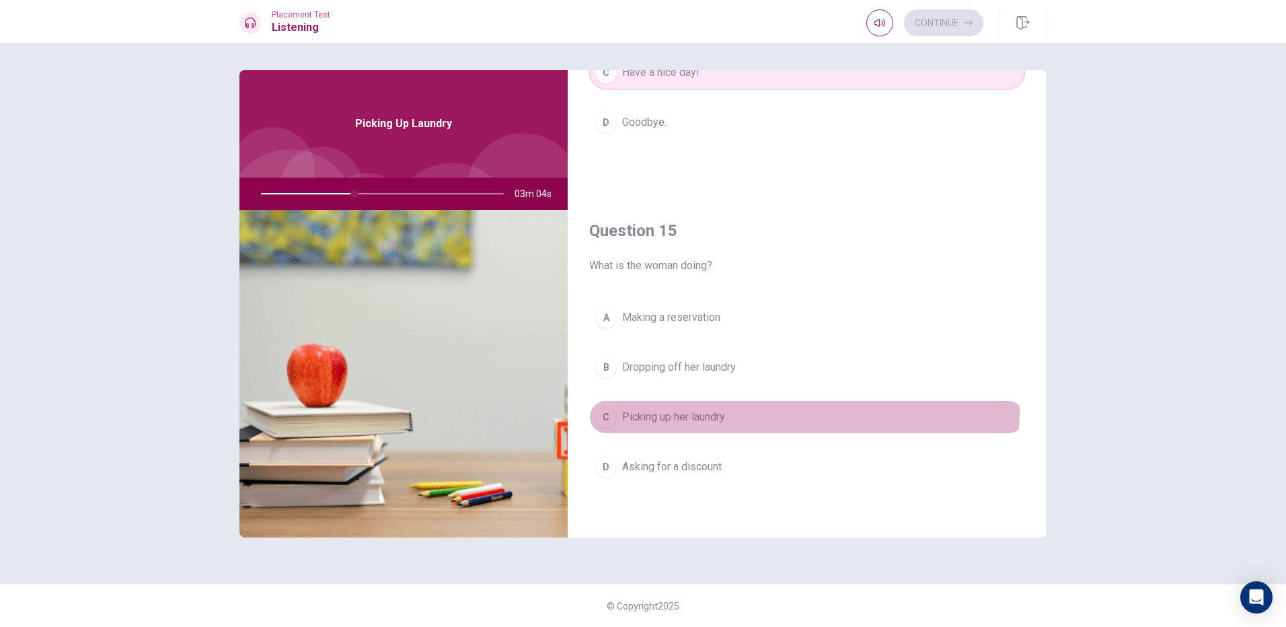
click at [758, 409] on button "C Picking up her laundry" at bounding box center [807, 417] width 436 height 34
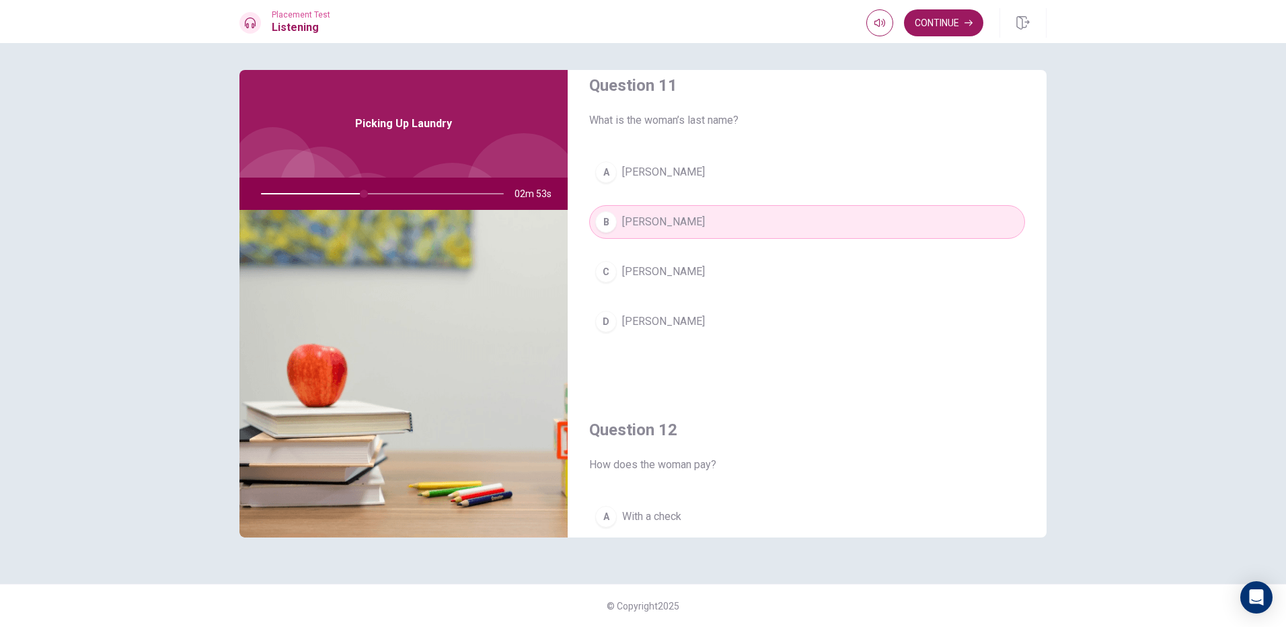
scroll to position [0, 0]
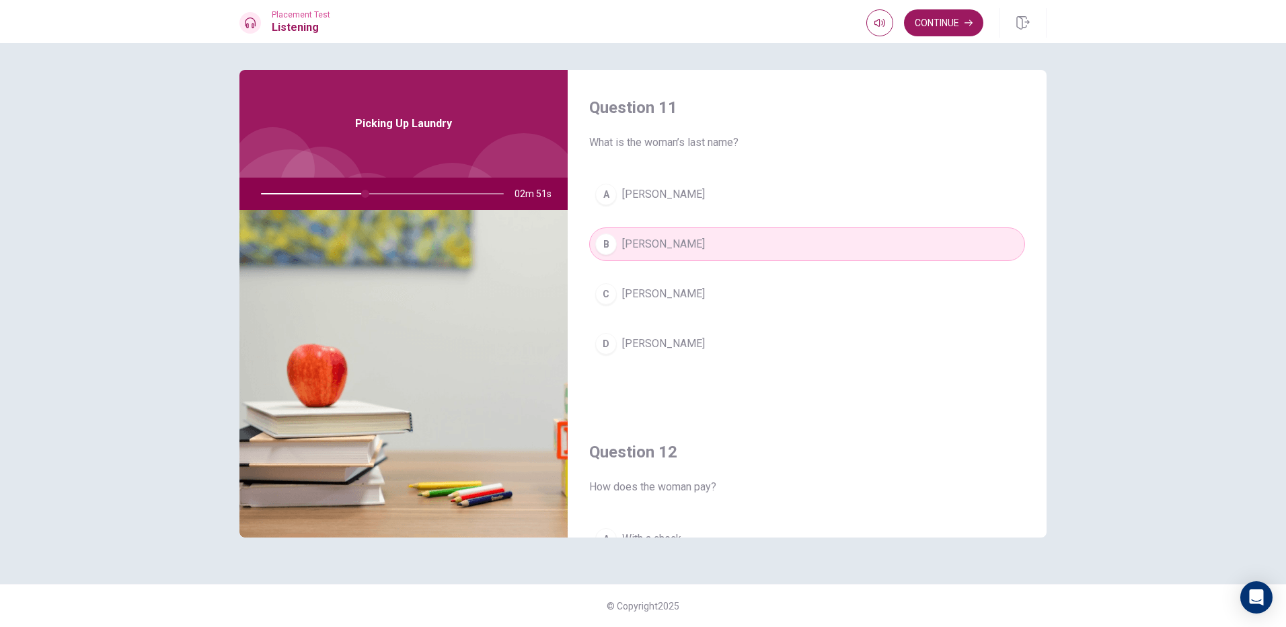
click at [856, 222] on div "A [PERSON_NAME] C [PERSON_NAME]" at bounding box center [807, 283] width 436 height 210
click at [925, 20] on button "Continue" at bounding box center [943, 22] width 79 height 27
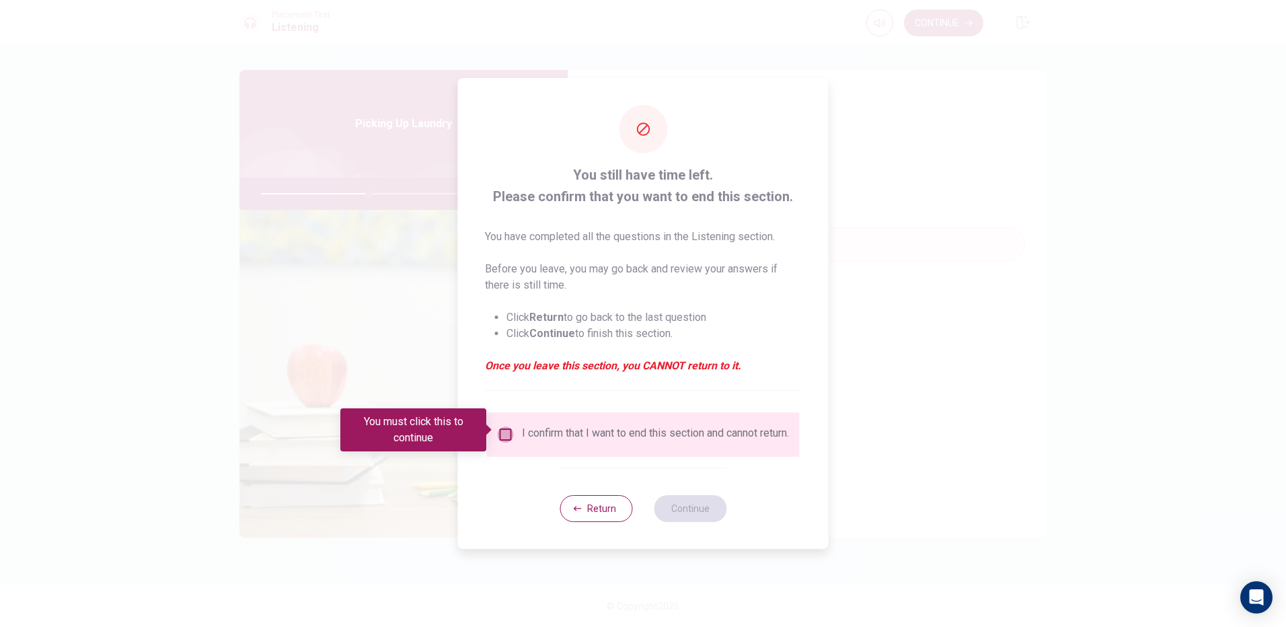
click at [505, 426] on input "You must click this to continue" at bounding box center [506, 434] width 16 height 16
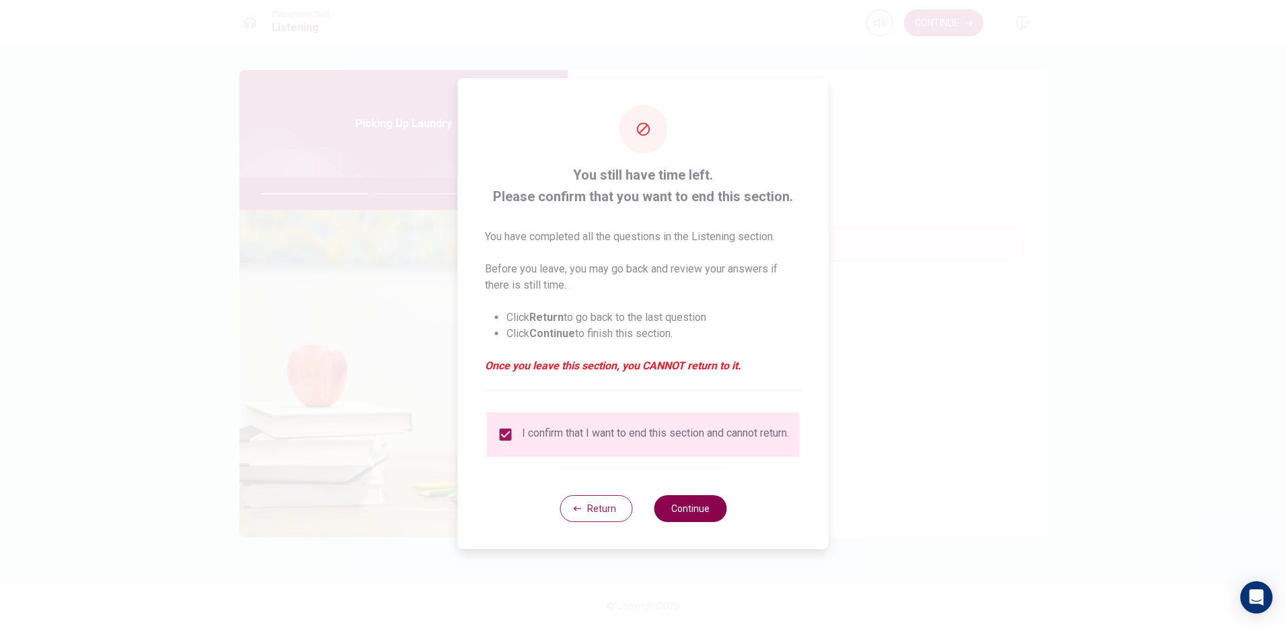
click at [685, 509] on button "Continue" at bounding box center [690, 508] width 73 height 27
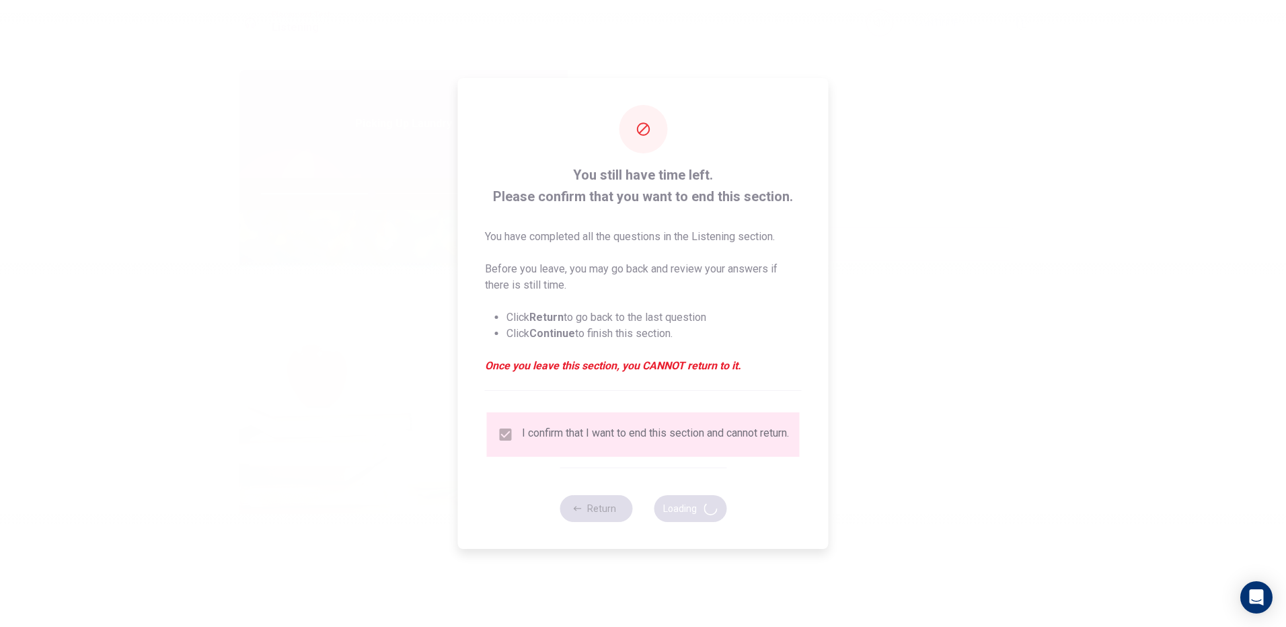
type input "46"
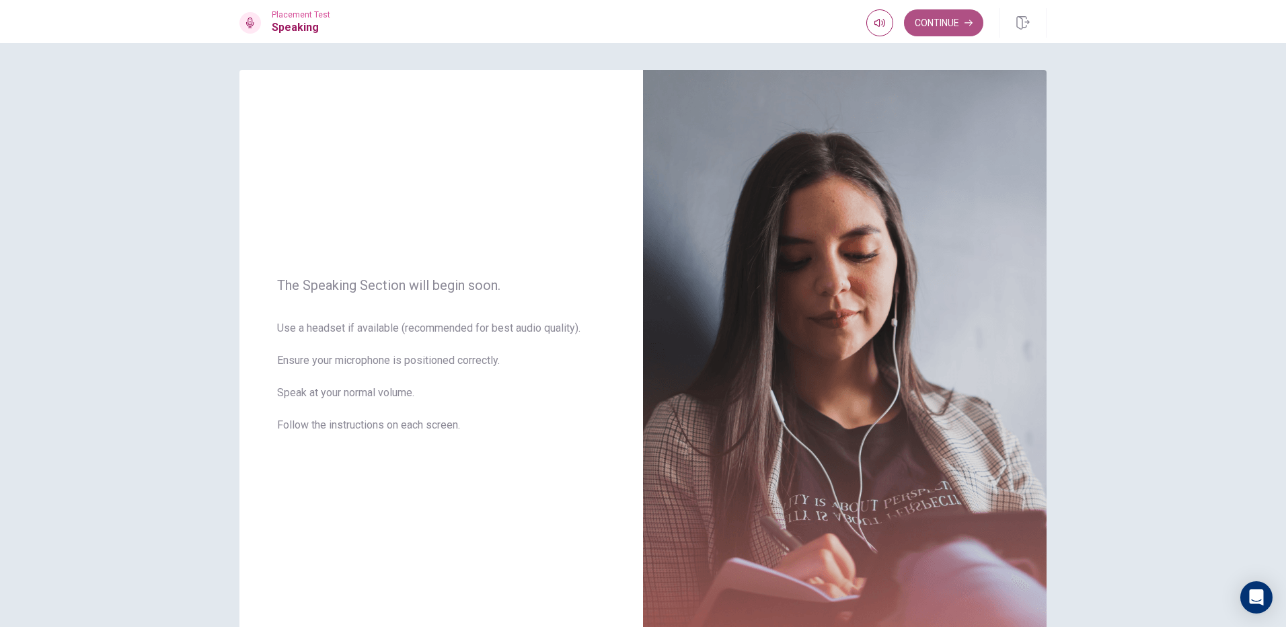
click at [963, 13] on button "Continue" at bounding box center [943, 22] width 79 height 27
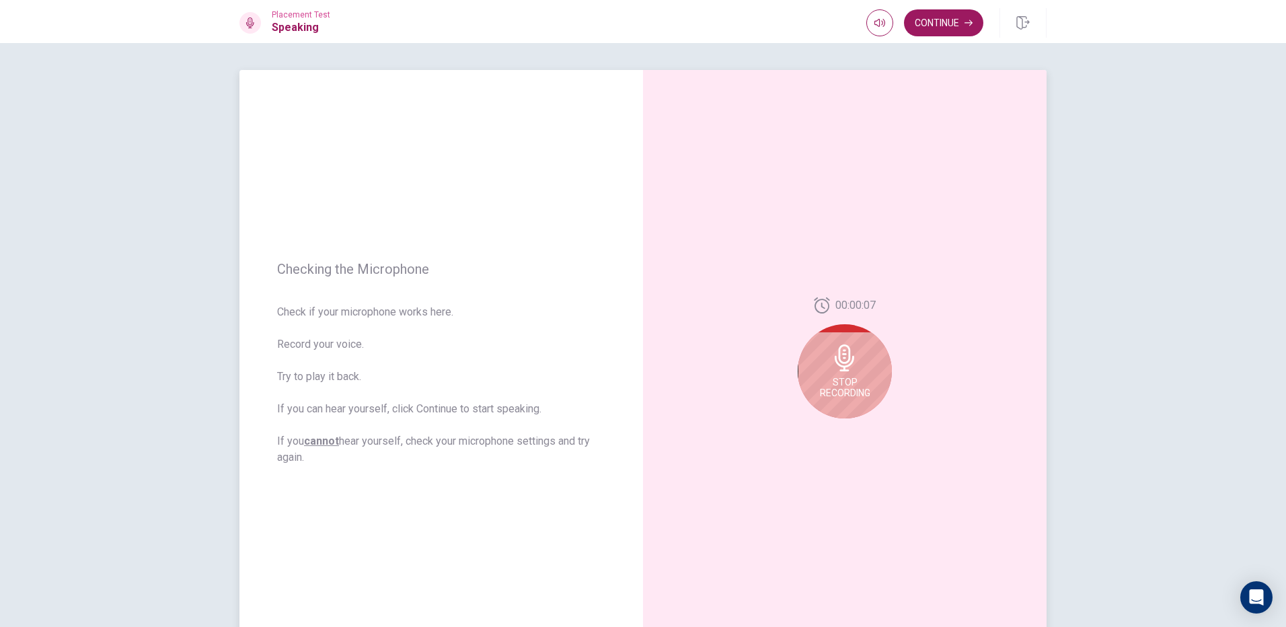
click at [920, 160] on div "00:00:07 Stop Recording" at bounding box center [845, 363] width 404 height 587
click at [855, 363] on icon at bounding box center [847, 361] width 27 height 27
click at [851, 428] on button "Play Audio" at bounding box center [859, 429] width 19 height 19
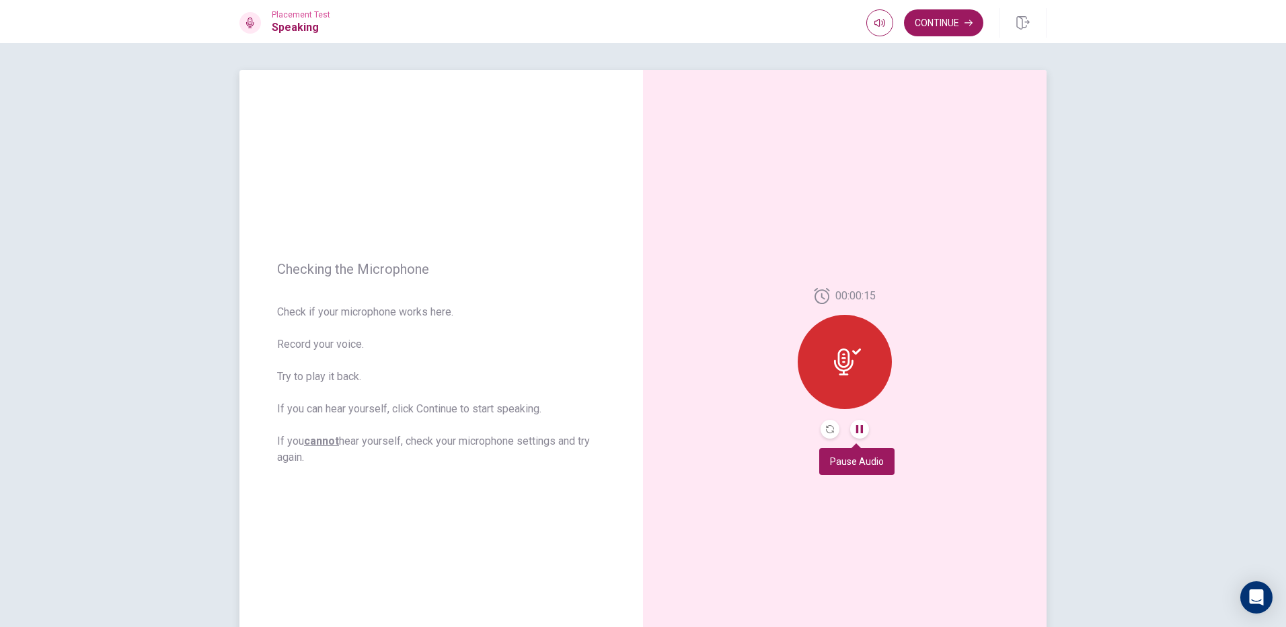
click at [857, 428] on icon "Pause Audio" at bounding box center [860, 429] width 8 height 8
click at [862, 428] on button "Play Audio" at bounding box center [859, 429] width 19 height 19
click at [862, 433] on button "Pause Audio" at bounding box center [859, 429] width 19 height 19
click at [961, 443] on div "00:00:15" at bounding box center [845, 363] width 404 height 587
click at [1090, 534] on div "Checking the Microphone Check if your microphone works here. Record your voice.…" at bounding box center [643, 335] width 1286 height 584
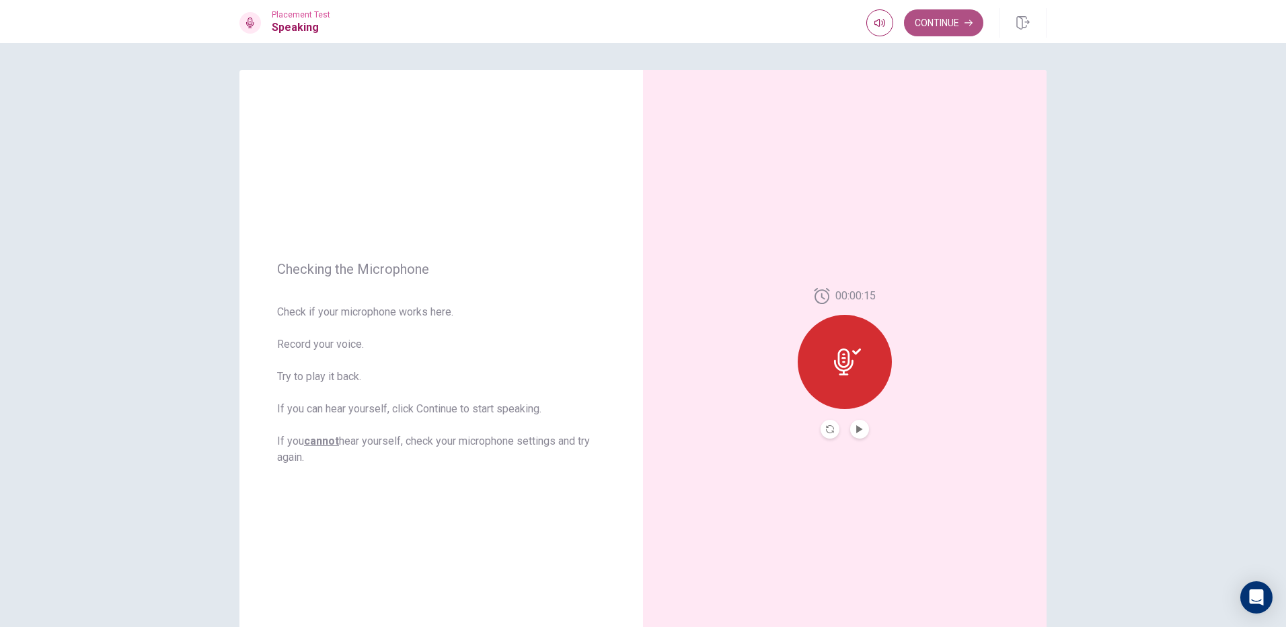
click at [969, 29] on button "Continue" at bounding box center [943, 22] width 79 height 27
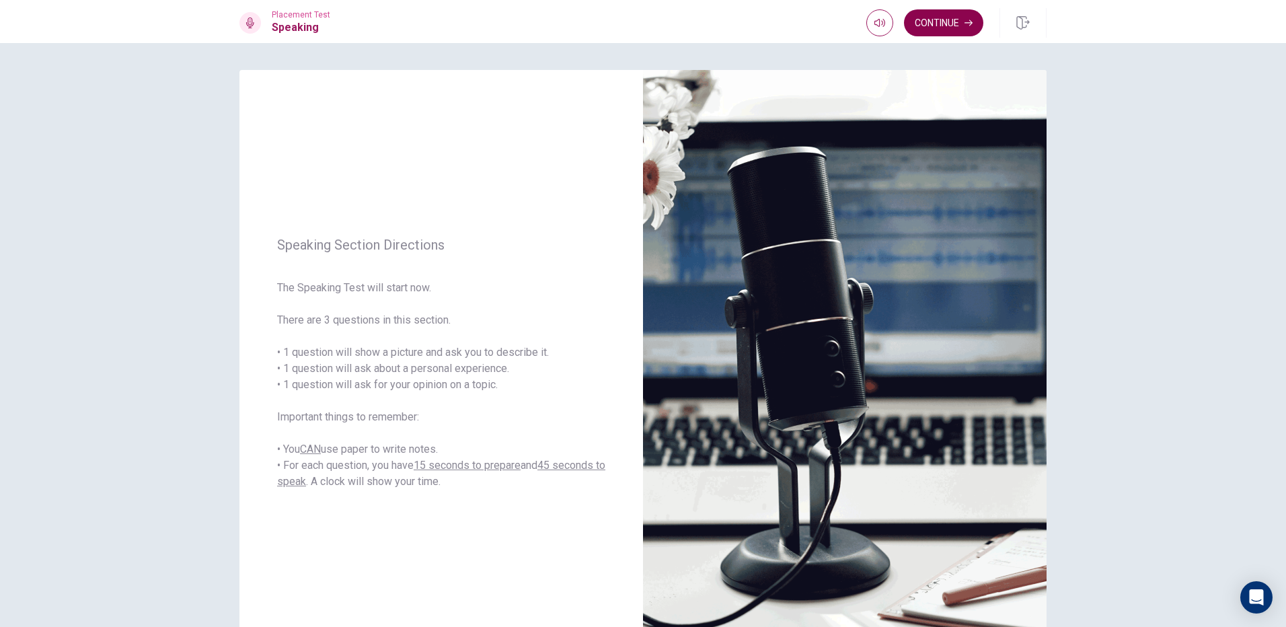
click at [953, 20] on button "Continue" at bounding box center [943, 22] width 79 height 27
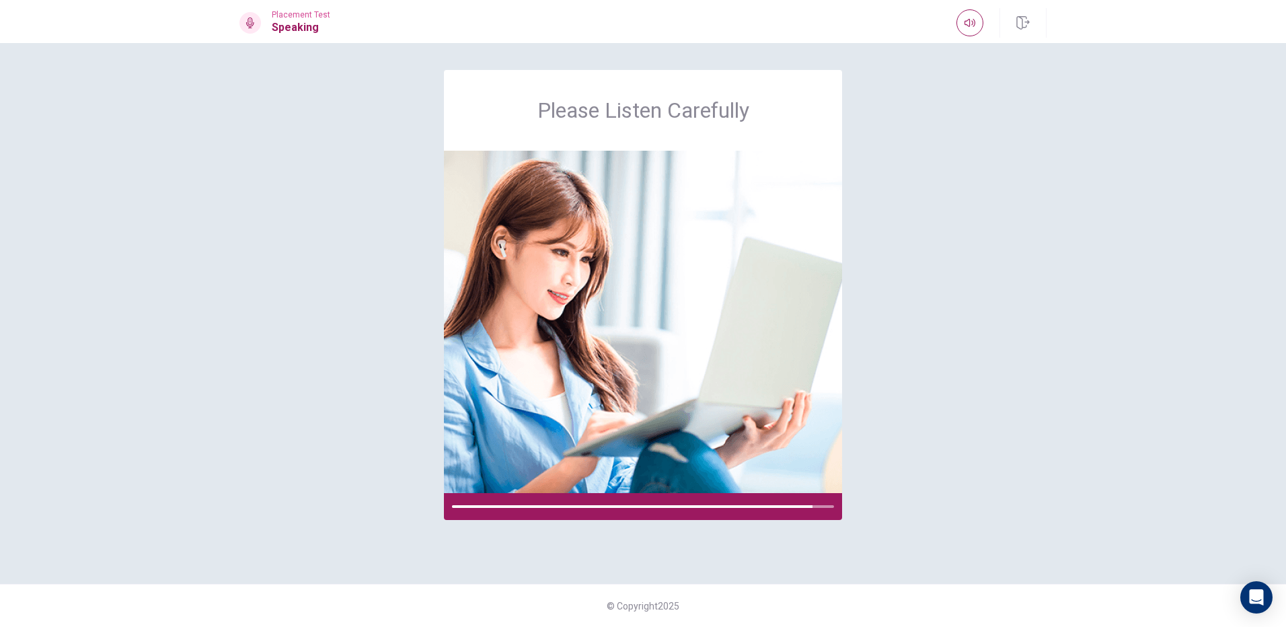
click at [1092, 230] on div "Please Listen Carefully © Copyright 2025" at bounding box center [643, 335] width 1286 height 584
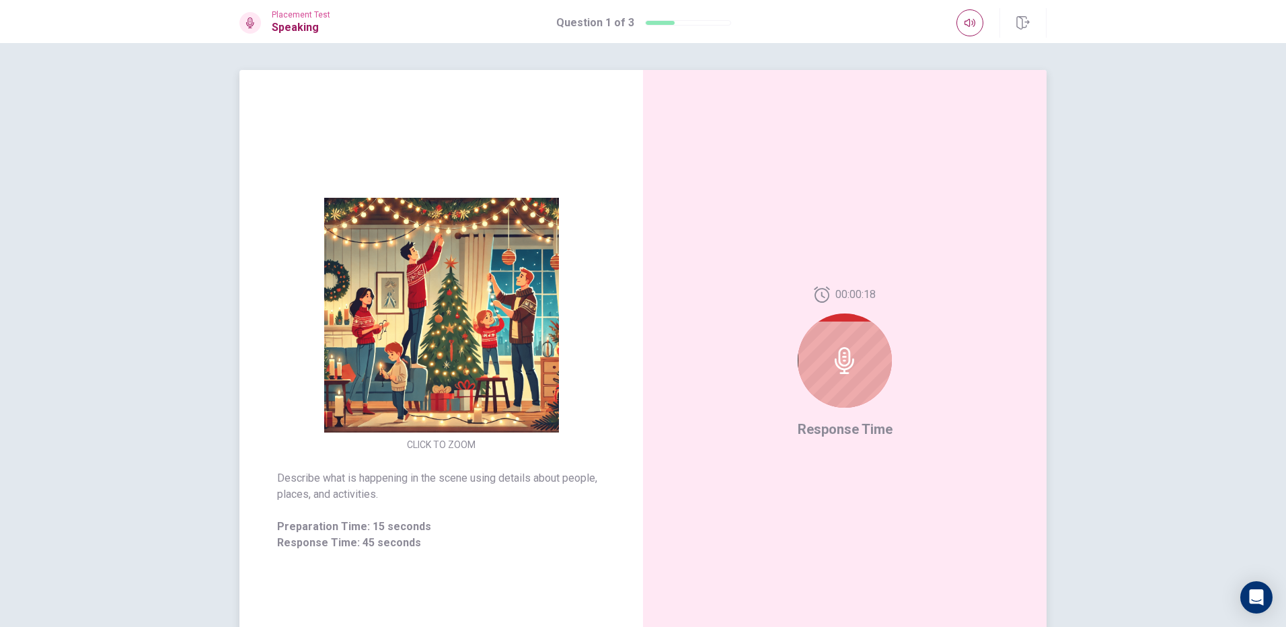
click at [859, 365] on div at bounding box center [845, 360] width 94 height 94
click at [836, 352] on icon at bounding box center [845, 360] width 20 height 27
click at [864, 365] on div at bounding box center [845, 360] width 94 height 94
click at [863, 365] on div at bounding box center [845, 360] width 94 height 94
click at [854, 359] on icon at bounding box center [844, 360] width 27 height 27
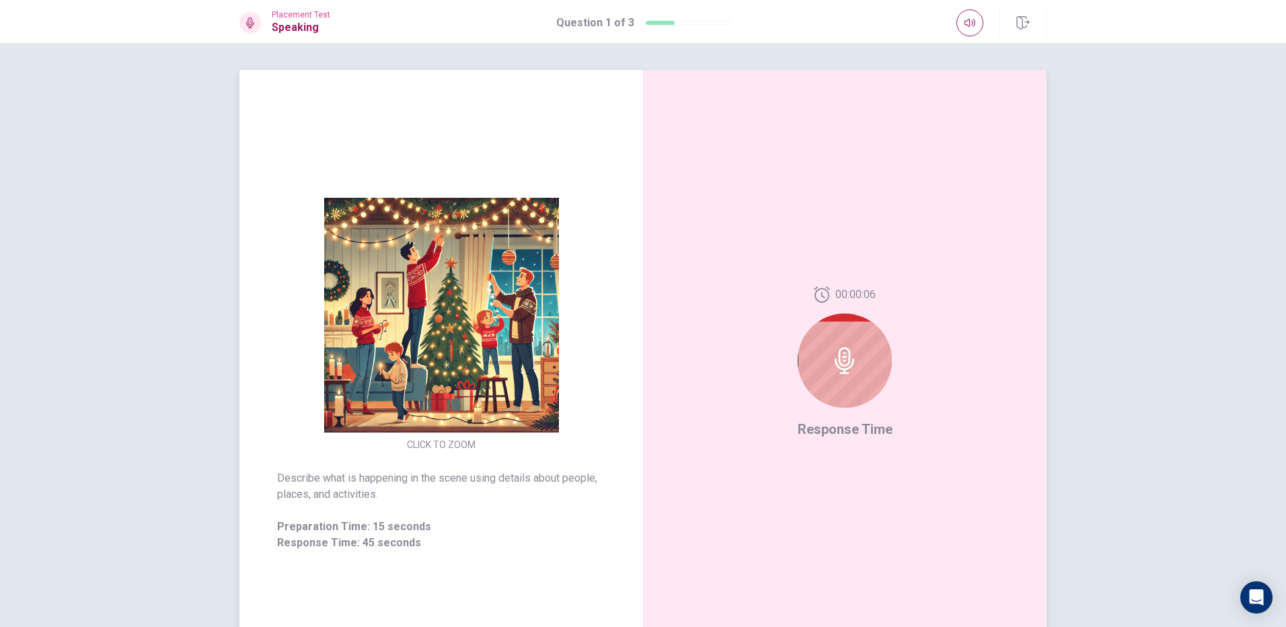
click at [854, 359] on icon at bounding box center [844, 360] width 27 height 27
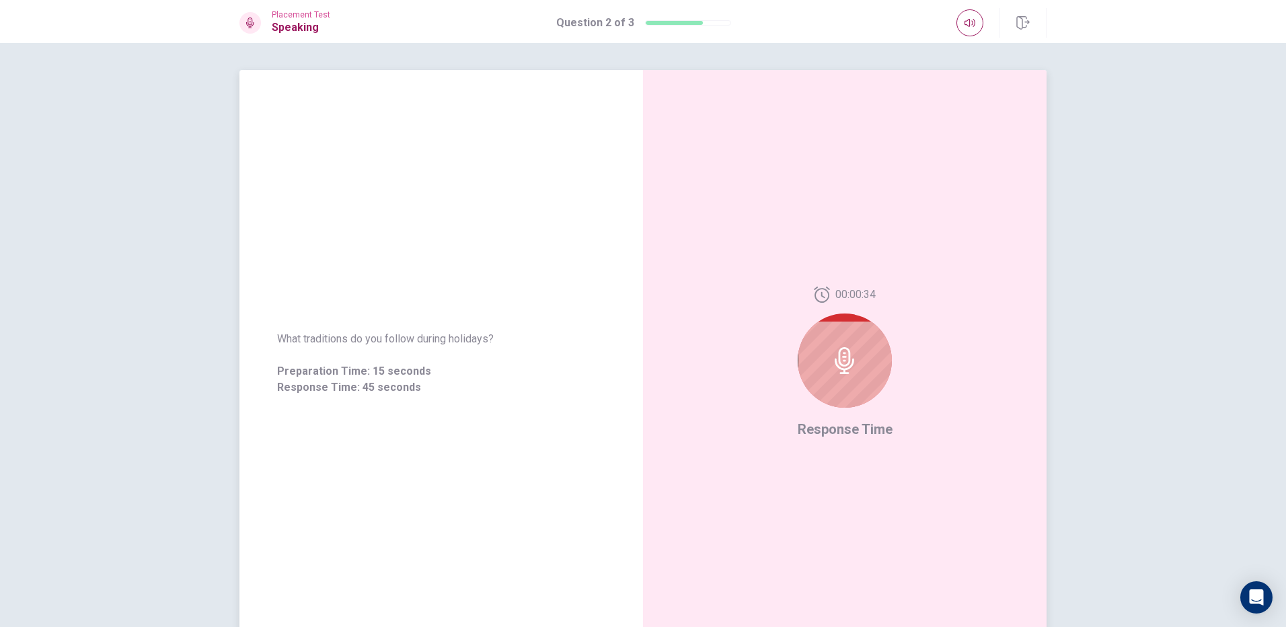
click at [376, 205] on div "What traditions do you follow during holidays? Preparation Time: 15 seconds Res…" at bounding box center [441, 363] width 404 height 587
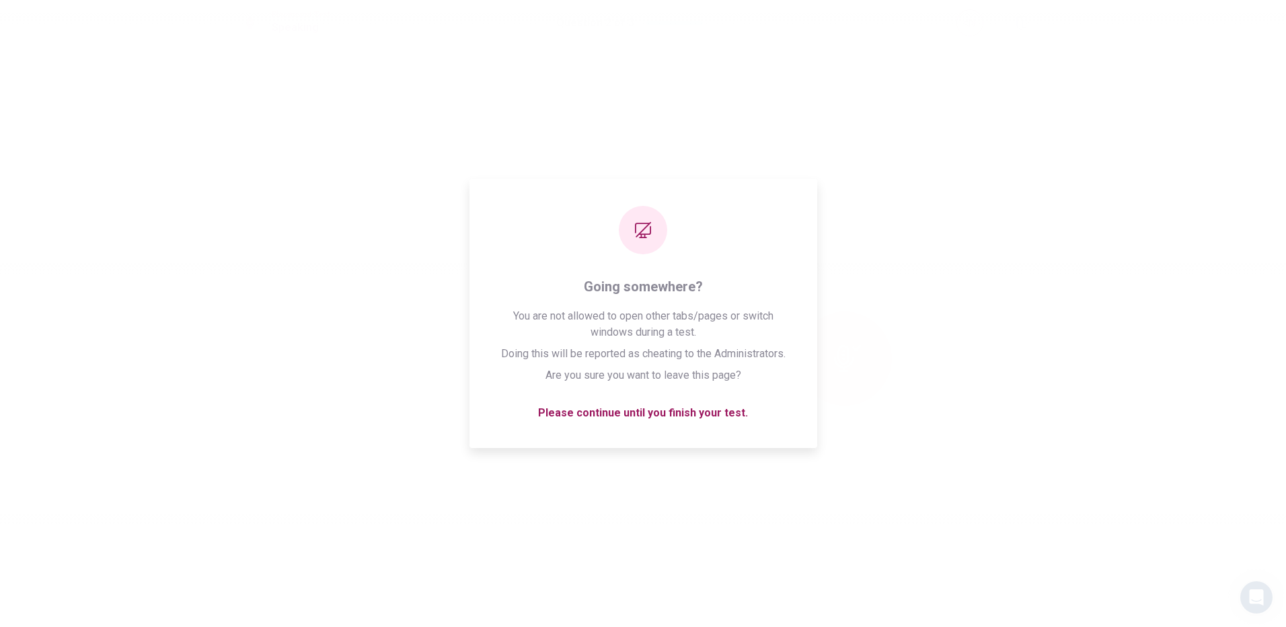
click at [969, 328] on div "Please wait... 100%" at bounding box center [643, 313] width 1286 height 627
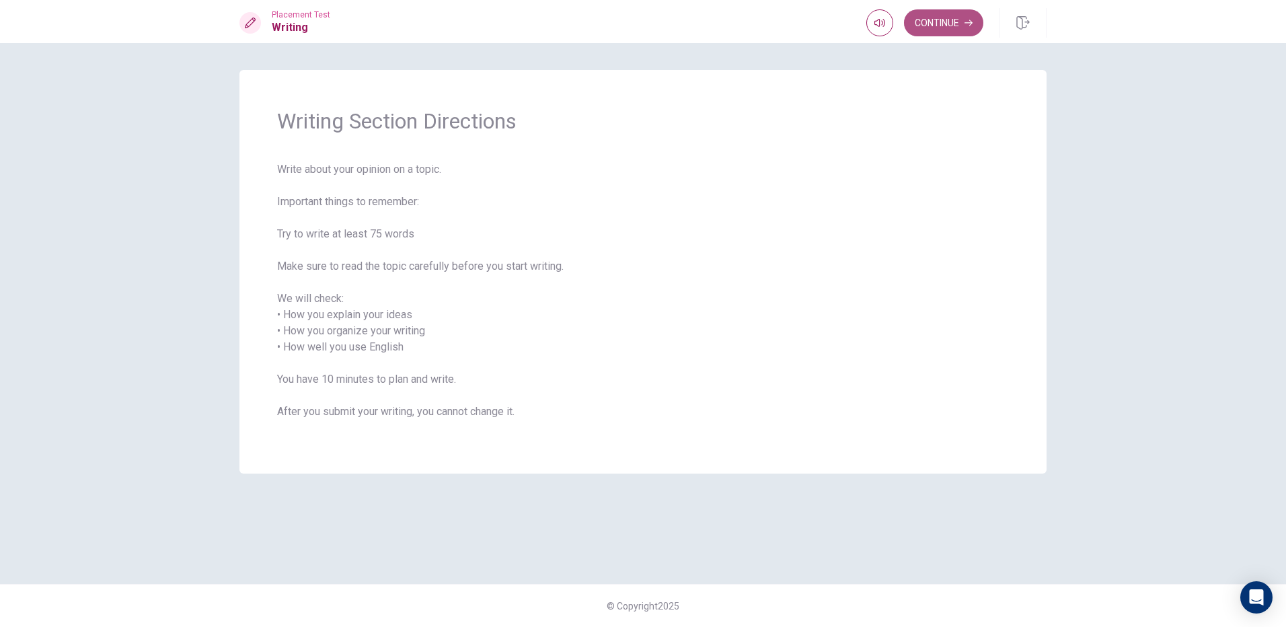
click at [960, 23] on button "Continue" at bounding box center [943, 22] width 79 height 27
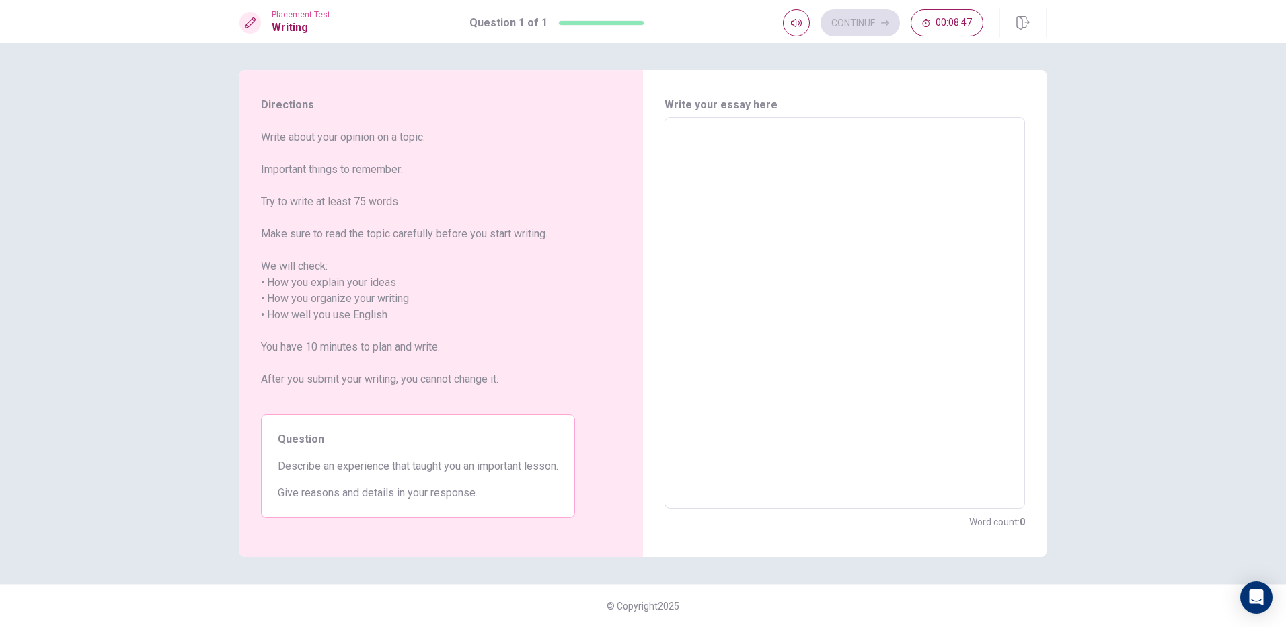
click at [689, 134] on textarea at bounding box center [845, 312] width 342 height 369
type textarea "i"
type textarea "x"
type textarea "i"
type textarea "x"
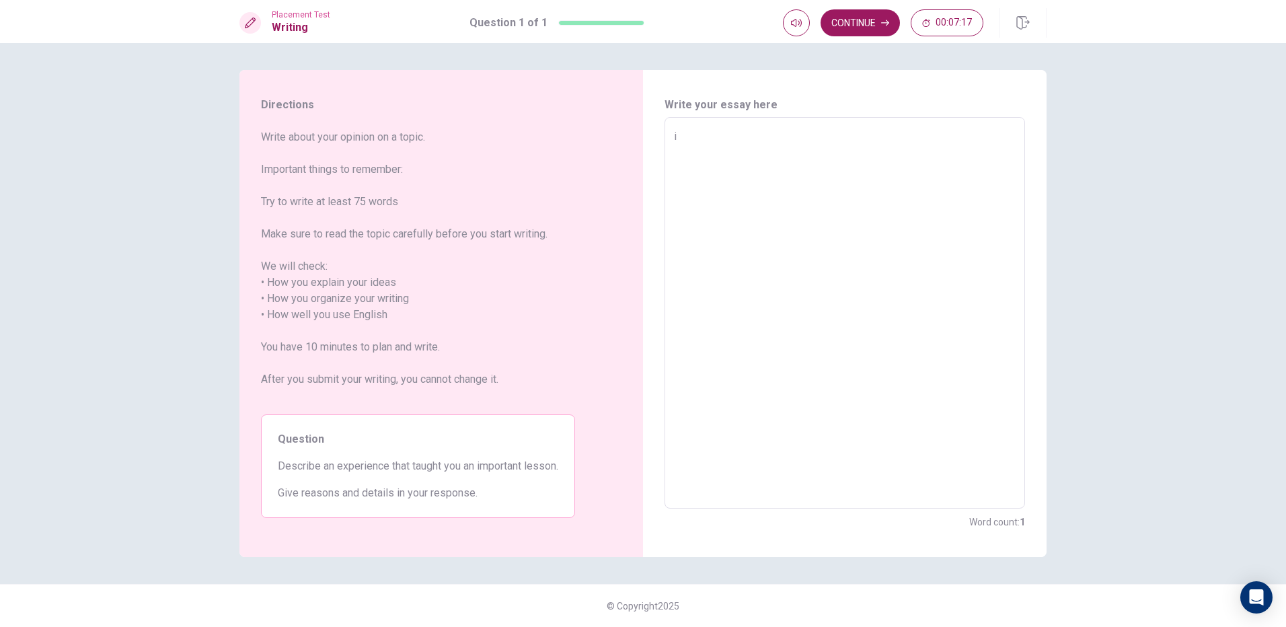
type textarea "i t"
type textarea "x"
type textarea "i th"
type textarea "x"
type textarea "i thi"
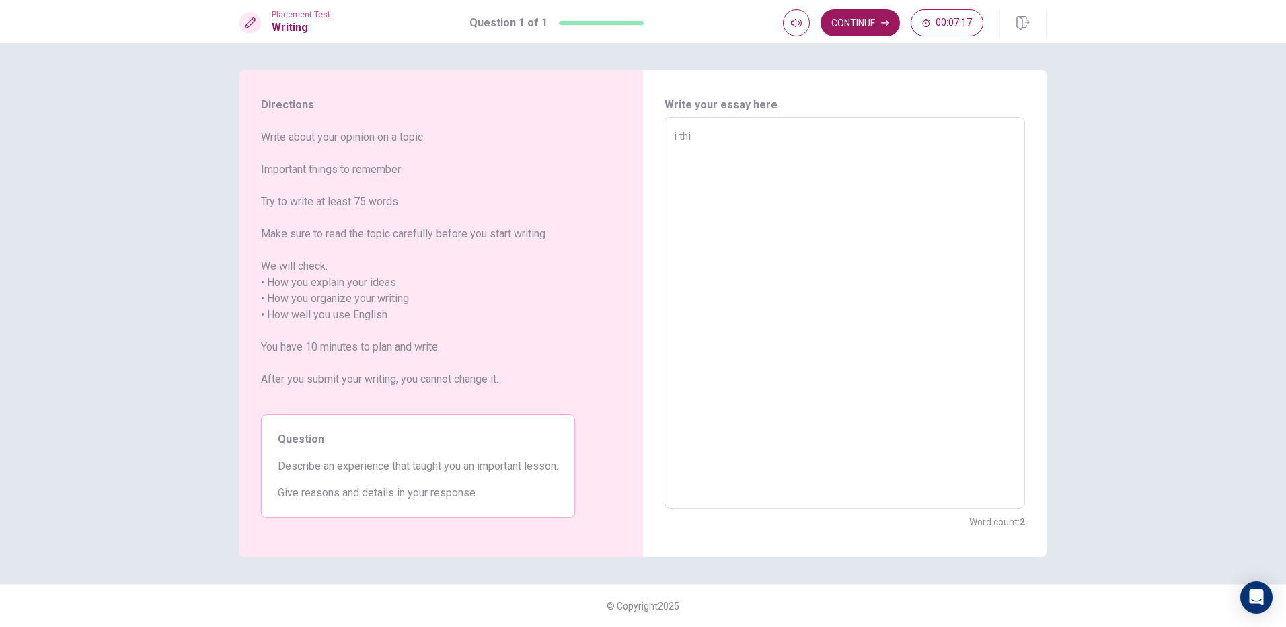
type textarea "x"
type textarea "i thin"
type textarea "x"
type textarea "i think"
type textarea "x"
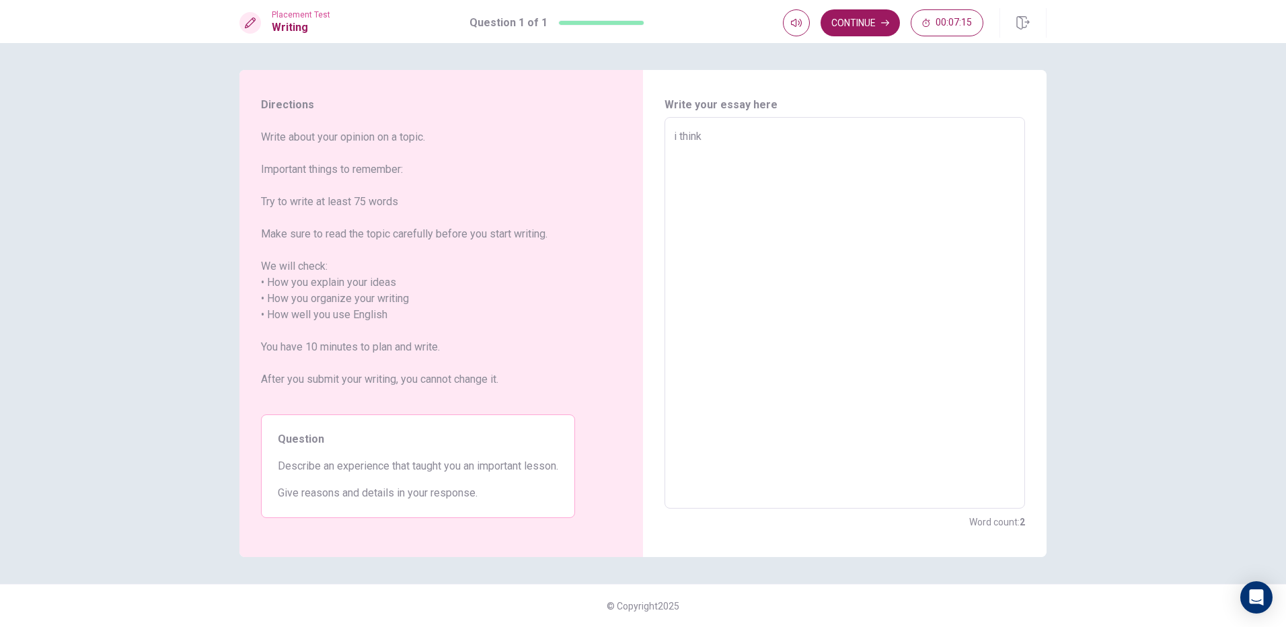
type textarea "i think"
type textarea "x"
type textarea "i think t"
type textarea "x"
type textarea "i think th"
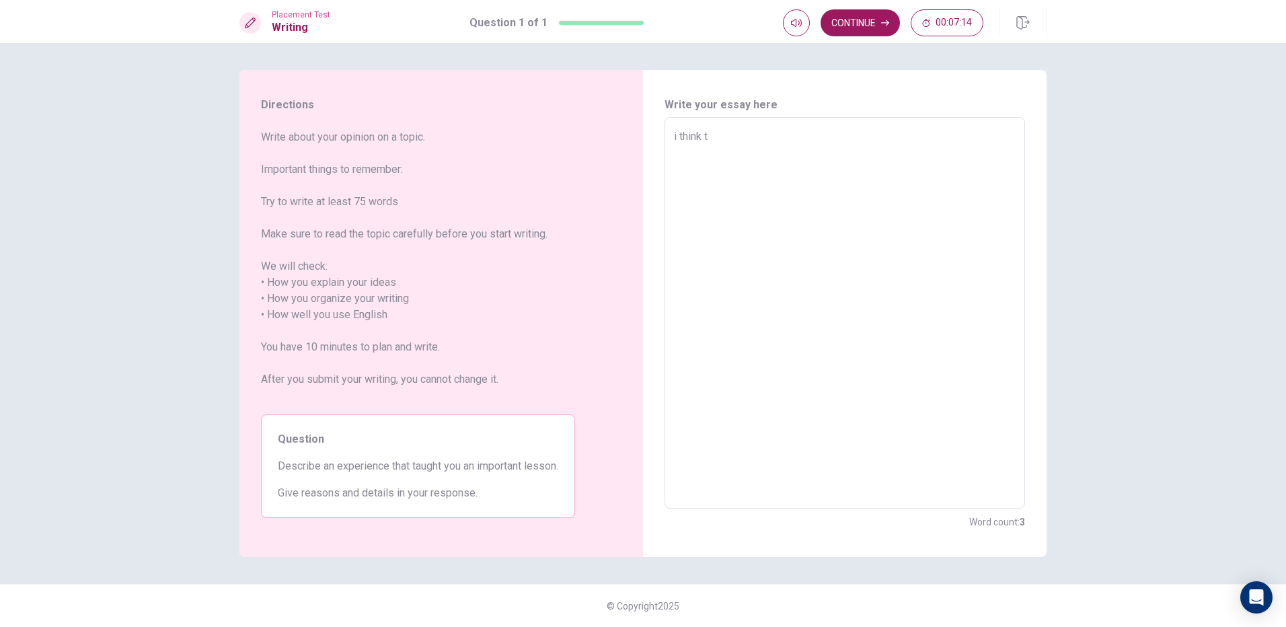
type textarea "x"
type textarea "i think the"
type textarea "x"
type textarea "i think the"
type textarea "x"
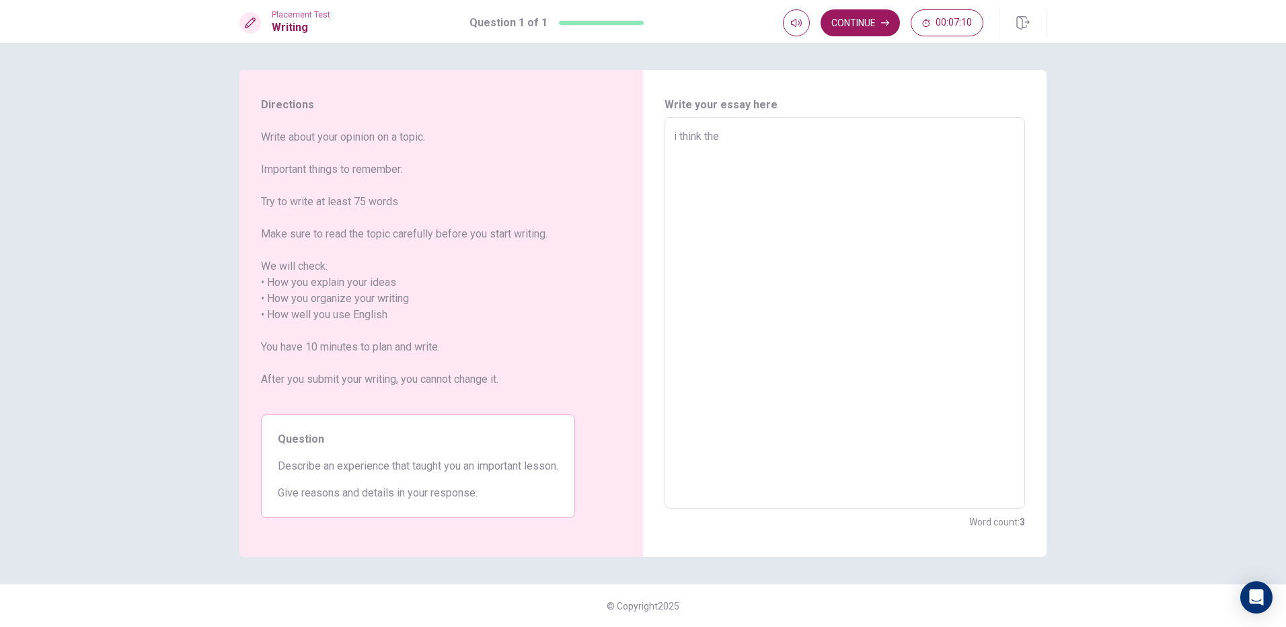
type textarea "i think the e"
type textarea "x"
type textarea "i think the en"
type textarea "x"
type textarea "i think the eng"
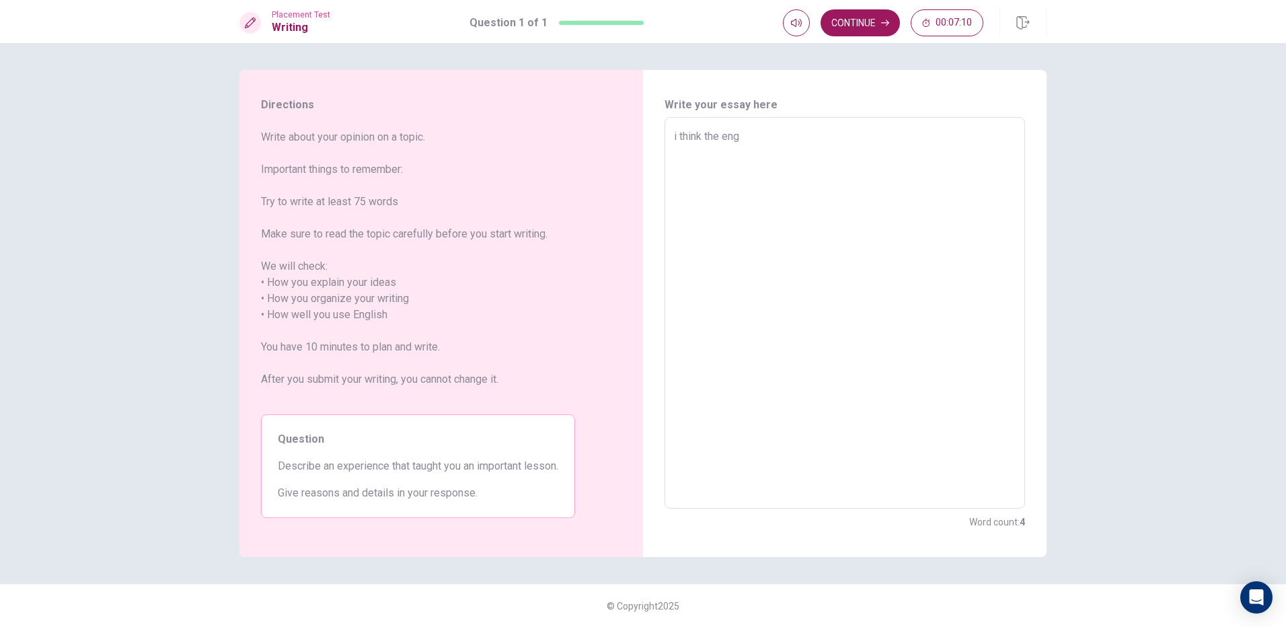
type textarea "x"
type textarea "i think the engl"
type textarea "x"
type textarea "i think the engli"
type textarea "x"
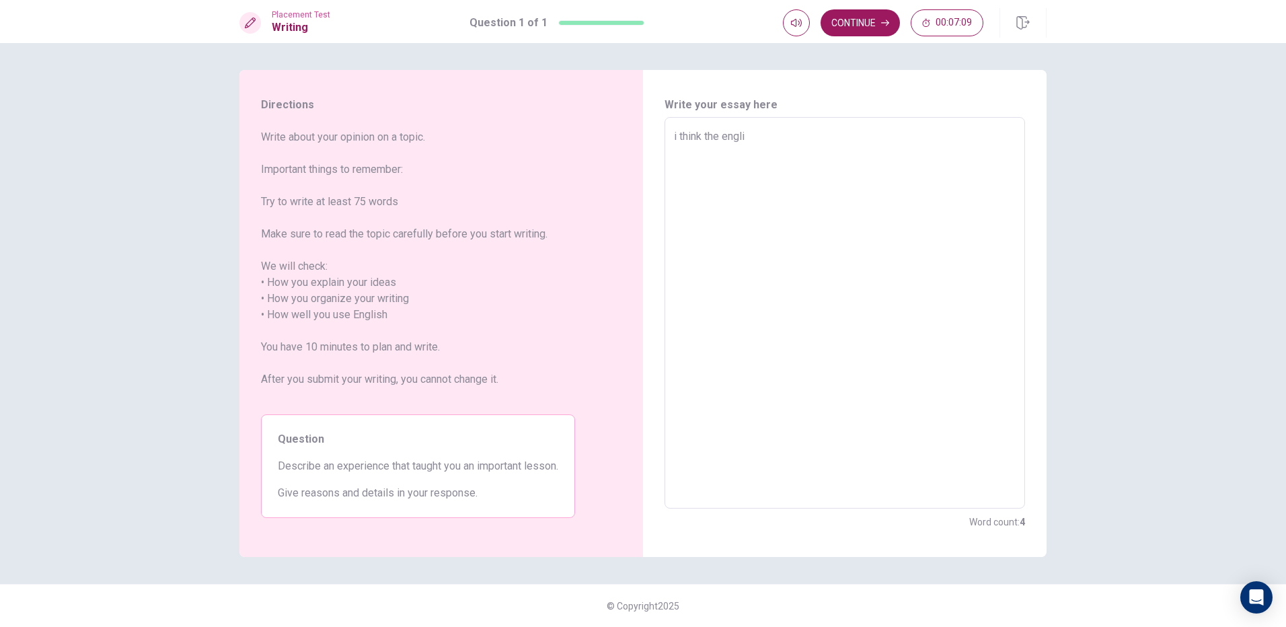
type textarea "i think the englis"
type textarea "x"
type textarea "i think the english"
type textarea "x"
type textarea "i think the englishi"
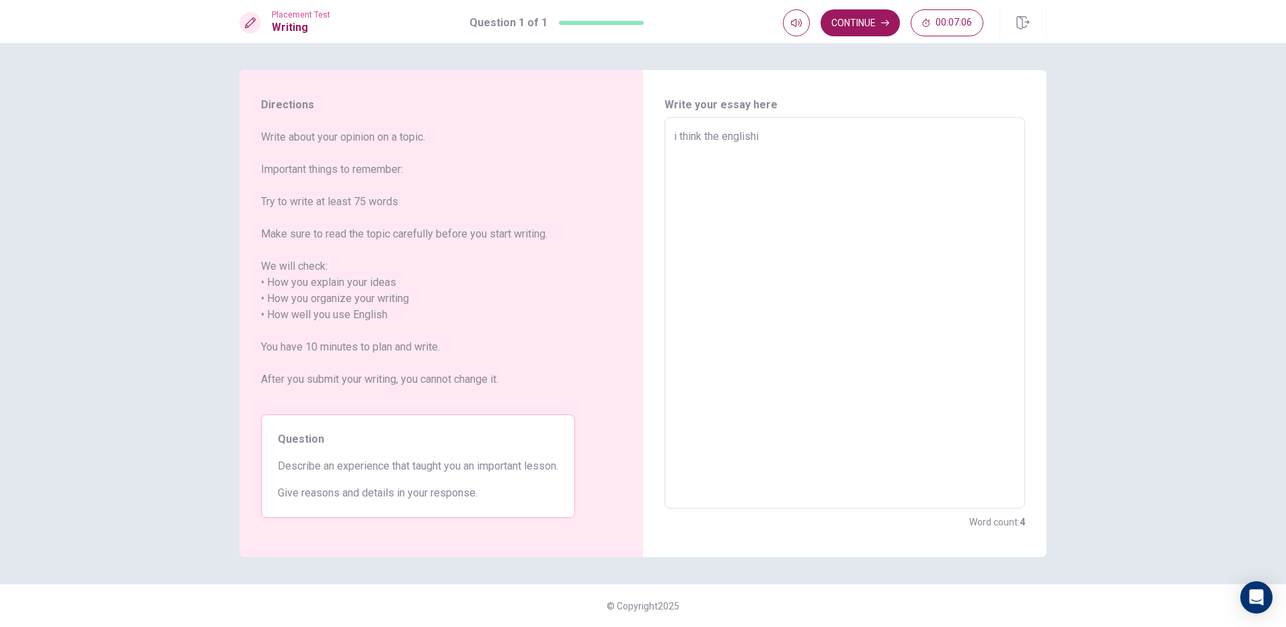
type textarea "x"
type textarea "i think the englishi"
type textarea "x"
type textarea "i think the englishi i"
type textarea "x"
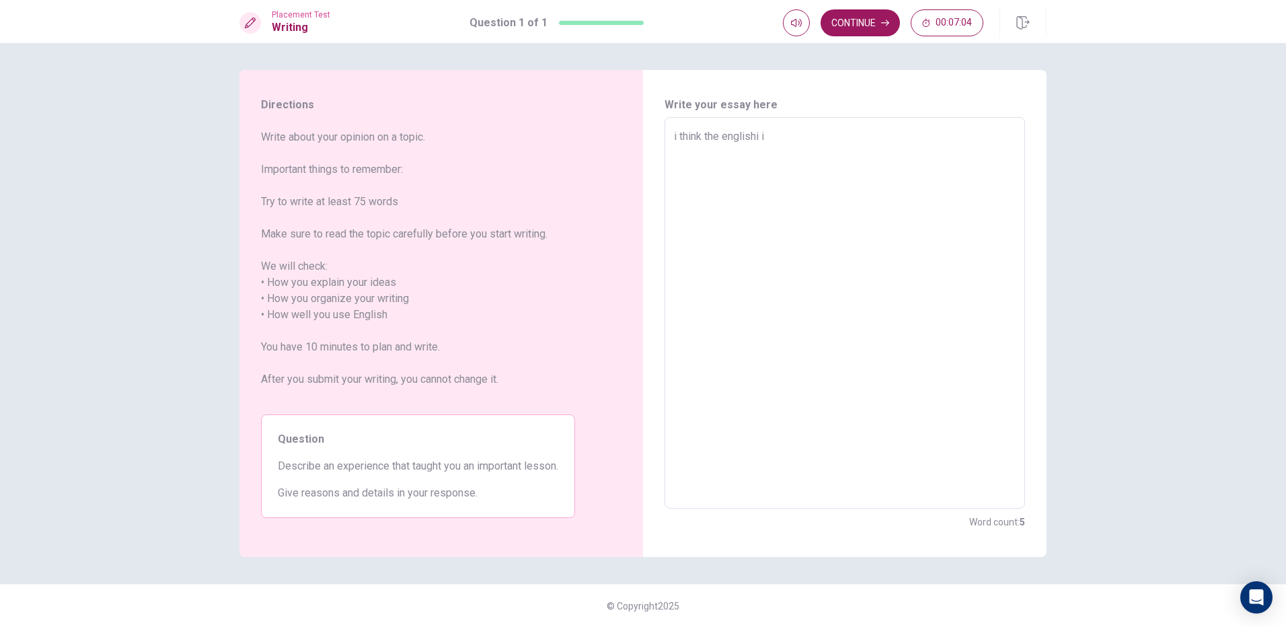
type textarea "i think the englishi is"
type textarea "x"
type textarea "i think the englishi is"
type textarea "x"
type textarea "i think the englishi is a"
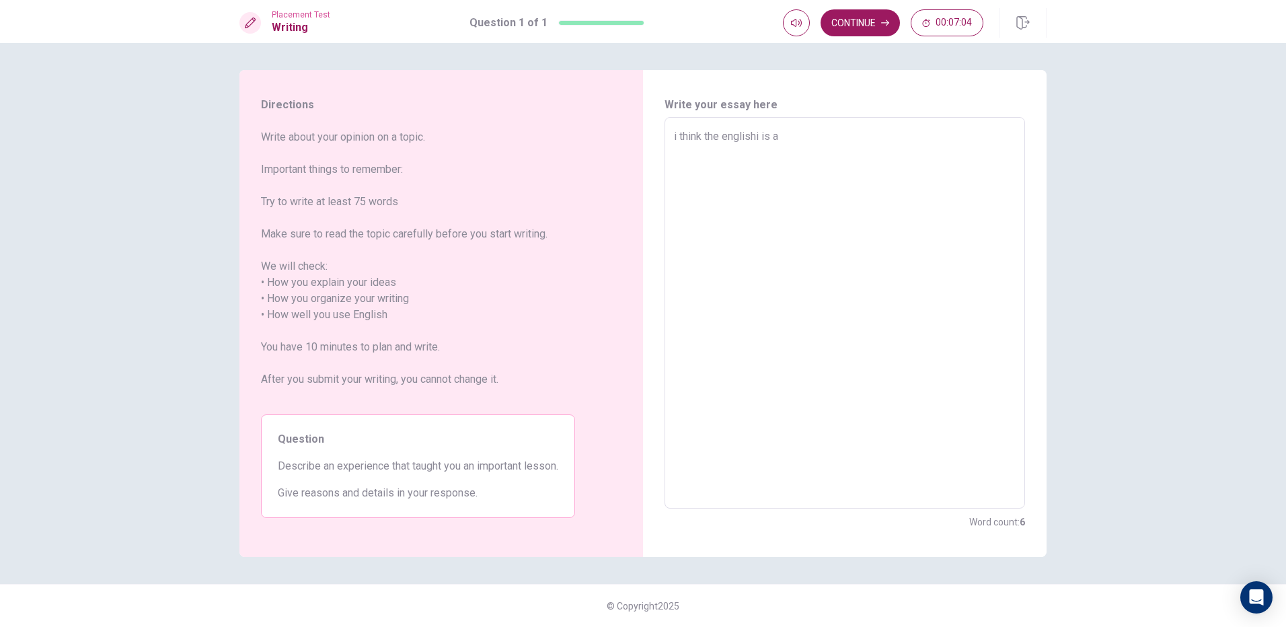
type textarea "x"
type textarea "i think the englishi is a"
type textarea "x"
type textarea "i think the englishi is a i"
type textarea "x"
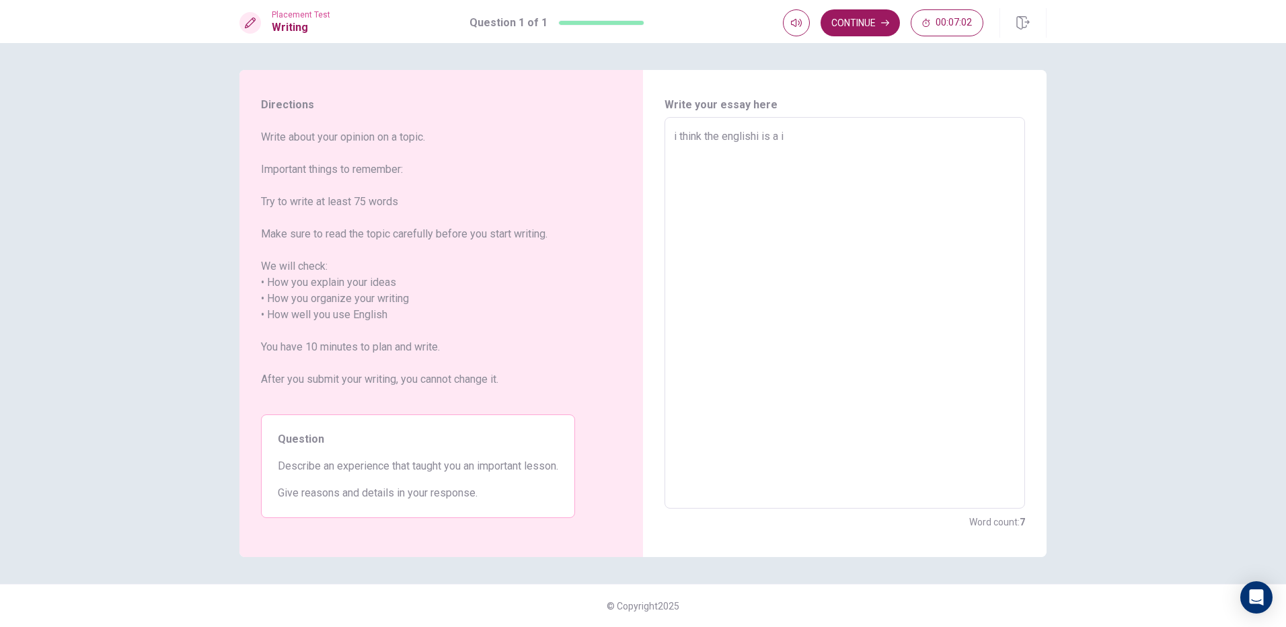
type textarea "i think the englishi is a im"
type textarea "x"
type textarea "i think the englishi is a imp"
type textarea "x"
type textarea "i think the englishi is a impo"
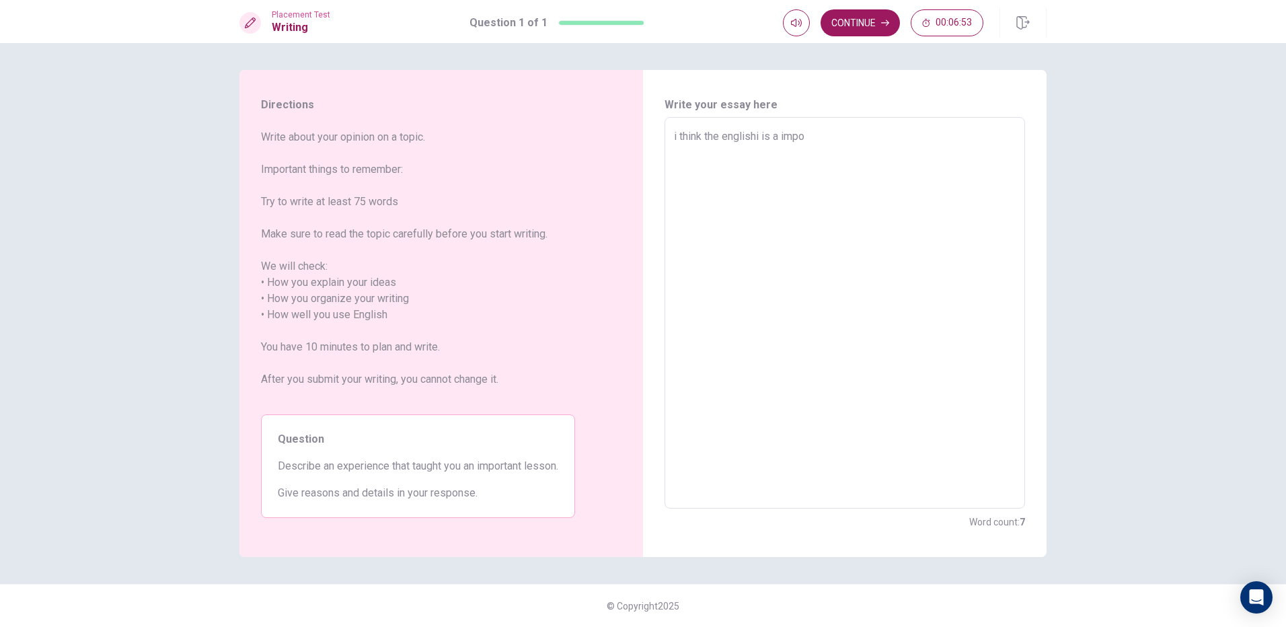
type textarea "x"
type textarea "i think the englishi is a impor"
type textarea "x"
type textarea "i think the englishi is a import"
type textarea "x"
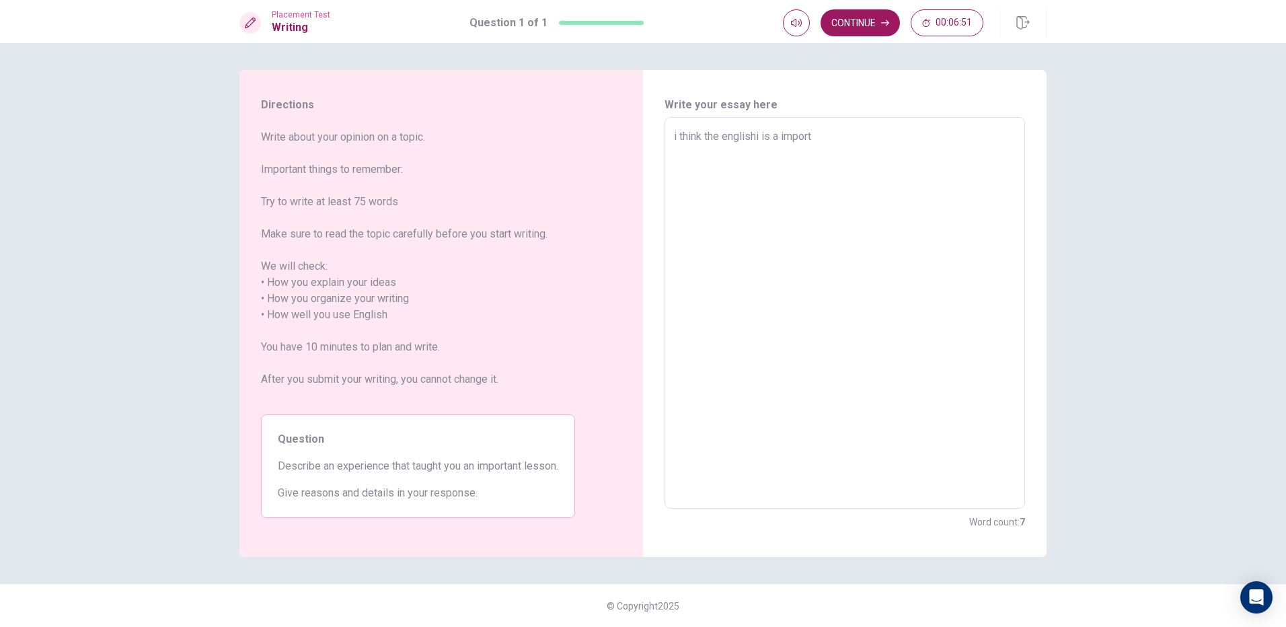
type textarea "i think the englishi is a importa"
type textarea "x"
type textarea "i think the englishi is a importan"
type textarea "x"
type textarea "i think the englishi is a important"
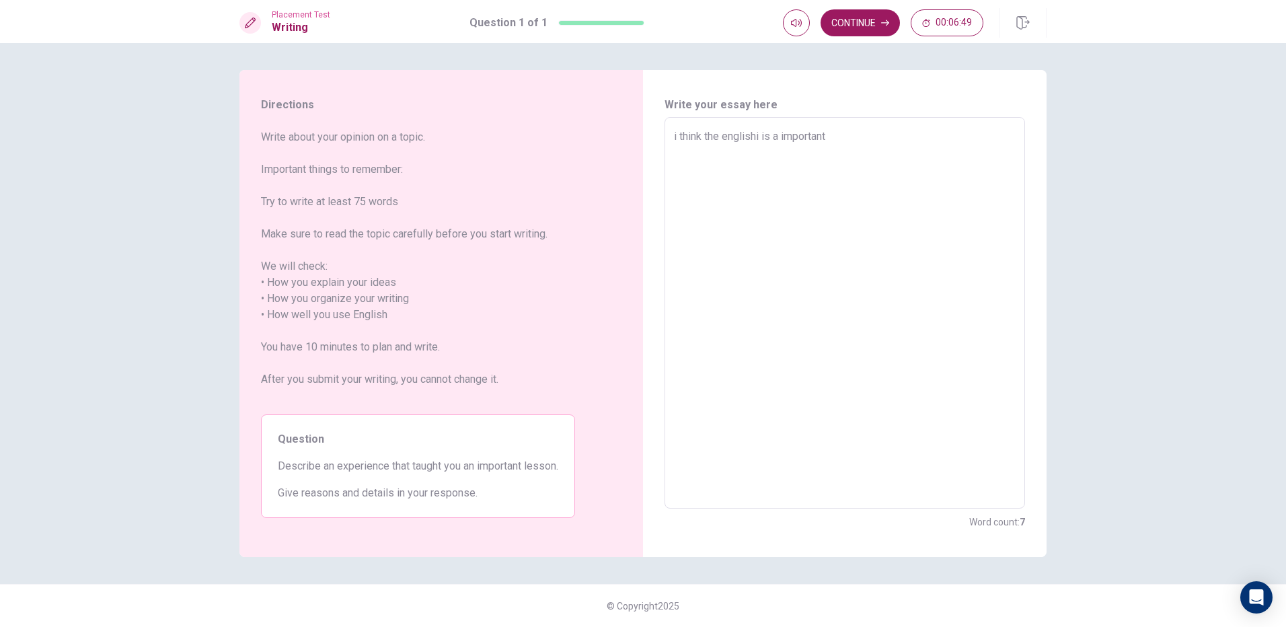
type textarea "x"
type textarea "i think the englishi is a important"
type textarea "x"
type textarea "i think the englishi is a important l"
type textarea "x"
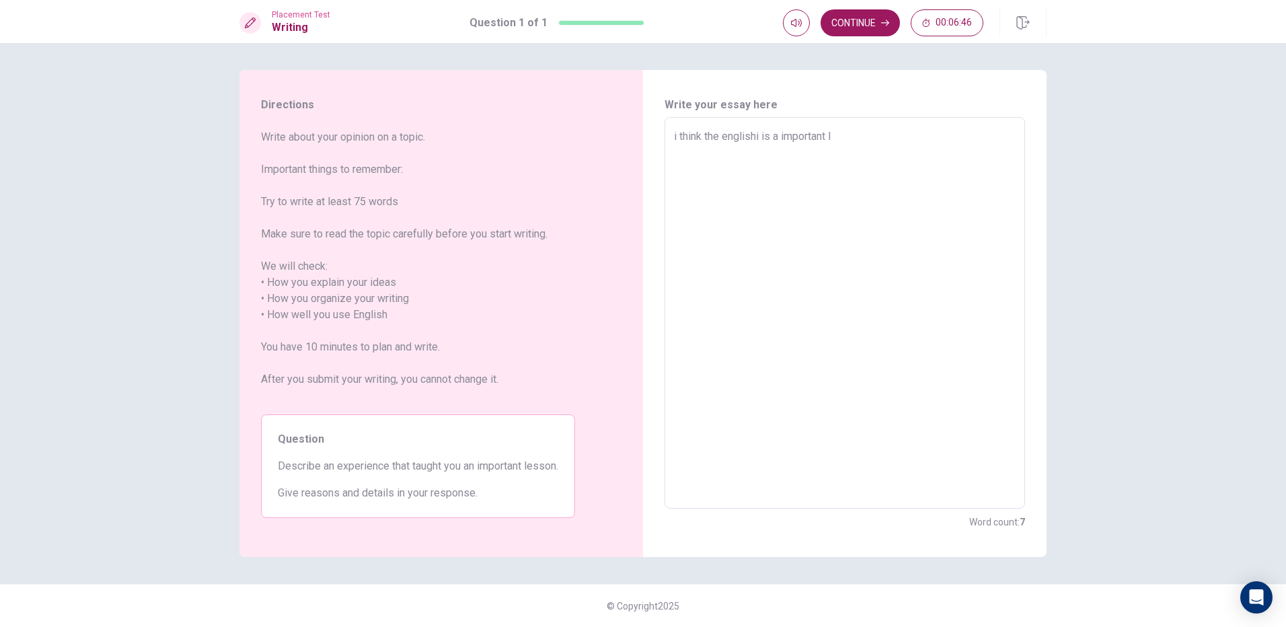
type textarea "i think the englishi is a important le"
type textarea "x"
type textarea "i think the englishi is a important les"
type textarea "x"
type textarea "i think the englishi is a important less"
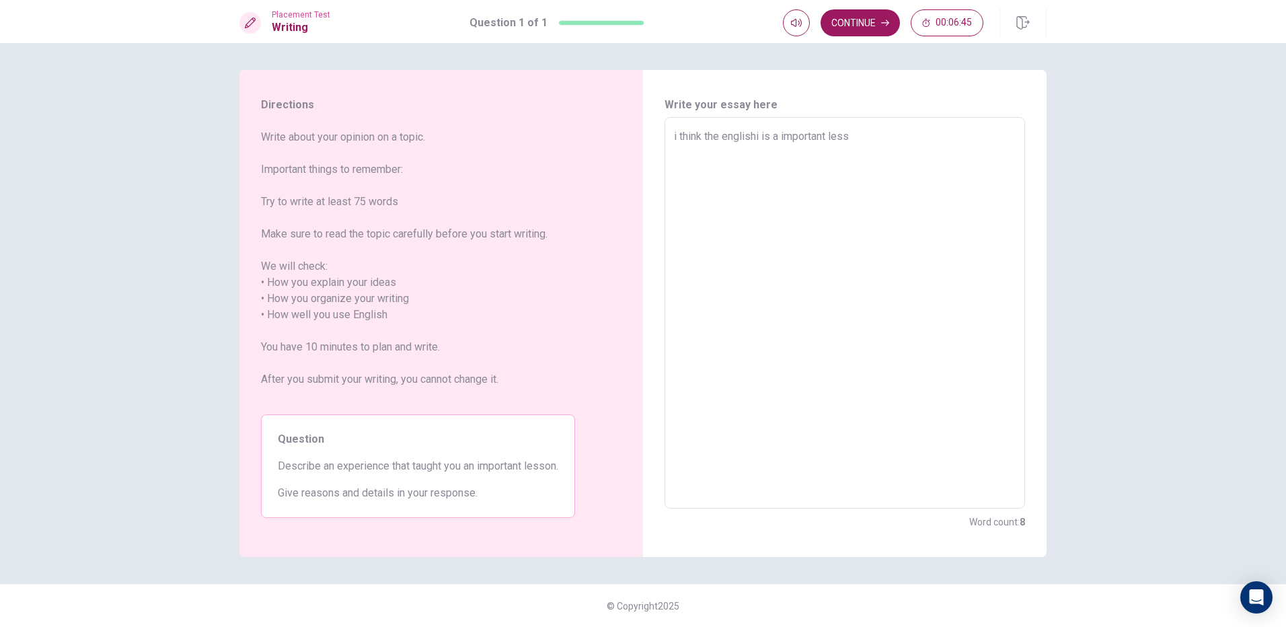
type textarea "x"
type textarea "i think the englishi is a important lesso"
type textarea "x"
type textarea "i think the englishi is a important lesson"
type textarea "x"
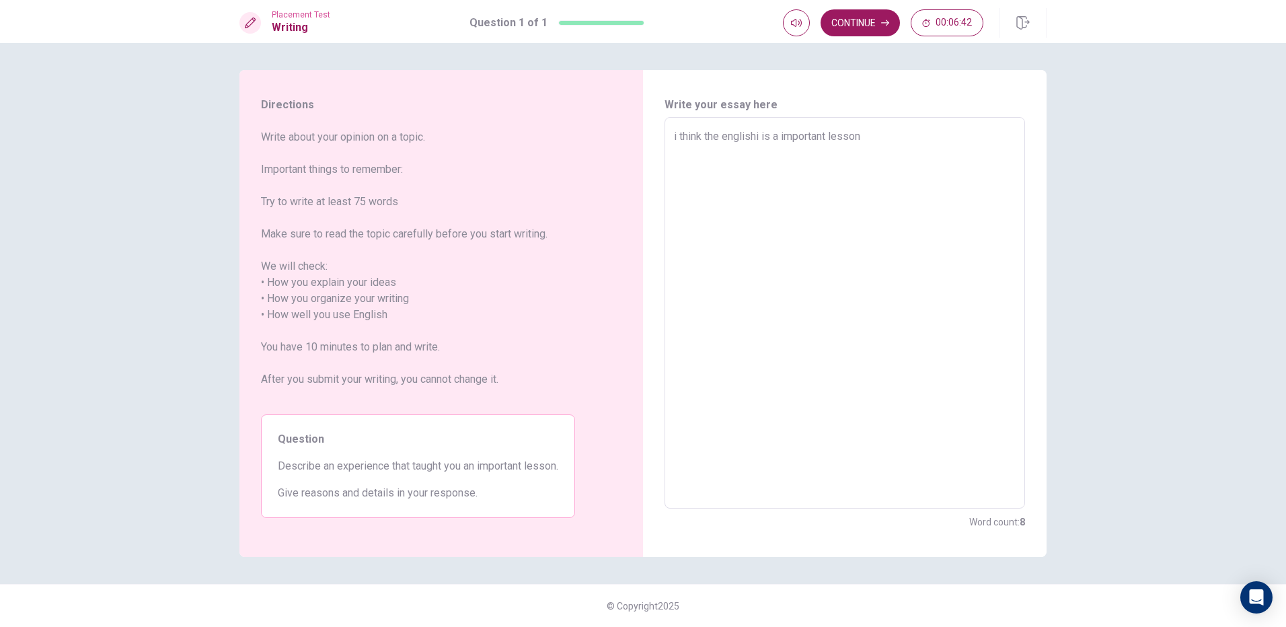
type textarea "i think the englishi is a important lesson."
type textarea "x"
type textarea "i think the englishi is a important lesson.b"
type textarea "x"
type textarea "i think the englishi is a important [DOMAIN_NAME]"
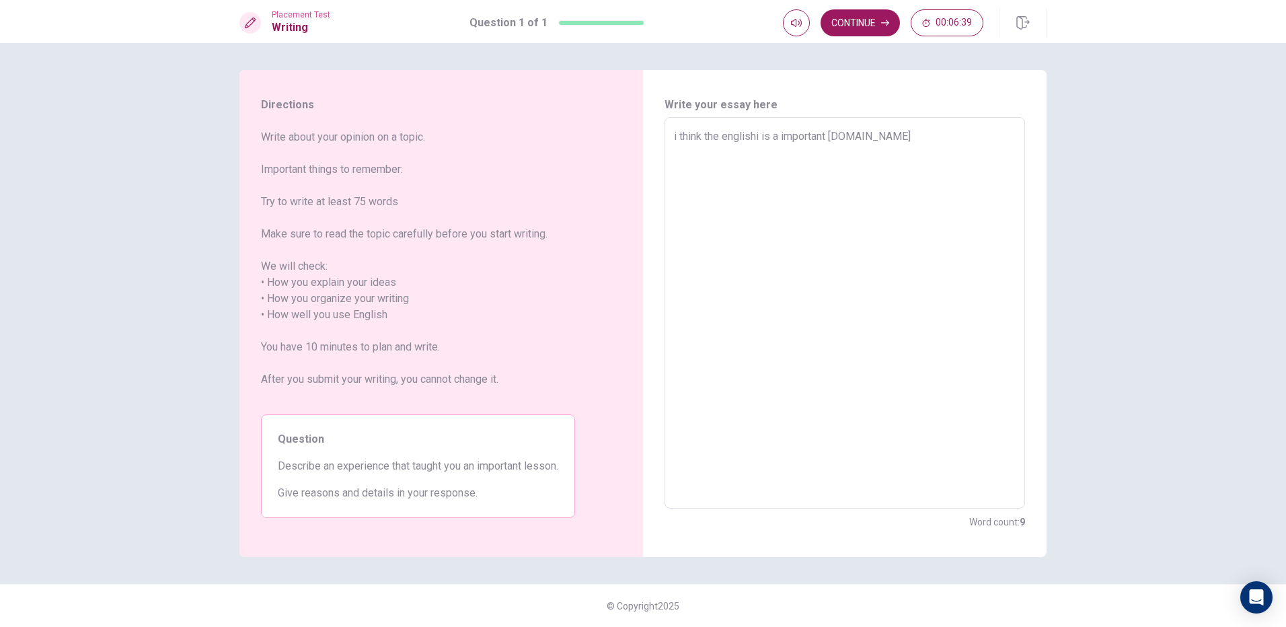
type textarea "x"
type textarea "i think the englishi is a important lesson.b"
type textarea "x"
type textarea "i think the englishi is a important lesson."
type textarea "x"
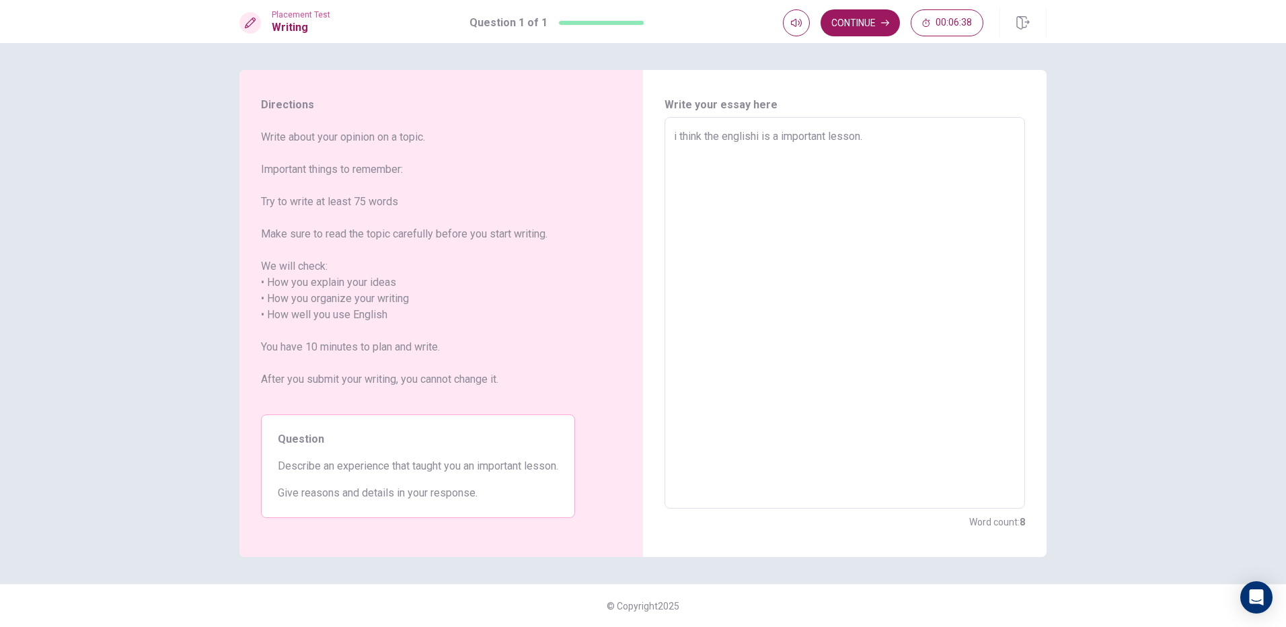
type textarea "i think the englishi is a important lesson.B"
type textarea "x"
type textarea "i think the englishi is a important [DOMAIN_NAME]"
type textarea "x"
type textarea "i think the englishi is a important lesson.Bec"
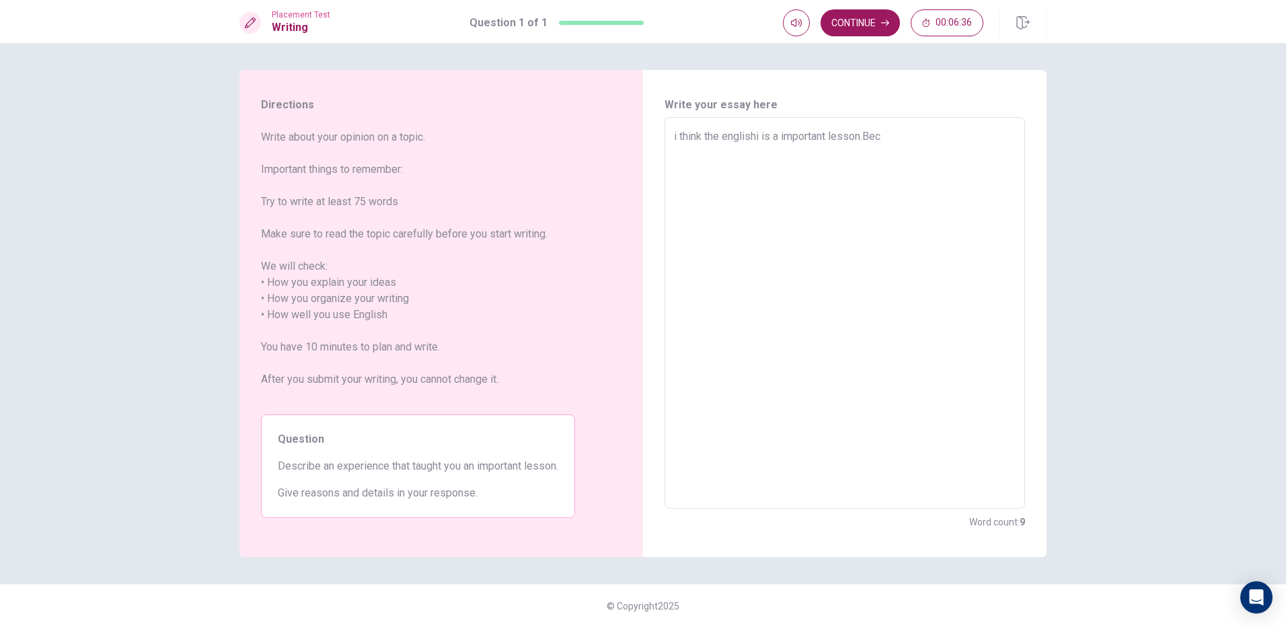
type textarea "x"
type textarea "i think the englishi is a important lesson.Beca"
type textarea "x"
type textarea "i think the englishi is a important lesson.Becan"
type textarea "x"
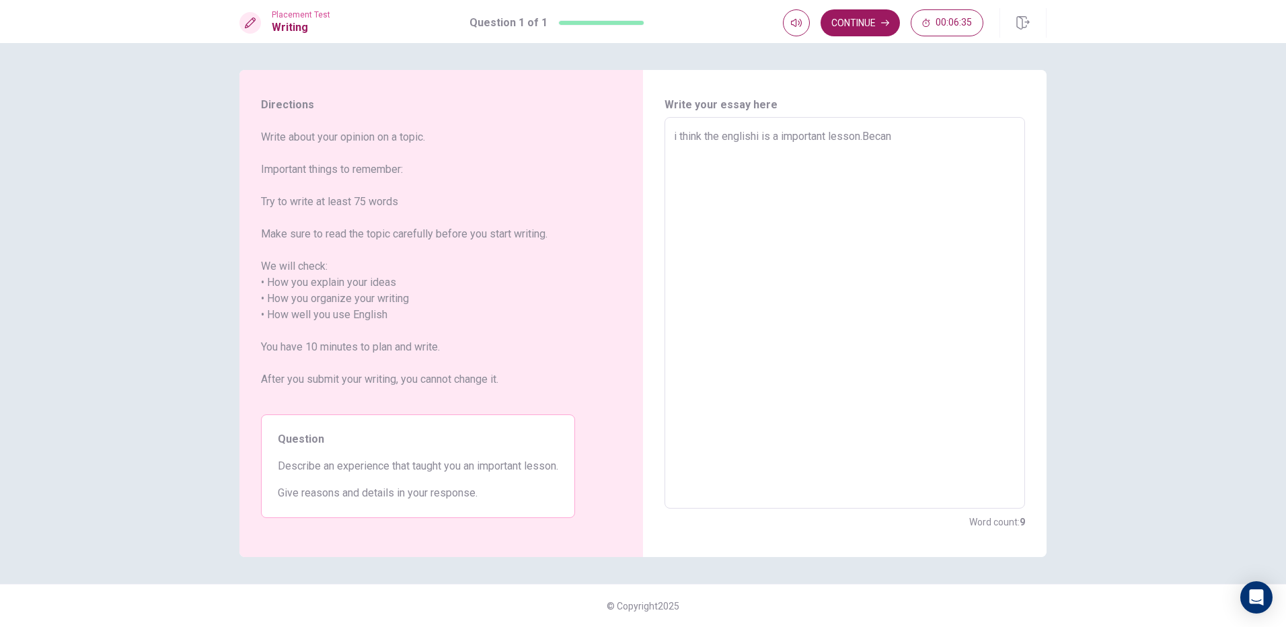
type textarea "i think the englishi is a important lesson.Beca"
type textarea "x"
type textarea "i think the englishi is a important lesson.Becau"
type textarea "x"
type textarea "i think the englishi is a important lesson.Becaus"
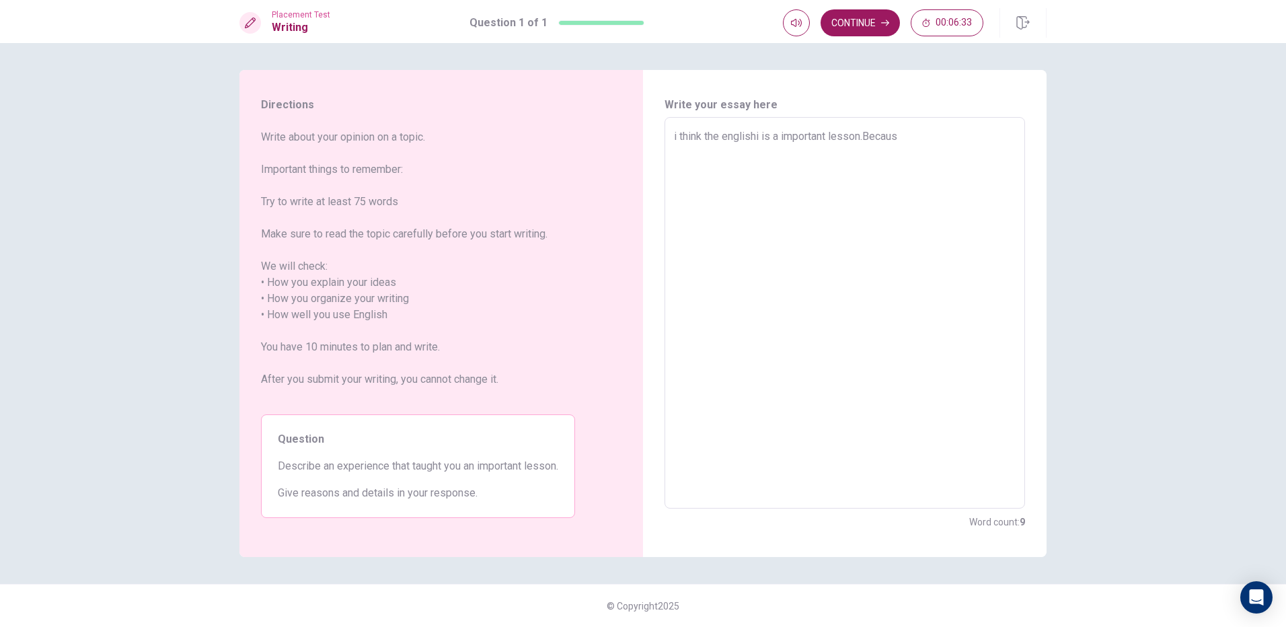
type textarea "x"
type textarea "i think the englishi is a important lesson.Because"
type textarea "x"
type textarea "i think the englishi is a important lesson.Because"
type textarea "x"
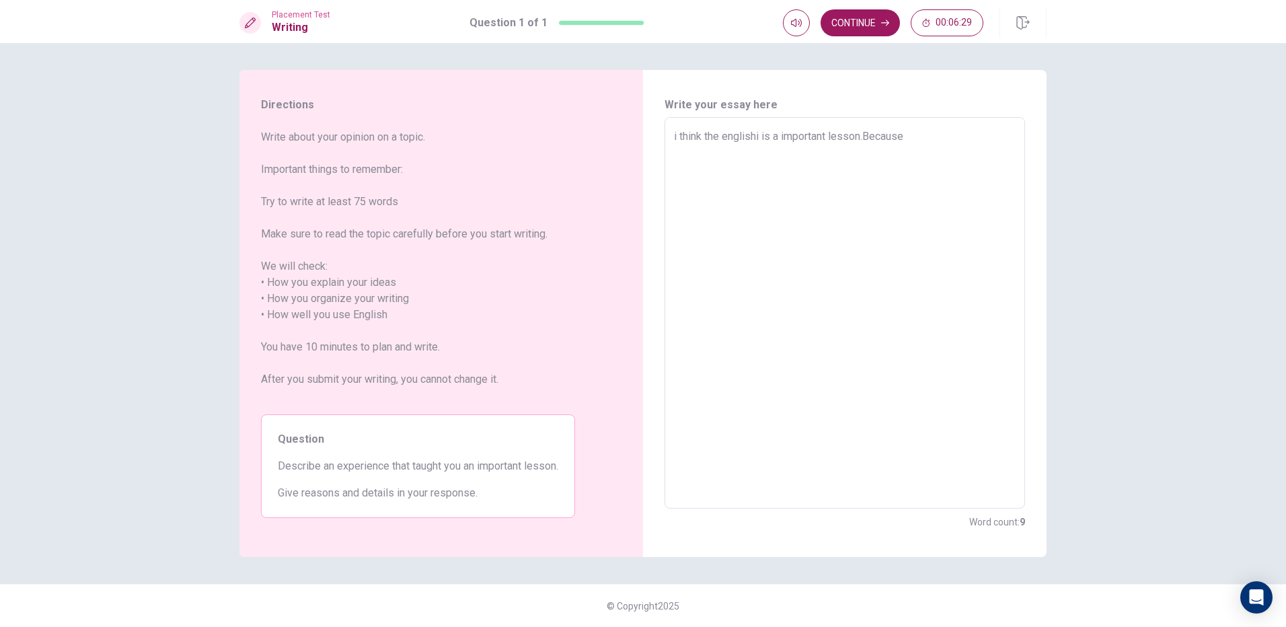
type textarea "i think the englishi is a important lesson.Because i"
type textarea "x"
type textarea "i think the englishi is a important lesson.Because if"
type textarea "x"
type textarea "i think the englishi is a important lesson.Because if"
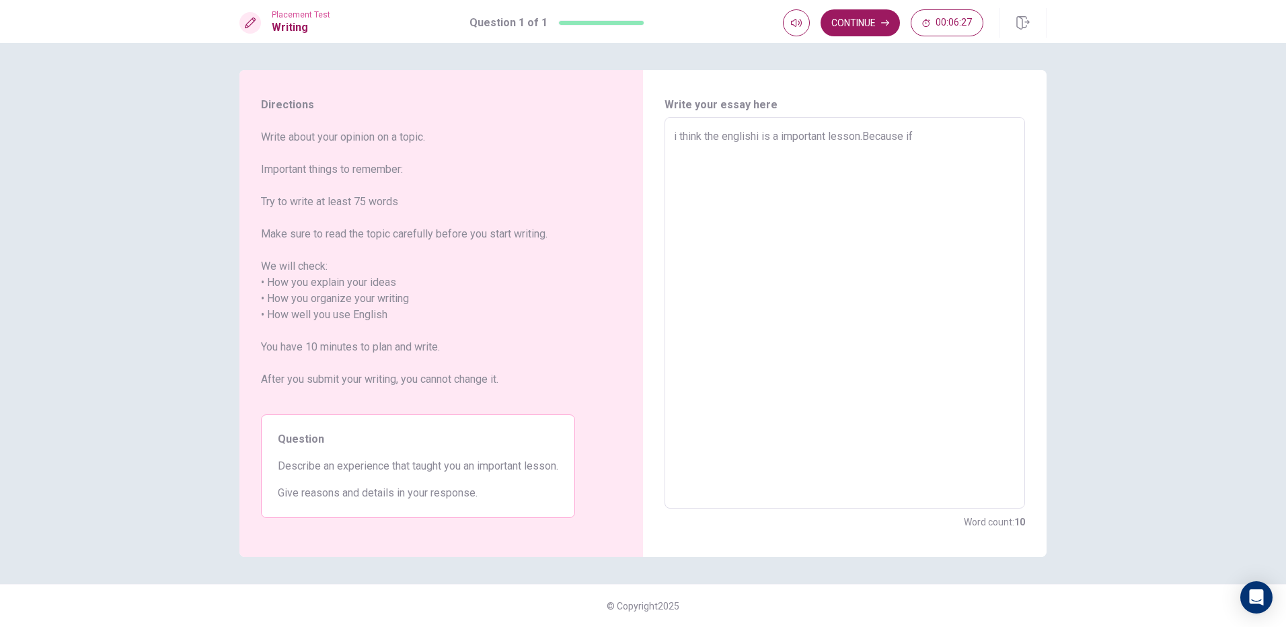
type textarea "x"
type textarea "i think the englishi is a important lesson.Because if y"
type textarea "x"
type textarea "i think the englishi is a important lesson.Because if yo"
type textarea "x"
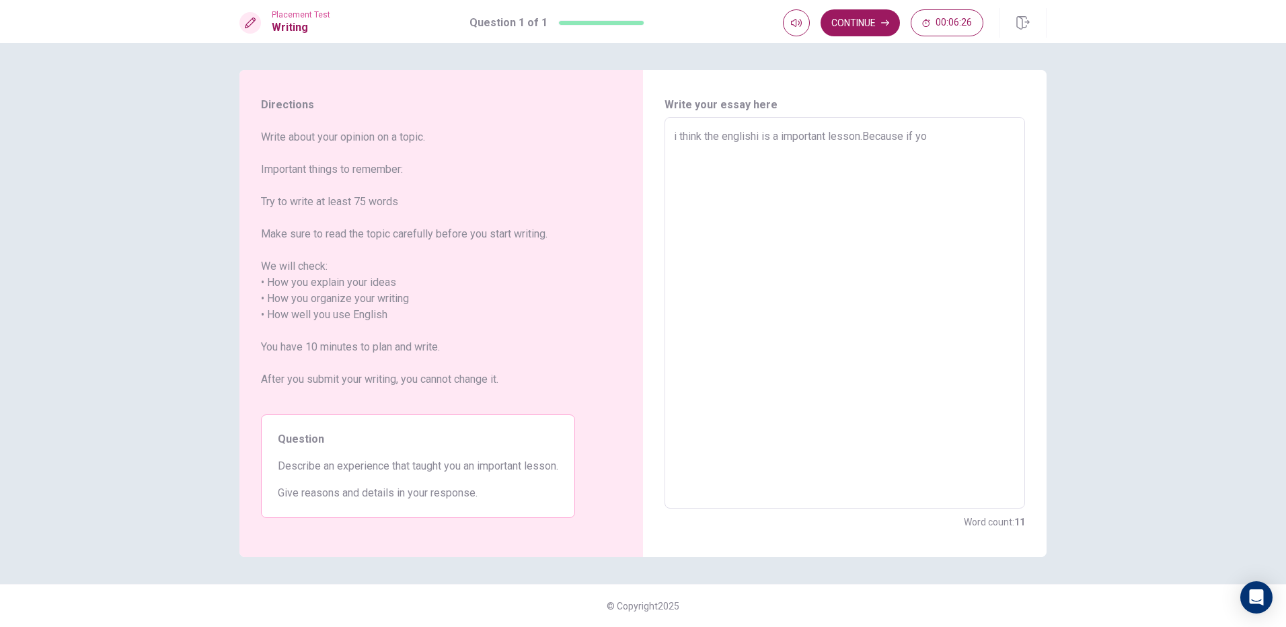
type textarea "i think the englishi is a important lesson.Because if you"
type textarea "x"
type textarea "i think the englishi is a important lesson.Because if you"
type textarea "x"
type textarea "i think the englishi is a important lesson.Because if you g"
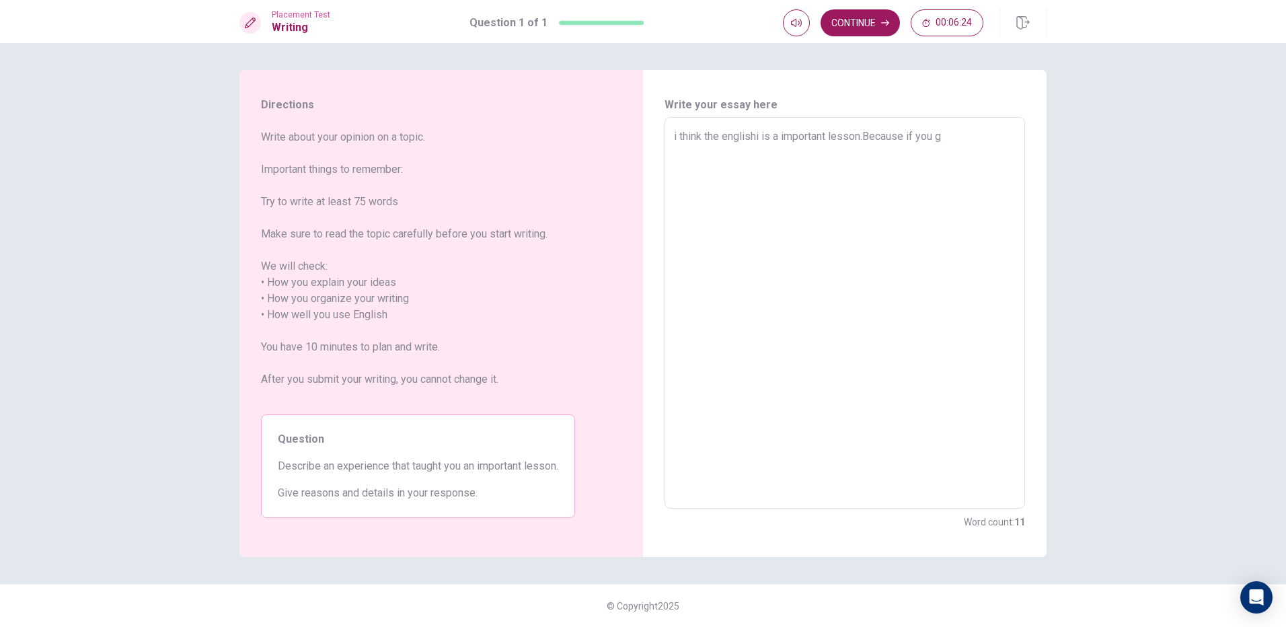
type textarea "x"
type textarea "i think the englishi is a important lesson.Because if you go"
type textarea "x"
type textarea "i think the englishi is a important lesson.Because if you go0"
type textarea "x"
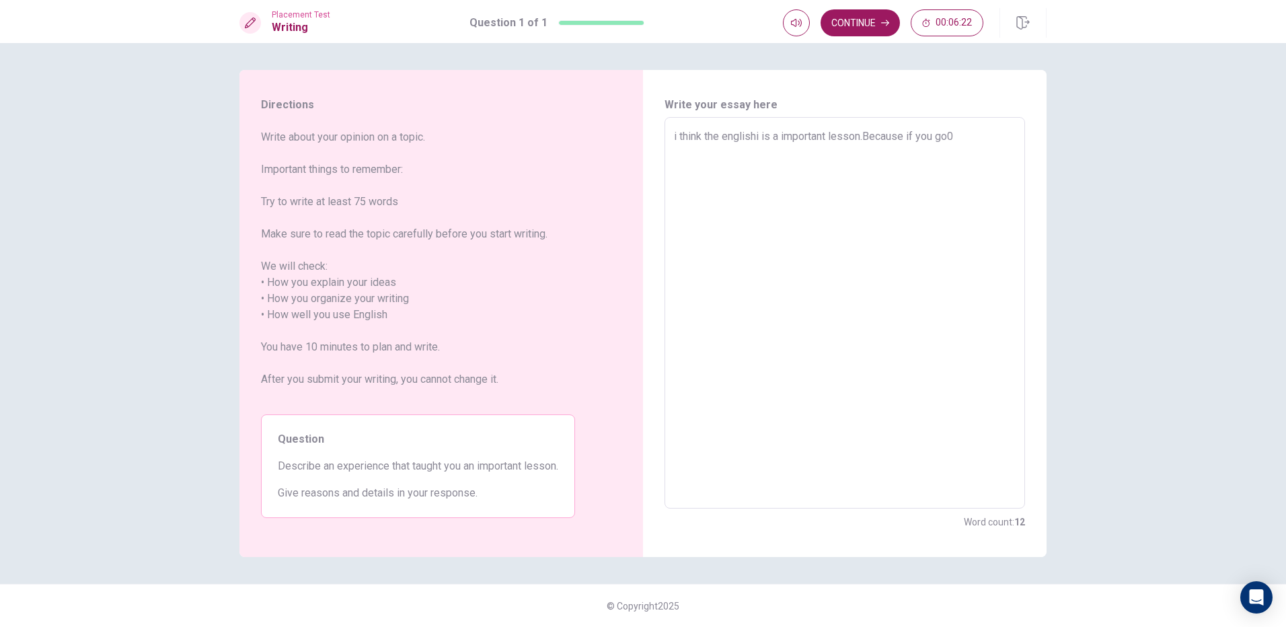
type textarea "i think the englishi is a important lesson.Because if you go0"
type textarea "x"
type textarea "i think the englishi is a important lesson.Because if you go0"
type textarea "x"
type textarea "i think the englishi is a important lesson.Because if you go"
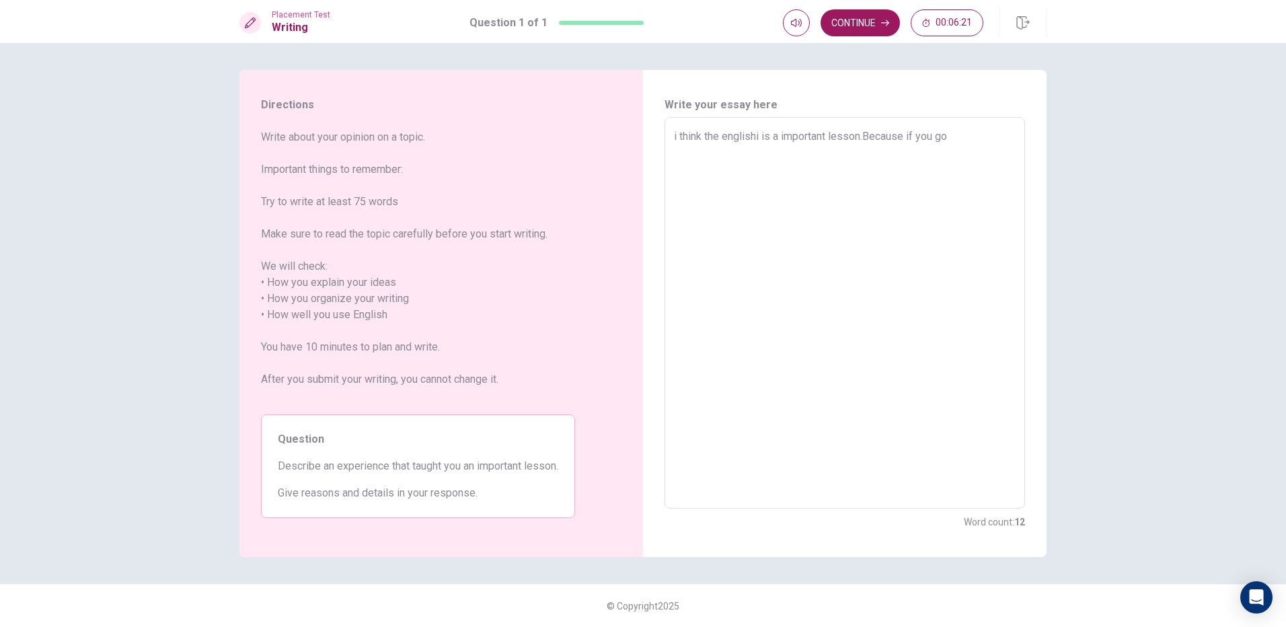
type textarea "x"
type textarea "i think the englishi is a important lesson.Because if you go"
type textarea "x"
type textarea "i think the englishi is a important lesson.Because if you go a"
type textarea "x"
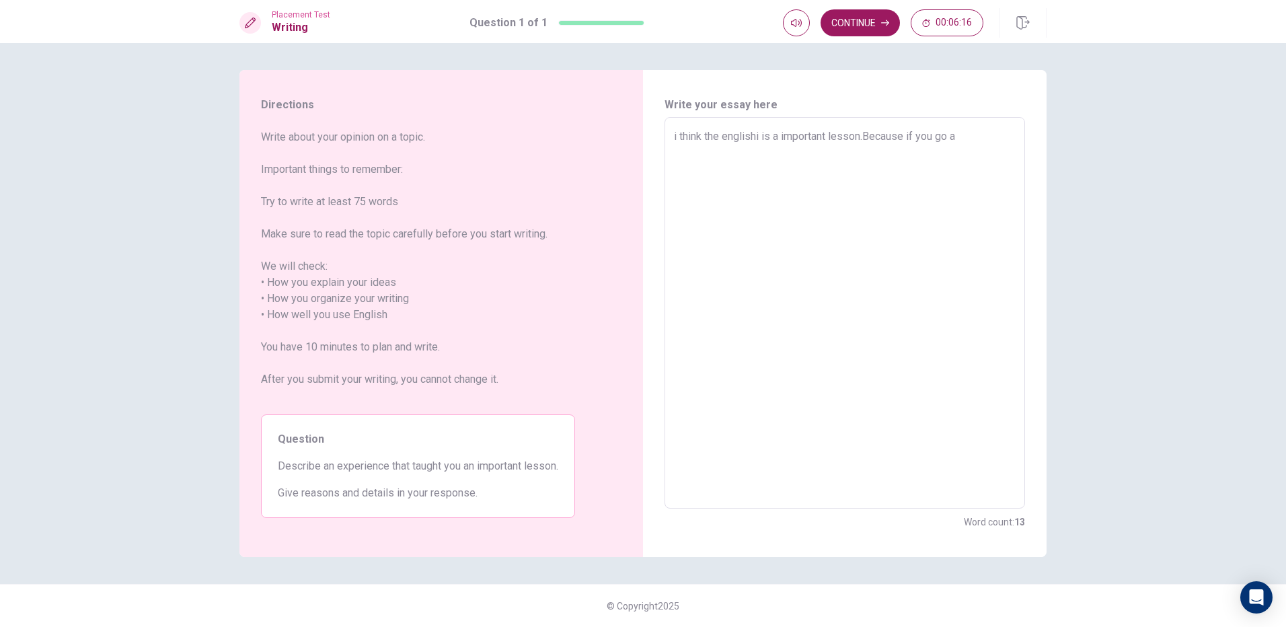
type textarea "i think the englishi is a important lesson.Because if you go ao"
type textarea "x"
type textarea "i think the englishi is a important lesson.Because if you go aou"
type textarea "x"
type textarea "i think the englishi is a important lesson.Because if you go aout"
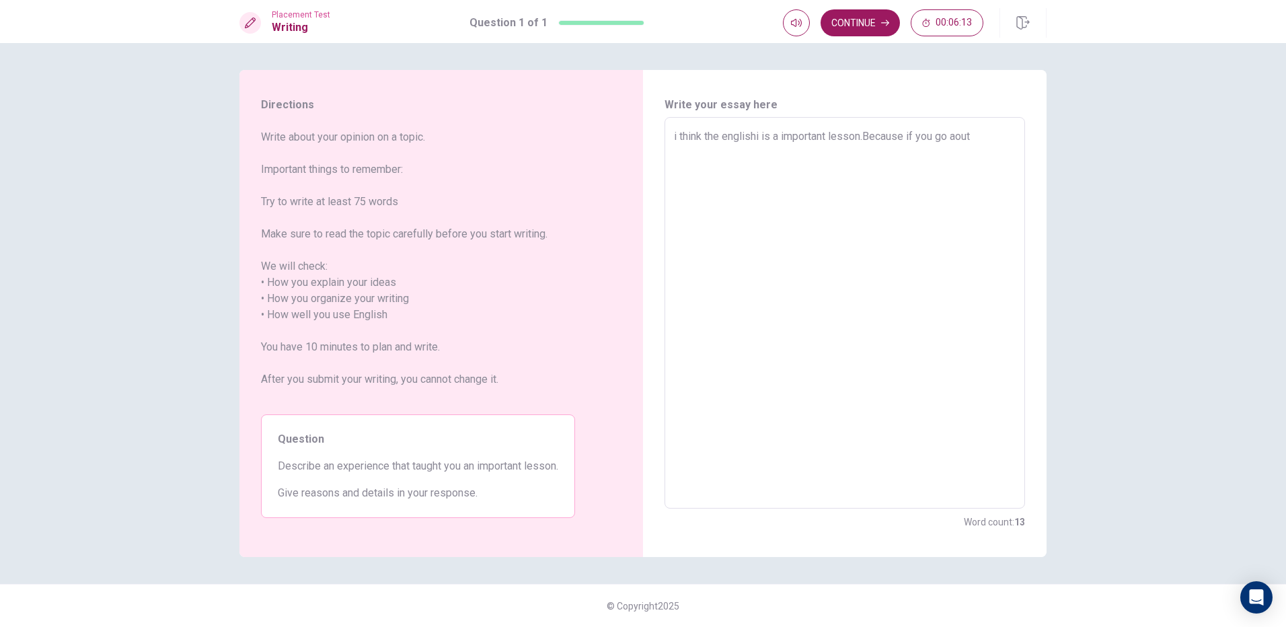
type textarea "x"
type textarea "i think the englishi is a important lesson.Because if you go aouth"
type textarea "x"
type textarea "i think the englishi is a important lesson.Because if you go aouthe"
type textarea "x"
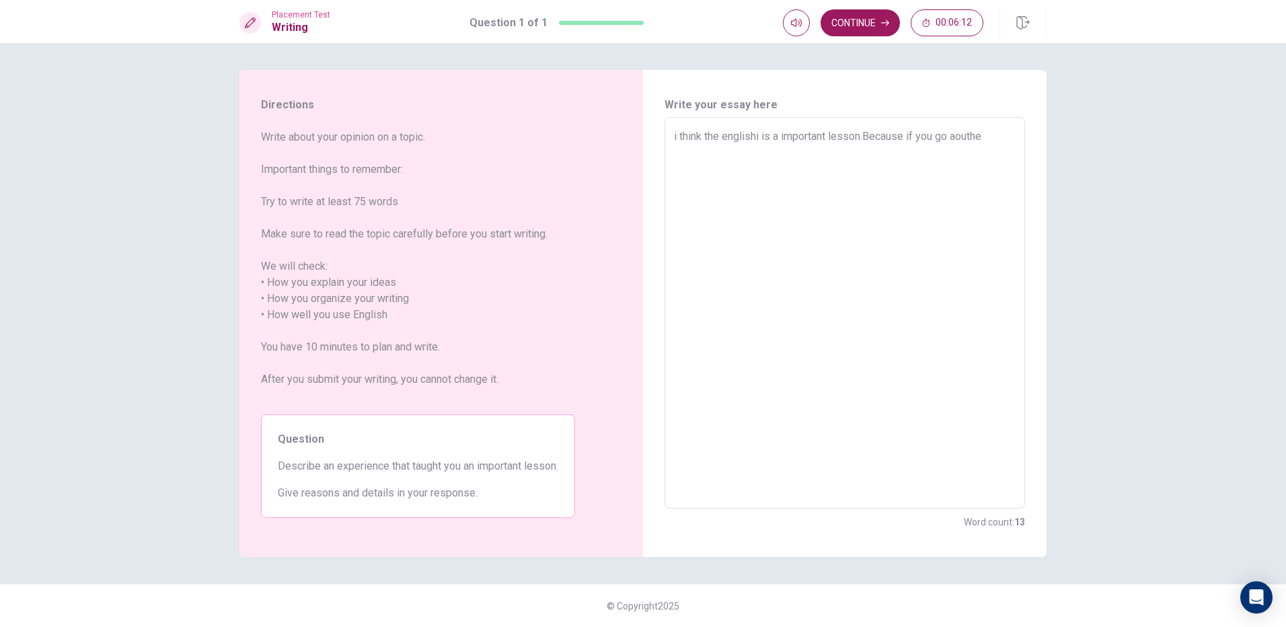
type textarea "i think the englishi is a important lesson.Because if you go aouther"
click at [974, 135] on textarea "i think the englishi is a important lesson.Because if you go aouther" at bounding box center [845, 312] width 342 height 369
type textarea "x"
type textarea "i think the englishi is a important lesson.Because if you go aouher"
type textarea "x"
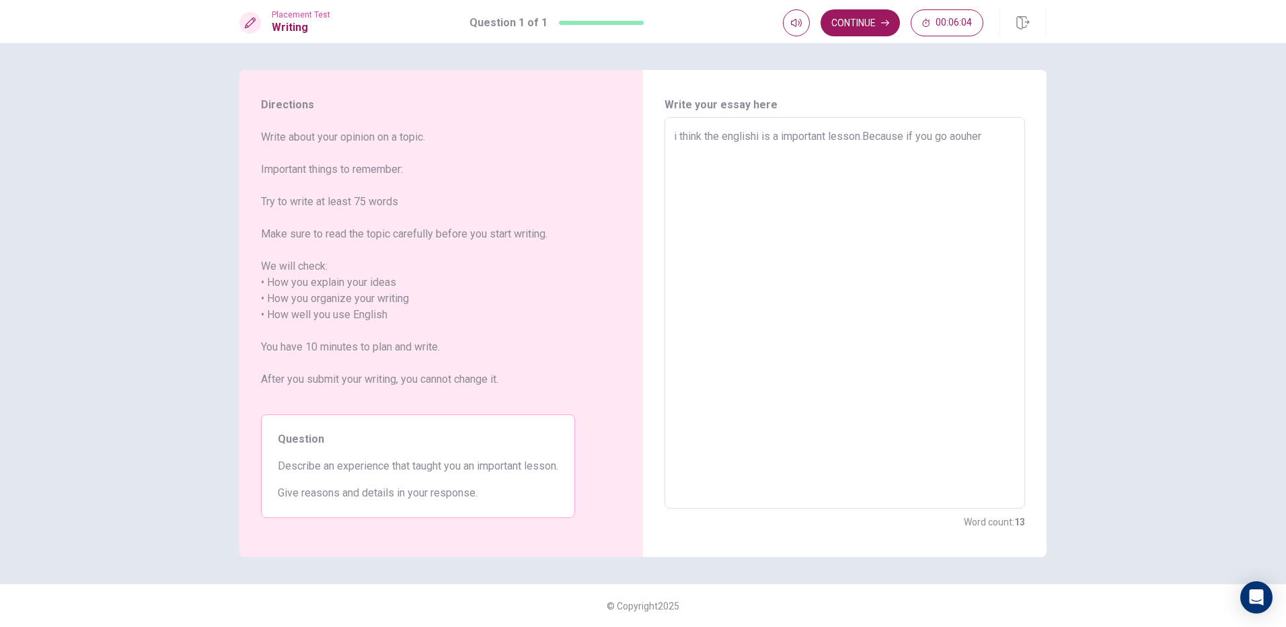
type textarea "i think the englishi is a important lesson.Because if you go aoher"
type textarea "x"
type textarea "i think the englishi is a important lesson.Because if you go aother"
click at [991, 141] on textarea "i think the englishi is a important lesson.Because if you go aother" at bounding box center [845, 312] width 342 height 369
type textarea "x"
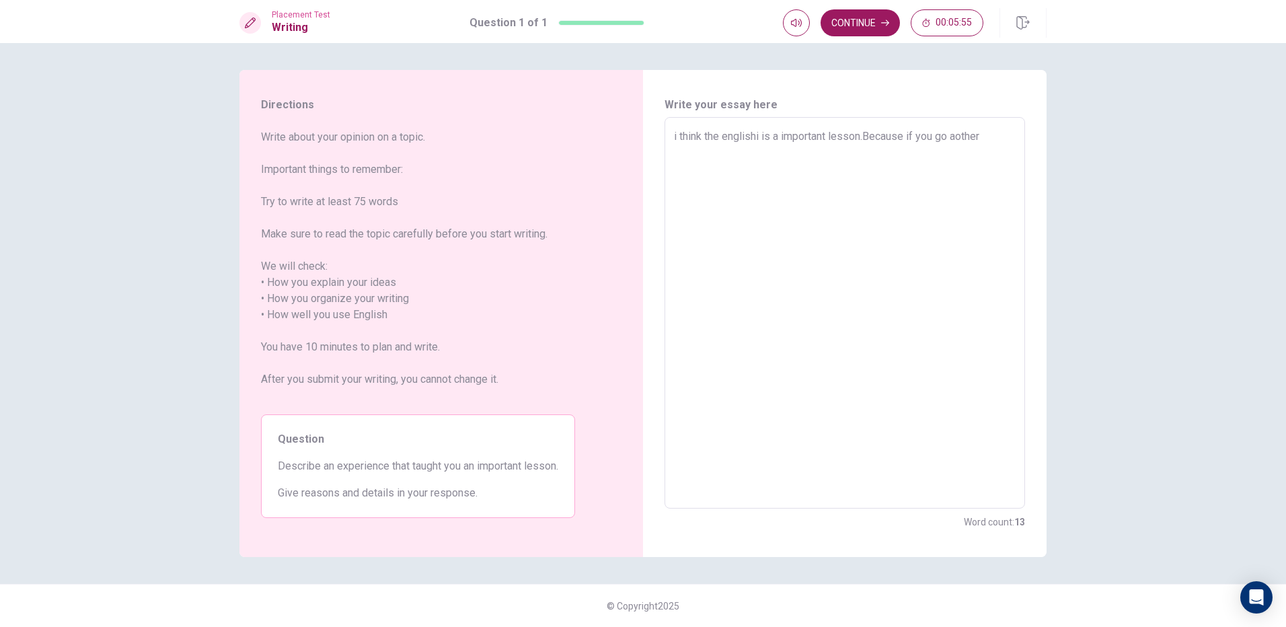
type textarea "i think the englishi is a important lesson.Because if you go aother"
type textarea "x"
type textarea "i think the englishi is a important lesson.Because if you go aother c"
type textarea "x"
type textarea "i think the englishi is a important lesson.Because if you go aother co"
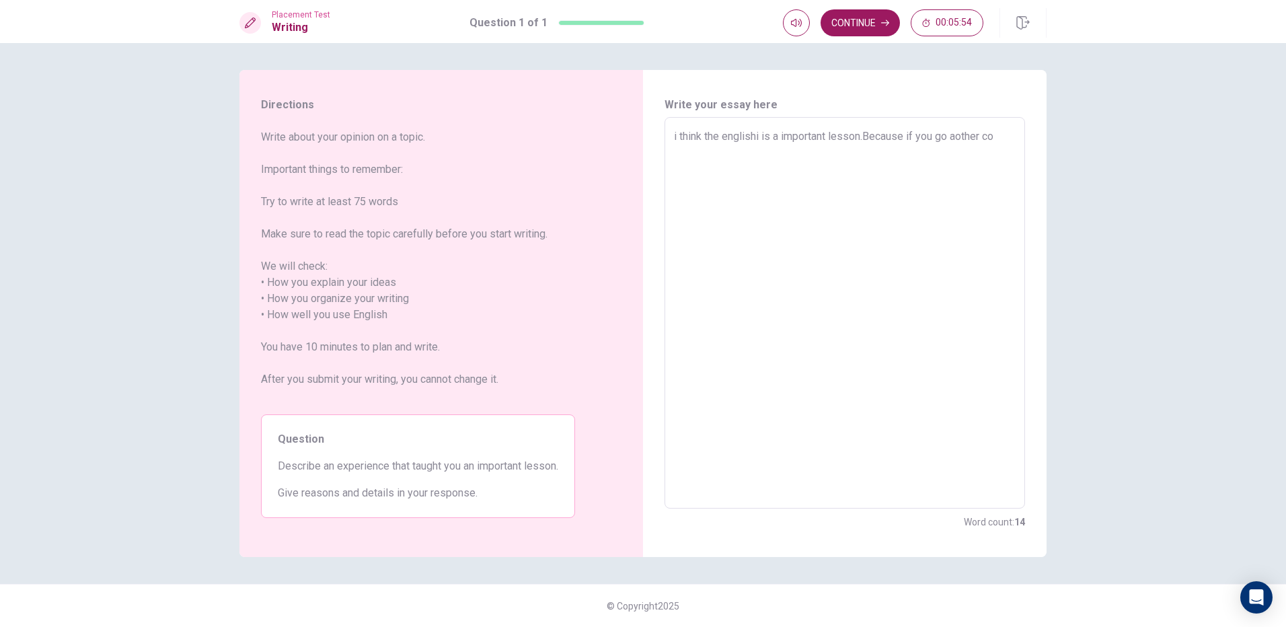
type textarea "x"
type textarea "i think the englishi is a important lesson.Because if you go aother cou"
type textarea "x"
type textarea "i think the englishi is a important lesson.Because if you go aother coun"
type textarea "x"
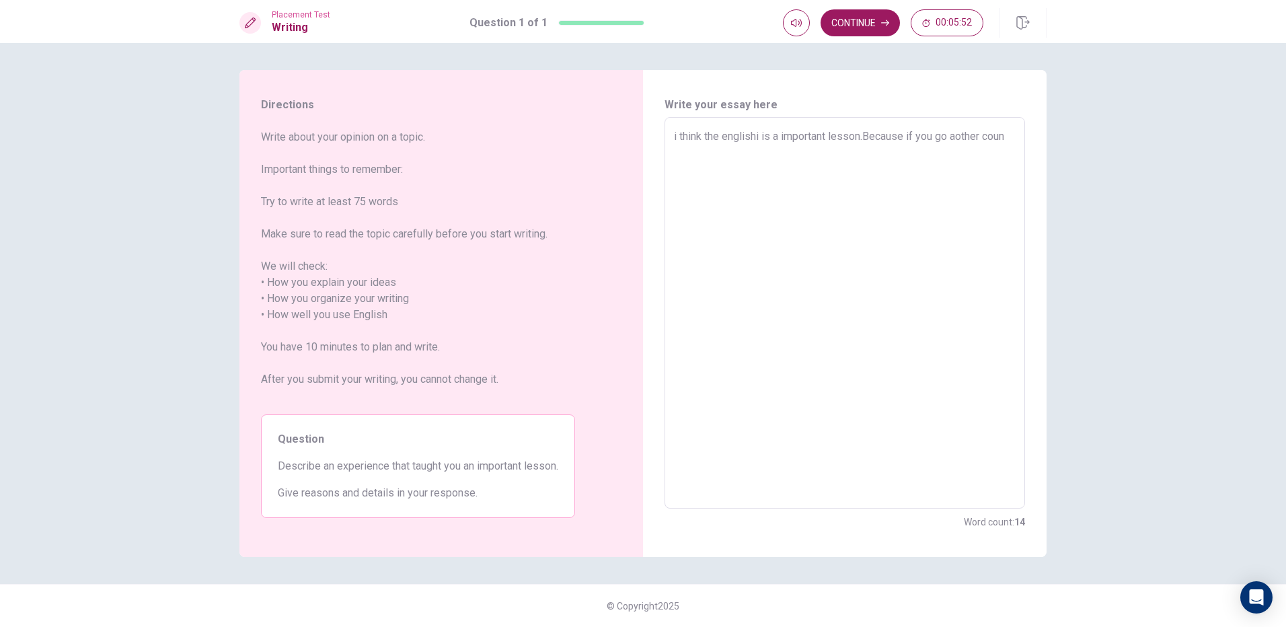
type textarea "i think the englishi is a important lesson.Because if you go aother count"
type textarea "x"
type textarea "i think the englishi is a important lesson.Because if you go aother countr"
type textarea "x"
type textarea "i think the englishi is a important lesson.Because if you go aother country"
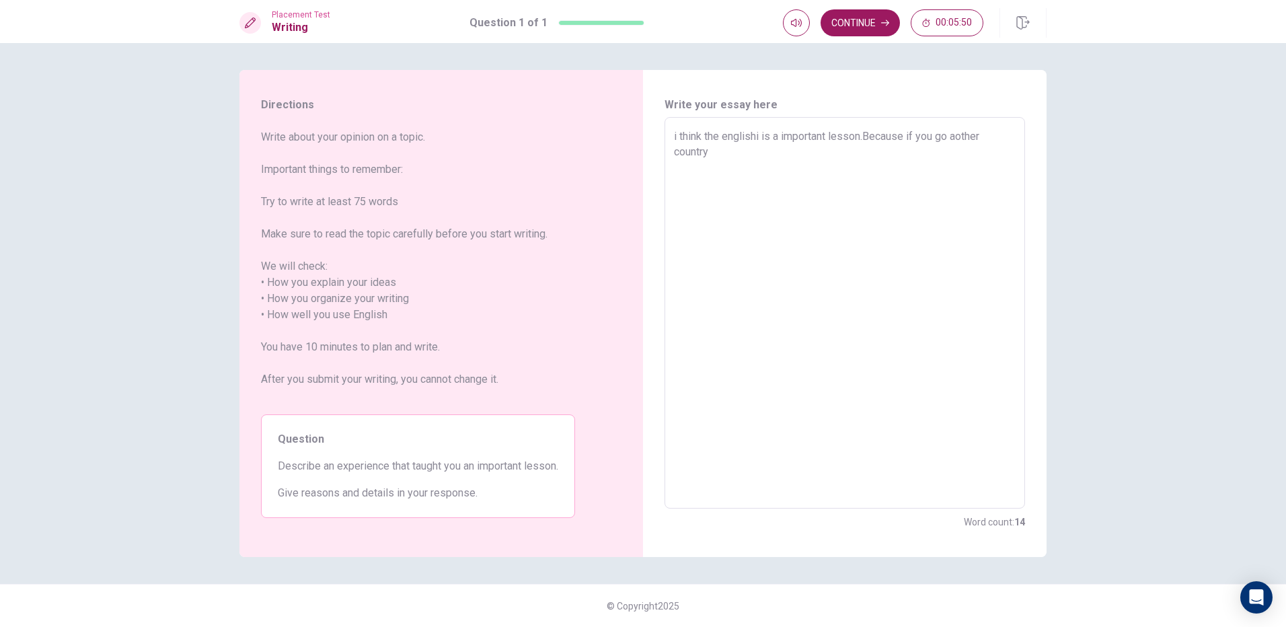
type textarea "x"
type textarea "i think the englishi is a important lesson.Because if you go aother country"
type textarea "x"
type textarea "i think the englishi is a important lesson.Because if you go aother country t"
type textarea "x"
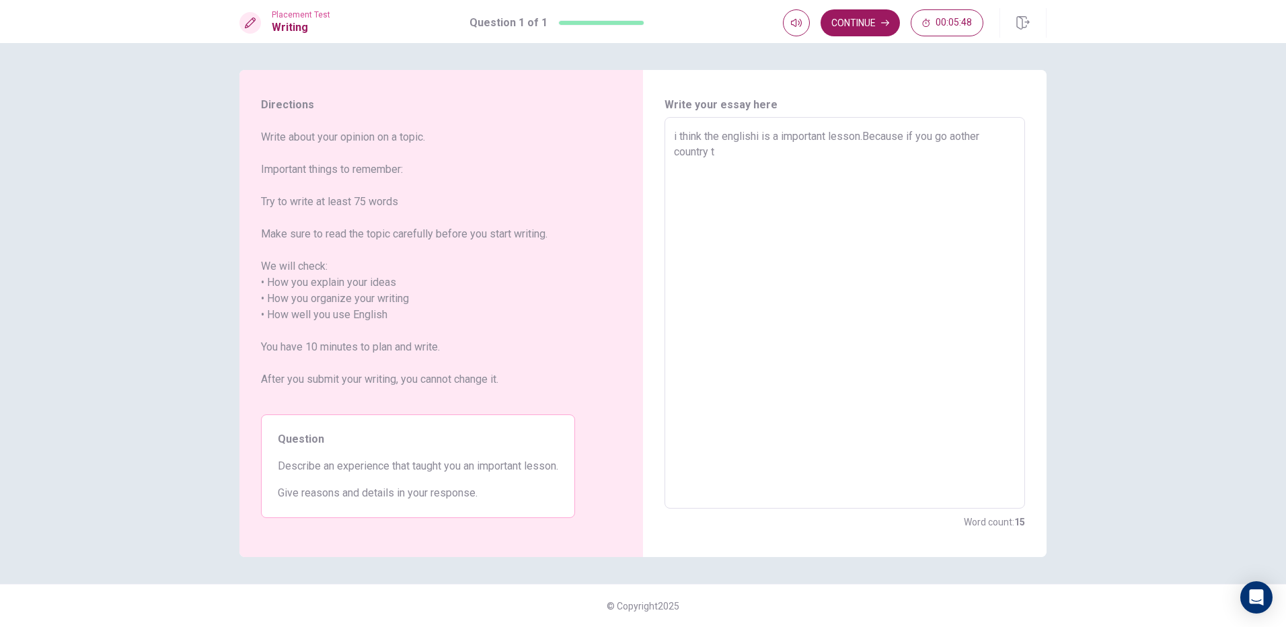
type textarea "i think the englishi is a important lesson.Because if you go aother country to"
type textarea "x"
type textarea "i think the englishi is a important lesson.Because if you go aother country to"
type textarea "x"
type textarea "i think the englishi is a important lesson.Because if you go aother country to s"
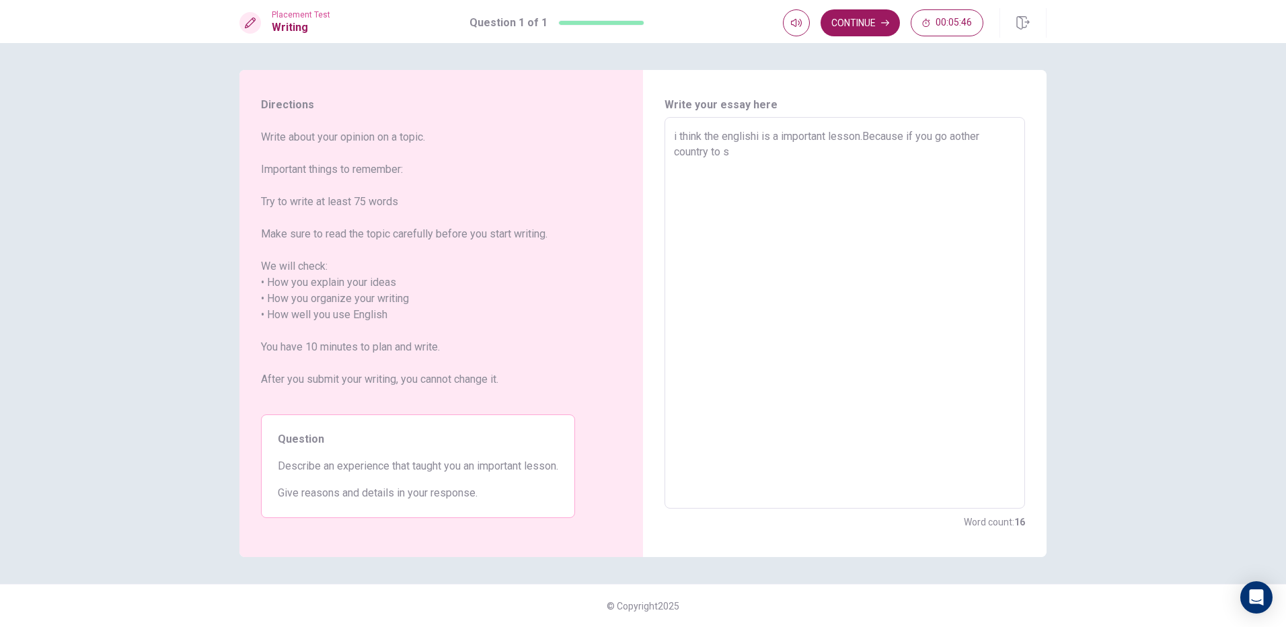
type textarea "x"
type textarea "i think the englishi is a important lesson.Because if you go aother country to …"
type textarea "x"
type textarea "i think the englishi is a important lesson.Because if you go aother country to …"
type textarea "x"
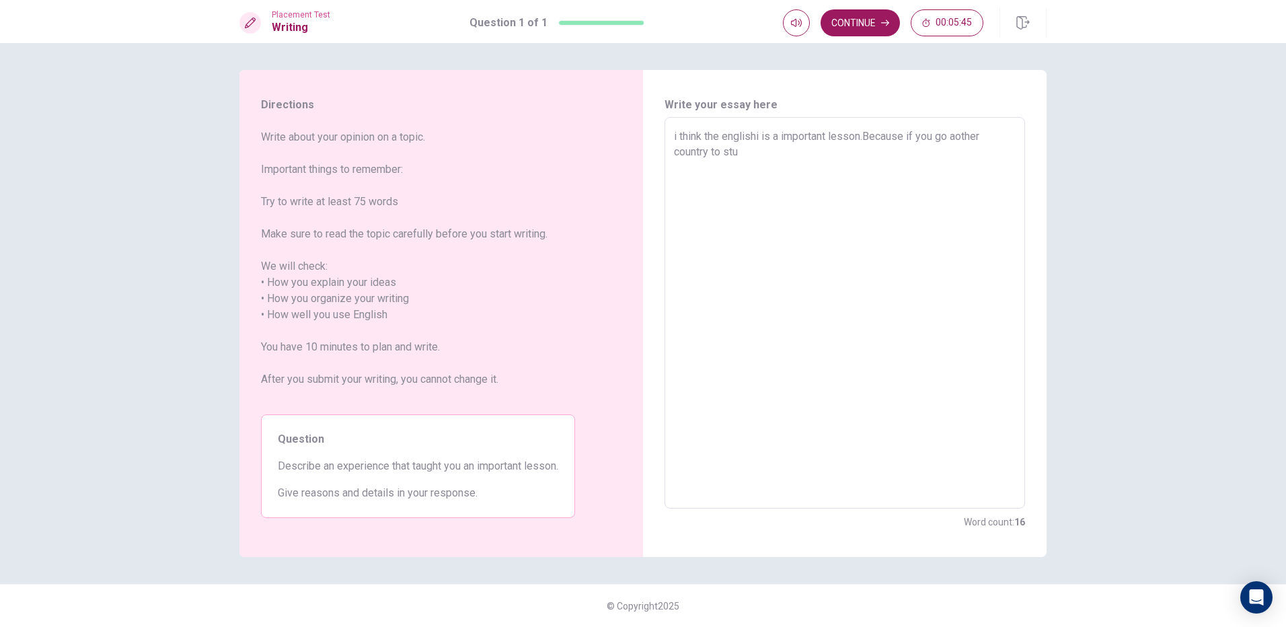
type textarea "i think the englishi is a important lesson.Because if you go aother country to …"
type textarea "x"
type textarea "i think the englishi is a important lesson.Because if you go aother country to …"
type textarea "x"
type textarea "i think the englishi is a important lesson.Because if you go aother country to …"
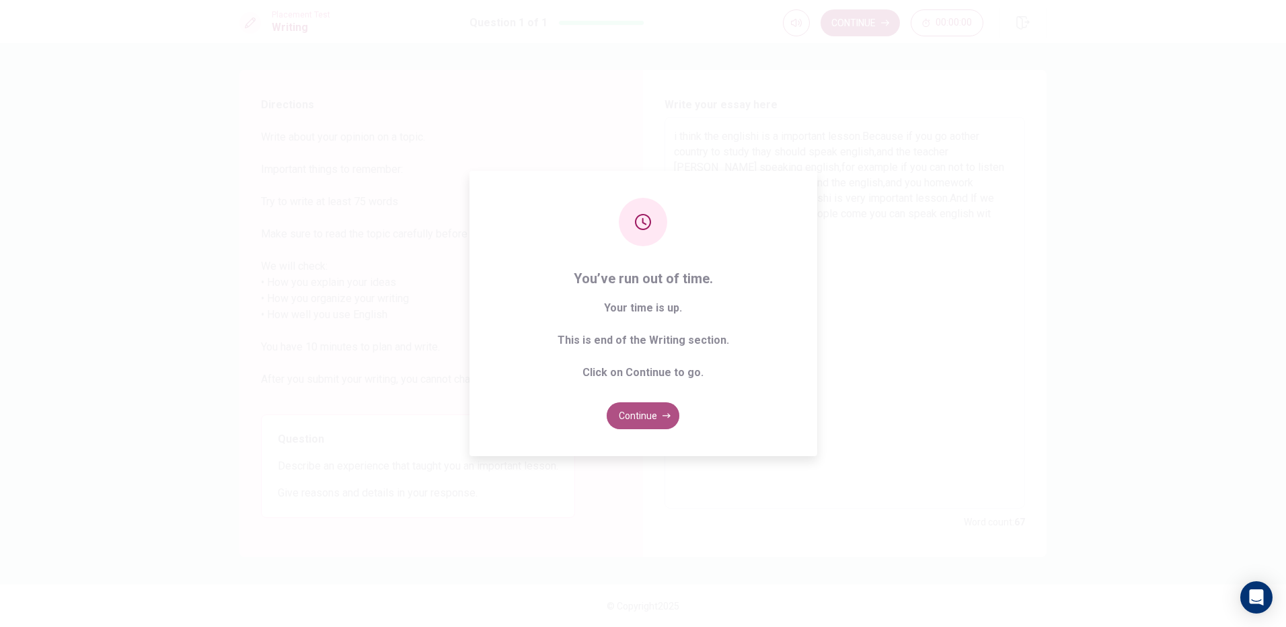
click at [640, 416] on button "Continue" at bounding box center [643, 415] width 73 height 27
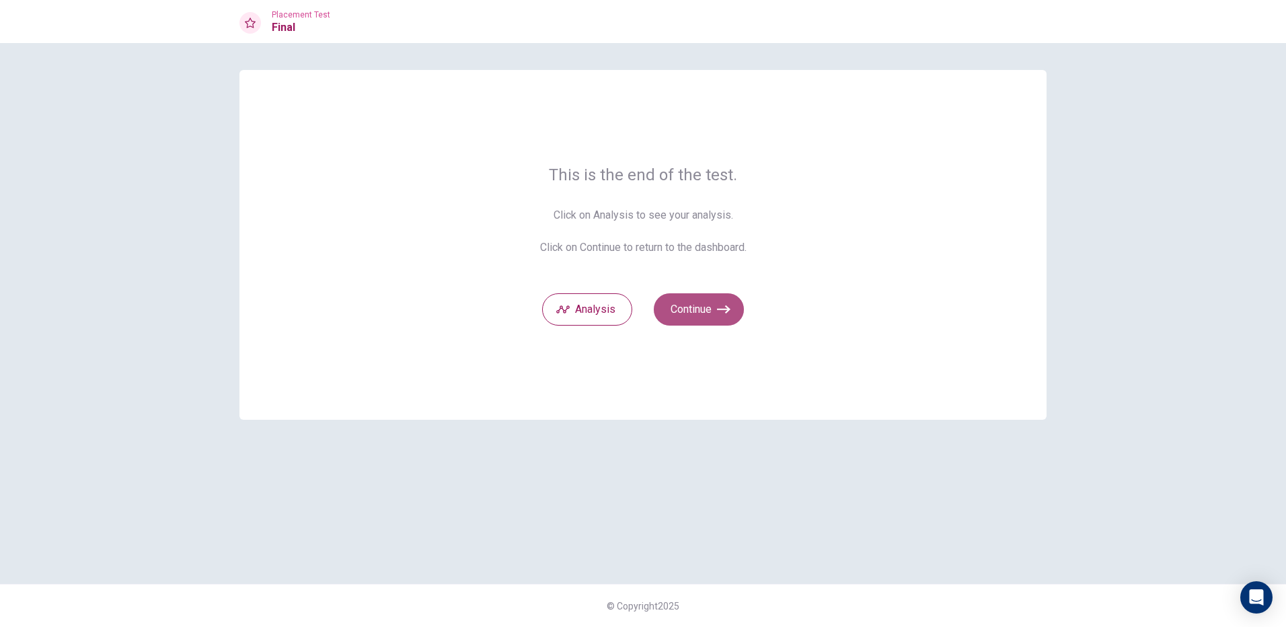
click at [718, 299] on button "Continue" at bounding box center [699, 309] width 90 height 32
